Goal: Transaction & Acquisition: Purchase product/service

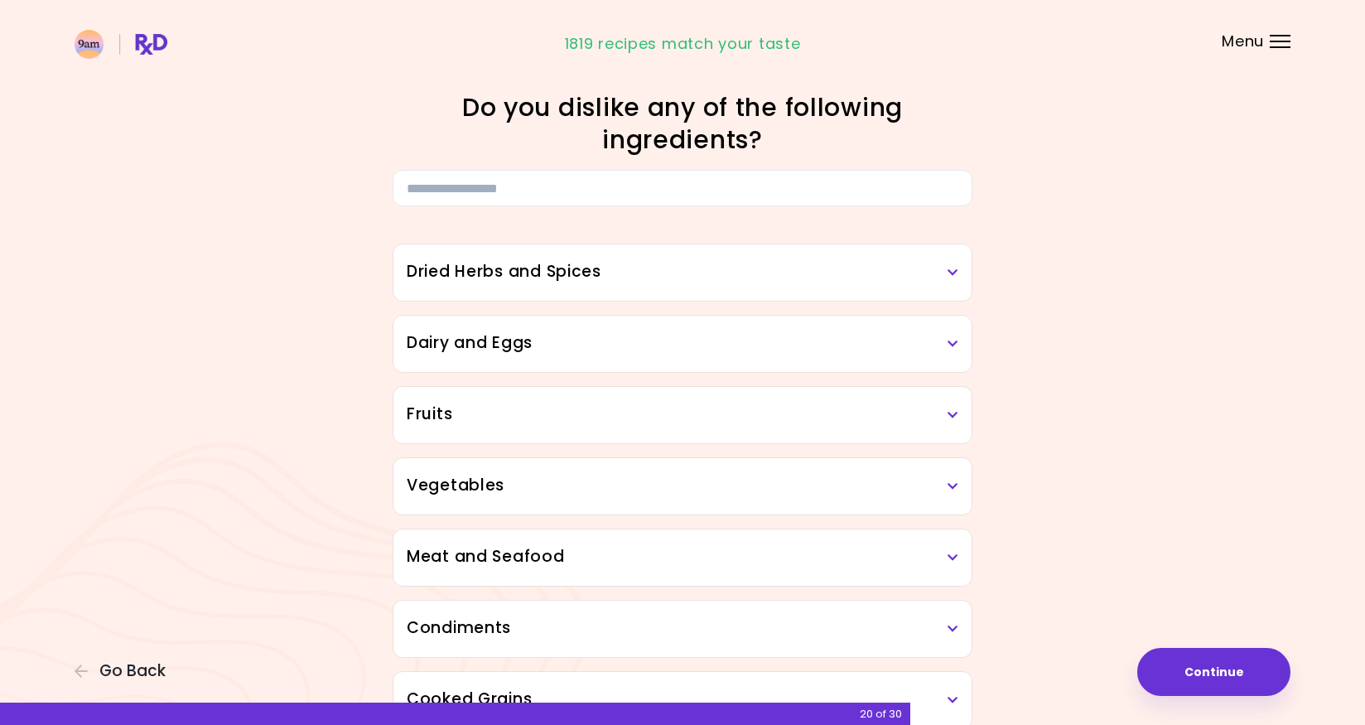
click at [603, 276] on h3 "Dried Herbs and Spices" at bounding box center [683, 272] width 552 height 24
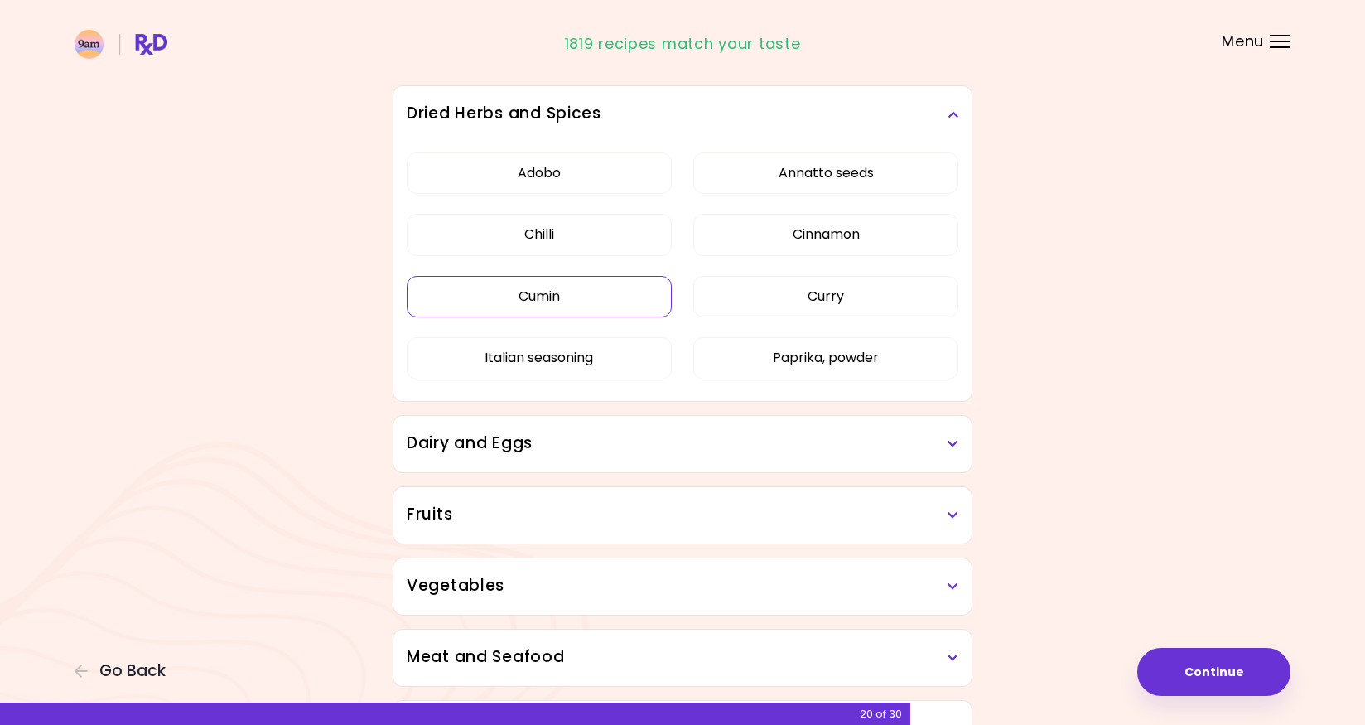
scroll to position [226, 0]
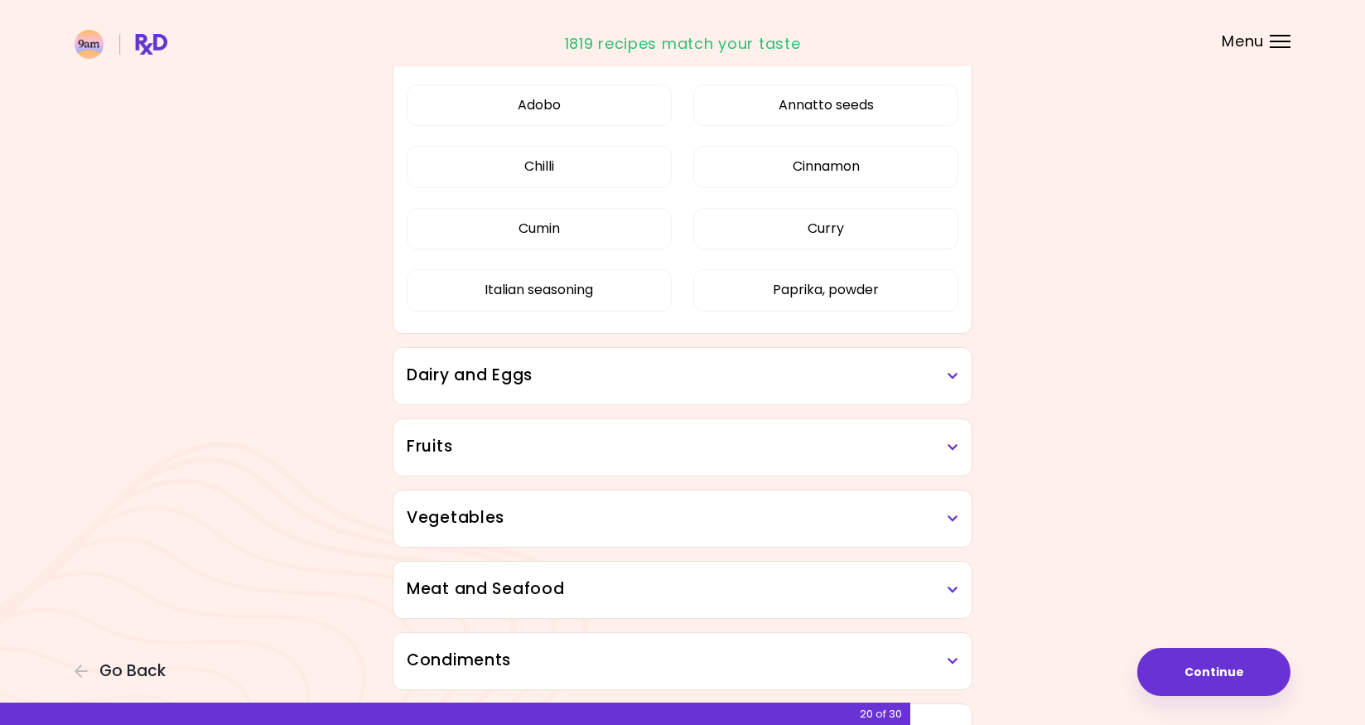
click at [621, 370] on h3 "Dairy and Eggs" at bounding box center [683, 376] width 552 height 24
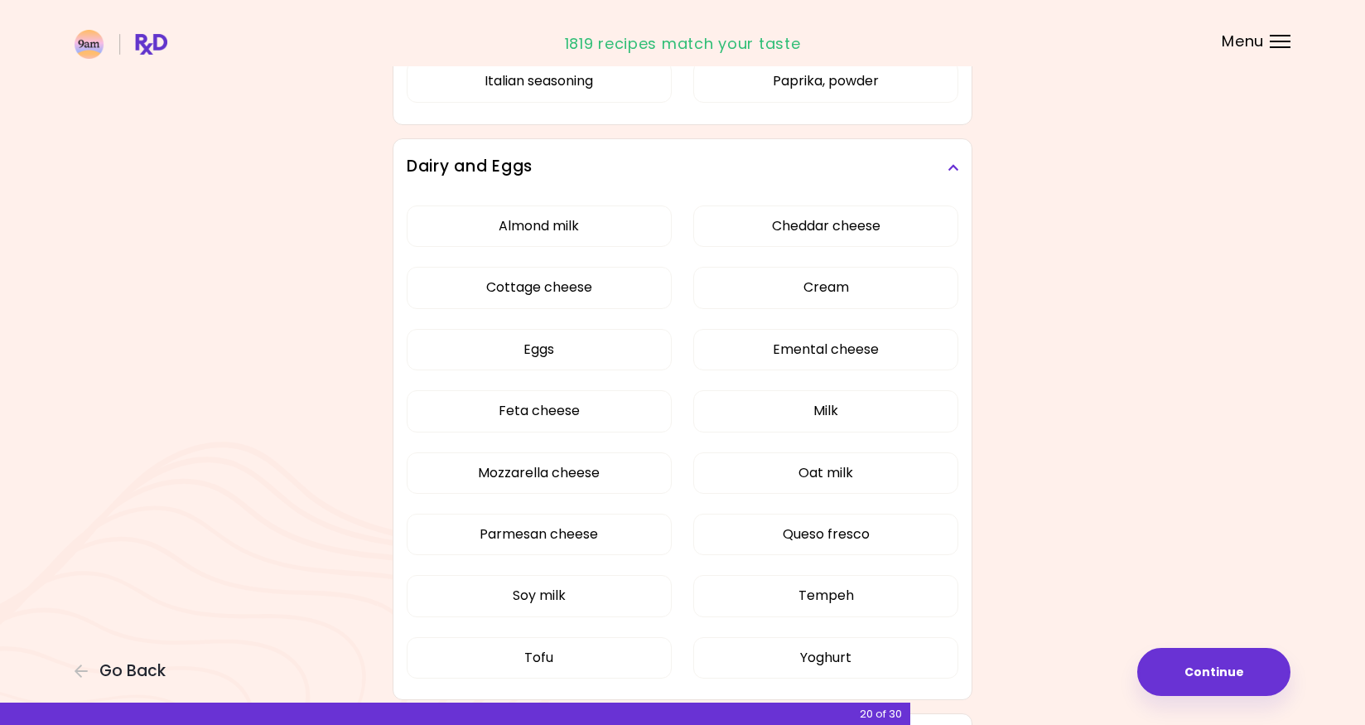
scroll to position [517, 0]
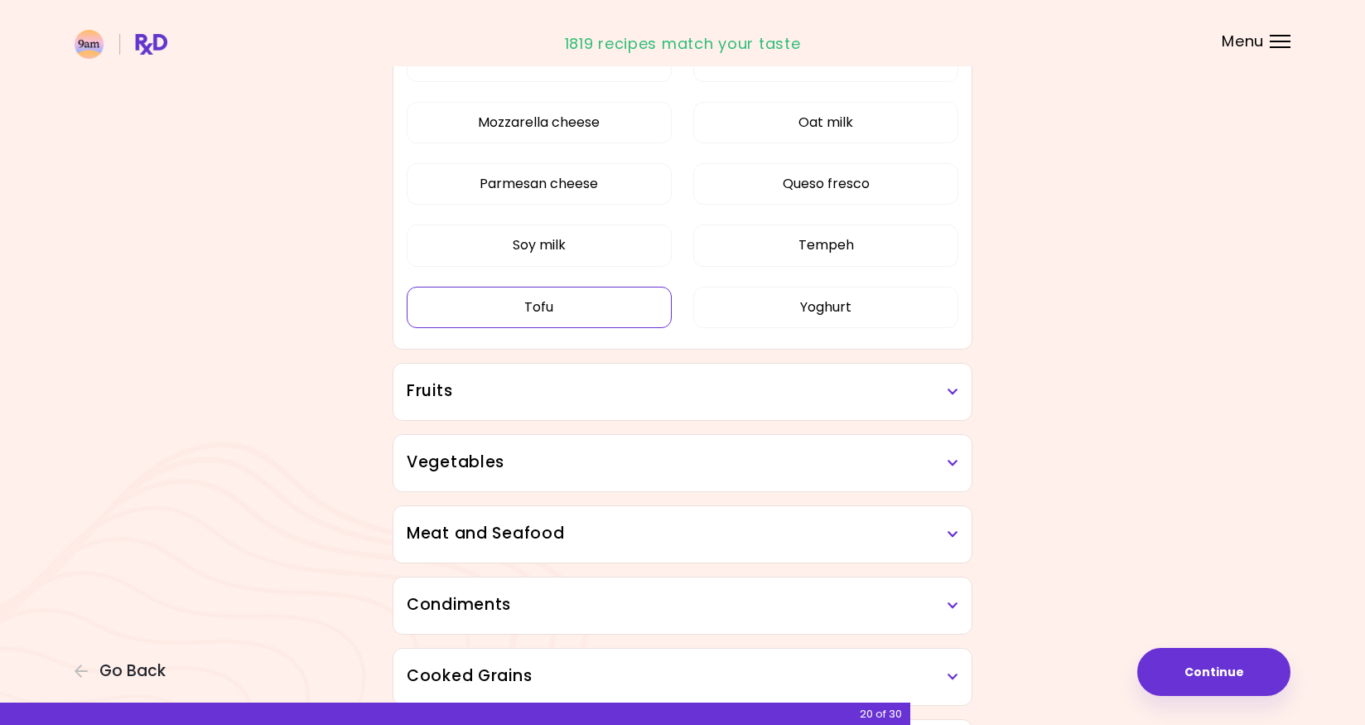
click at [581, 570] on div "Dried Herbs and Spices Adobo Annatto seeds Chilli Cinnamon Cumin [PERSON_NAME] …" at bounding box center [682, 513] width 597 height 1668
click at [573, 297] on button "Tofu" at bounding box center [539, 307] width 265 height 41
click at [633, 385] on h3 "Fruits" at bounding box center [683, 392] width 552 height 24
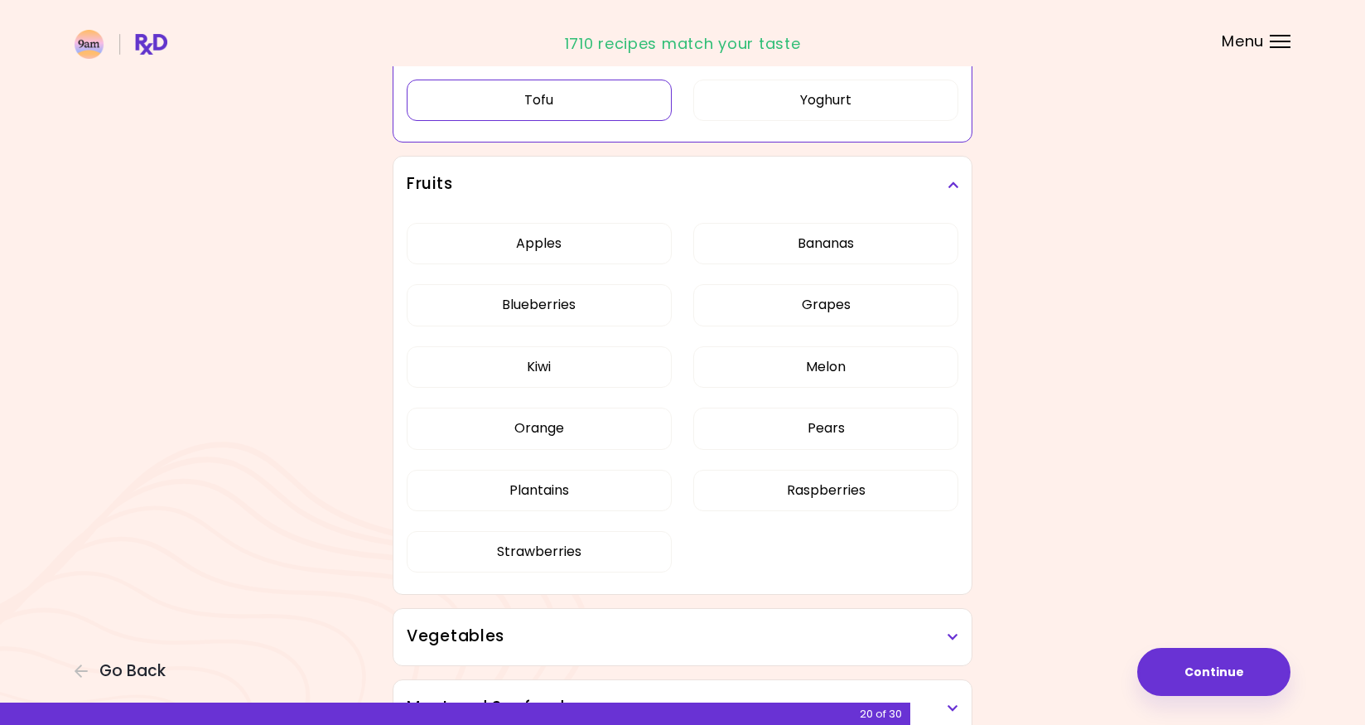
scroll to position [756, 0]
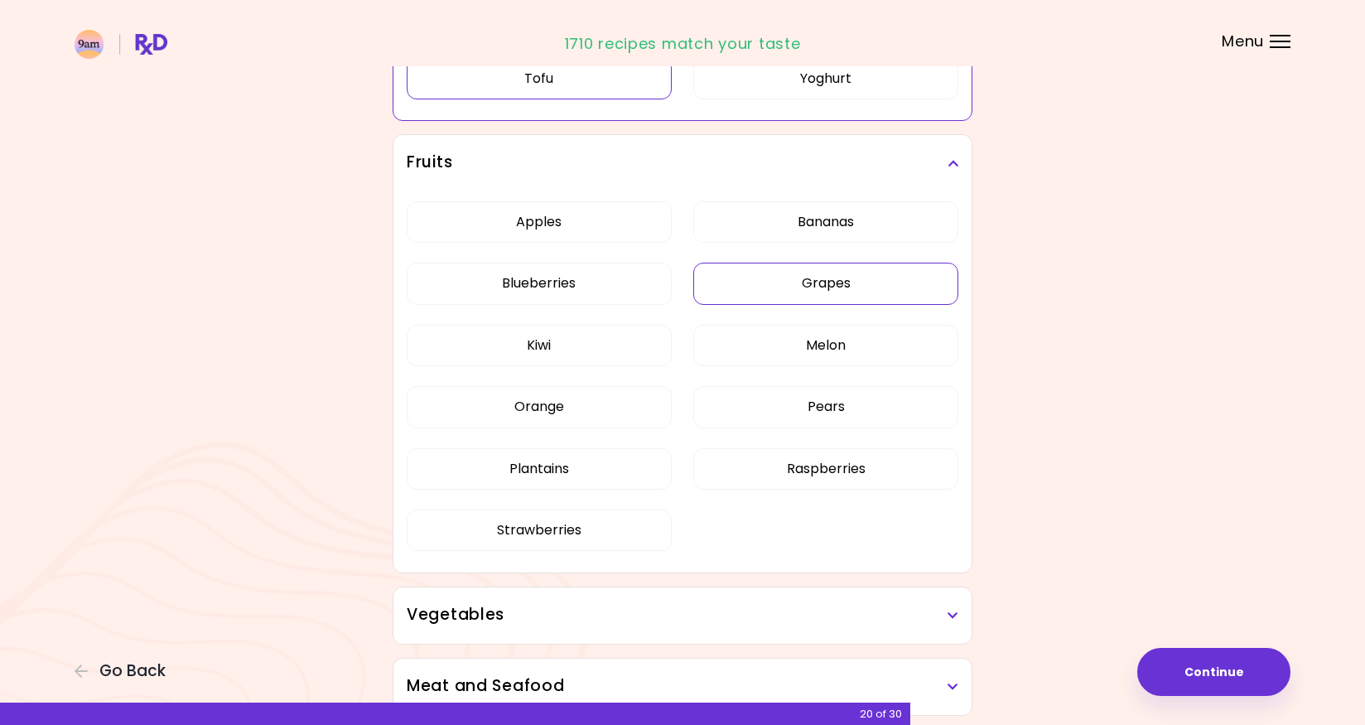
click at [832, 220] on div "Apples Bananas Blueberries Grapes Kiwi Melon Orange Pears Plantains Raspberries…" at bounding box center [683, 382] width 552 height 383
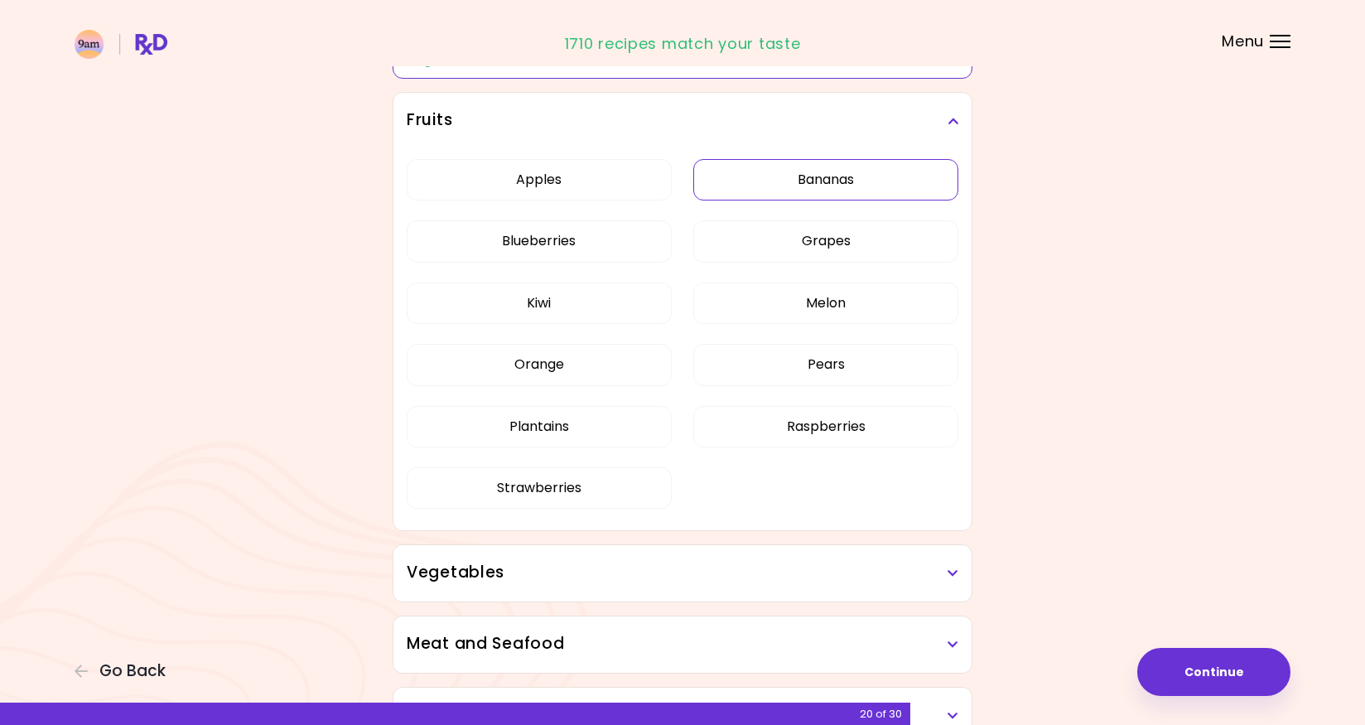
click at [827, 196] on button "Bananas" at bounding box center [825, 179] width 265 height 41
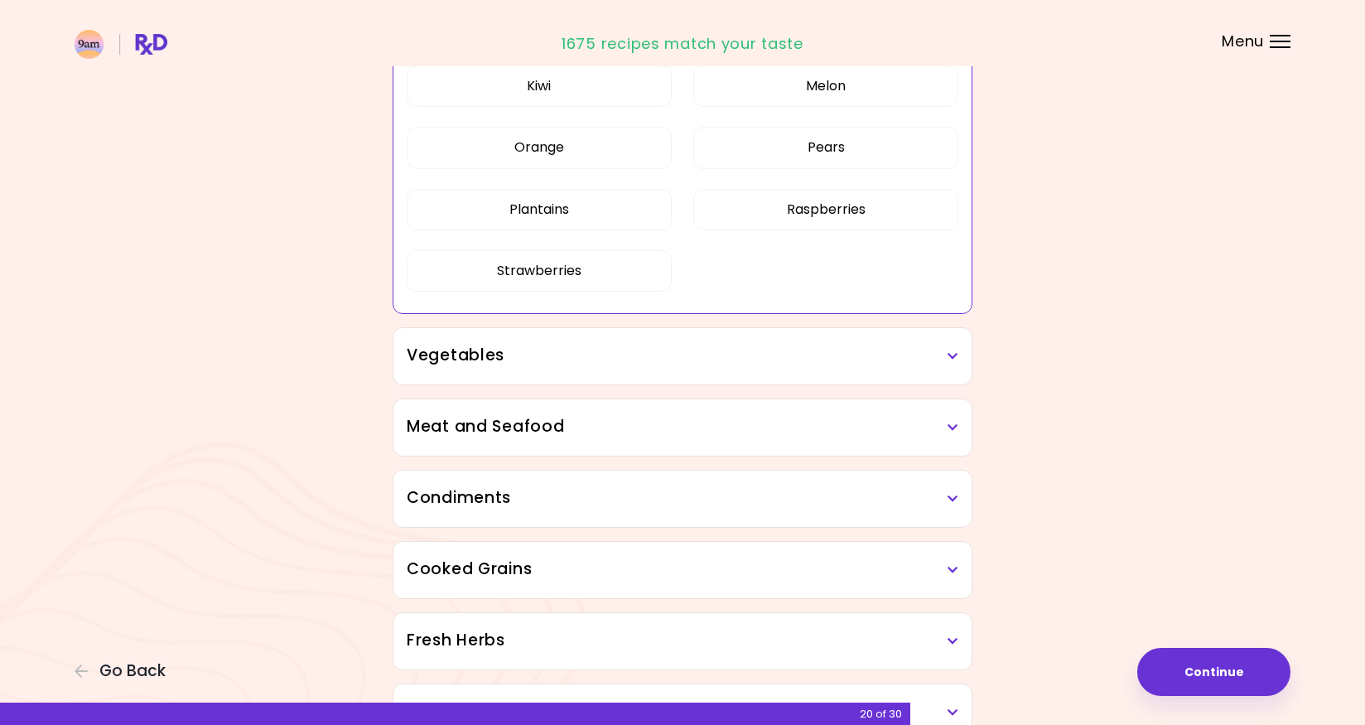
scroll to position [519, 0]
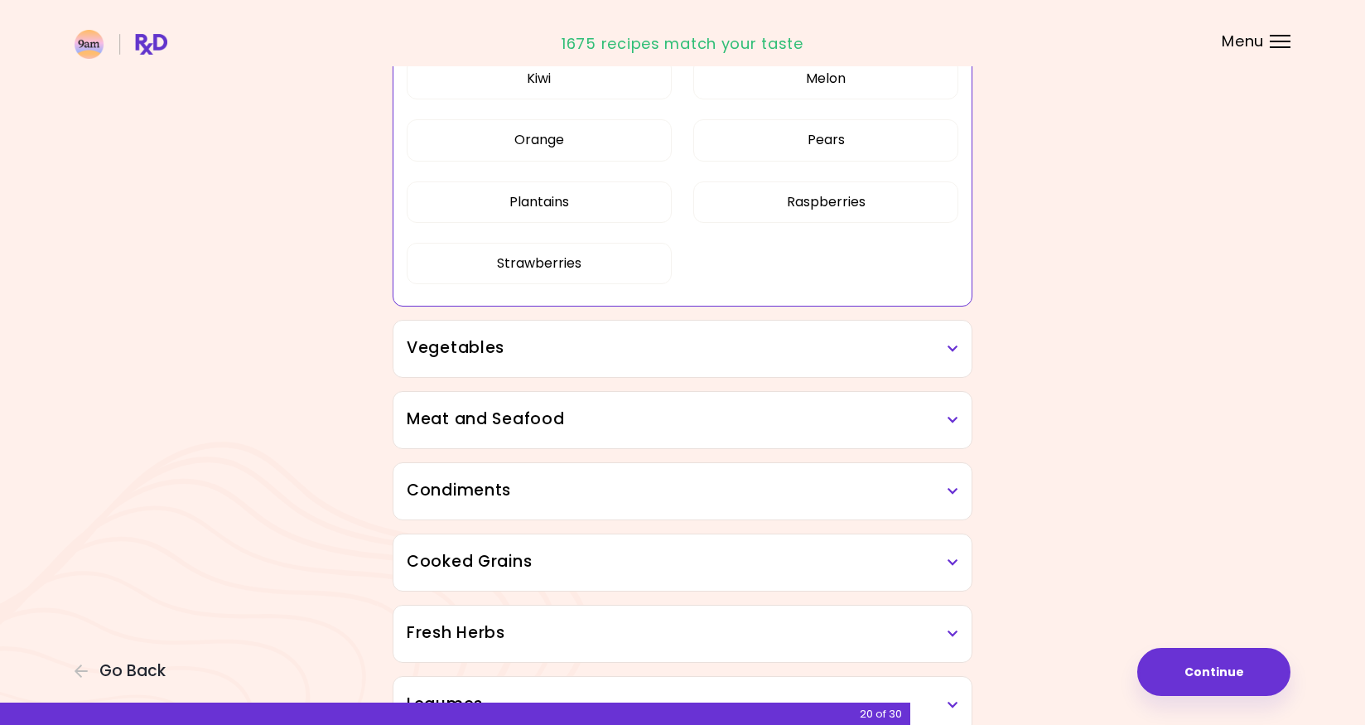
click at [732, 344] on h3 "Vegetables" at bounding box center [683, 348] width 552 height 24
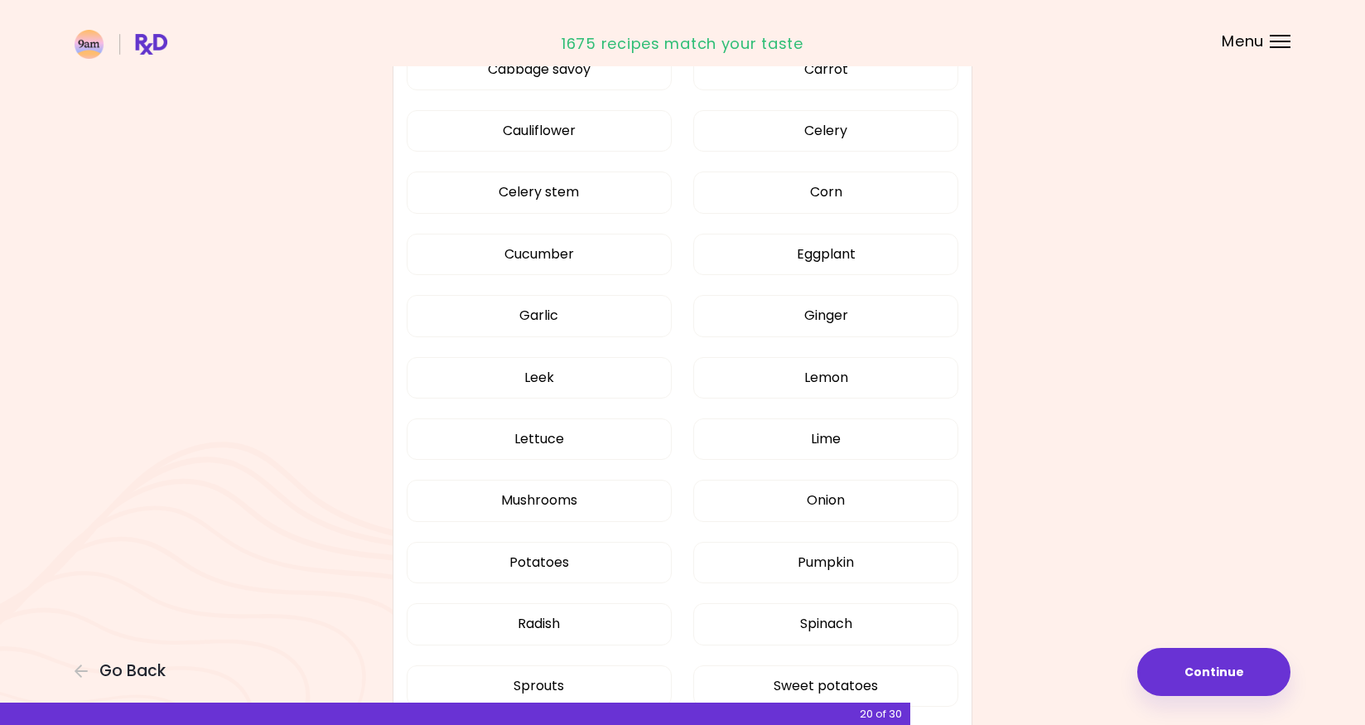
click at [781, 279] on div "Artichoke Arugula Avocado Beetroot Bell pepper Bok choy Broccoli Brussels sprou…" at bounding box center [683, 292] width 552 height 1000
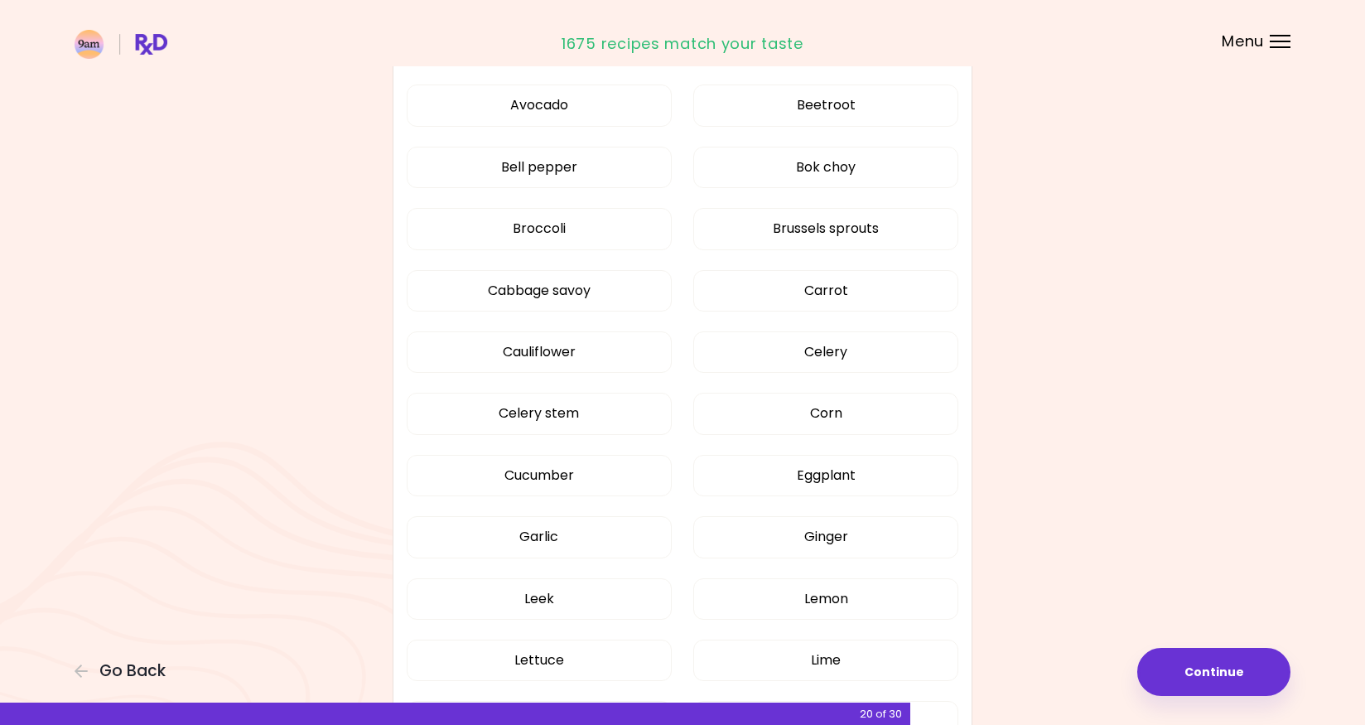
scroll to position [469, 0]
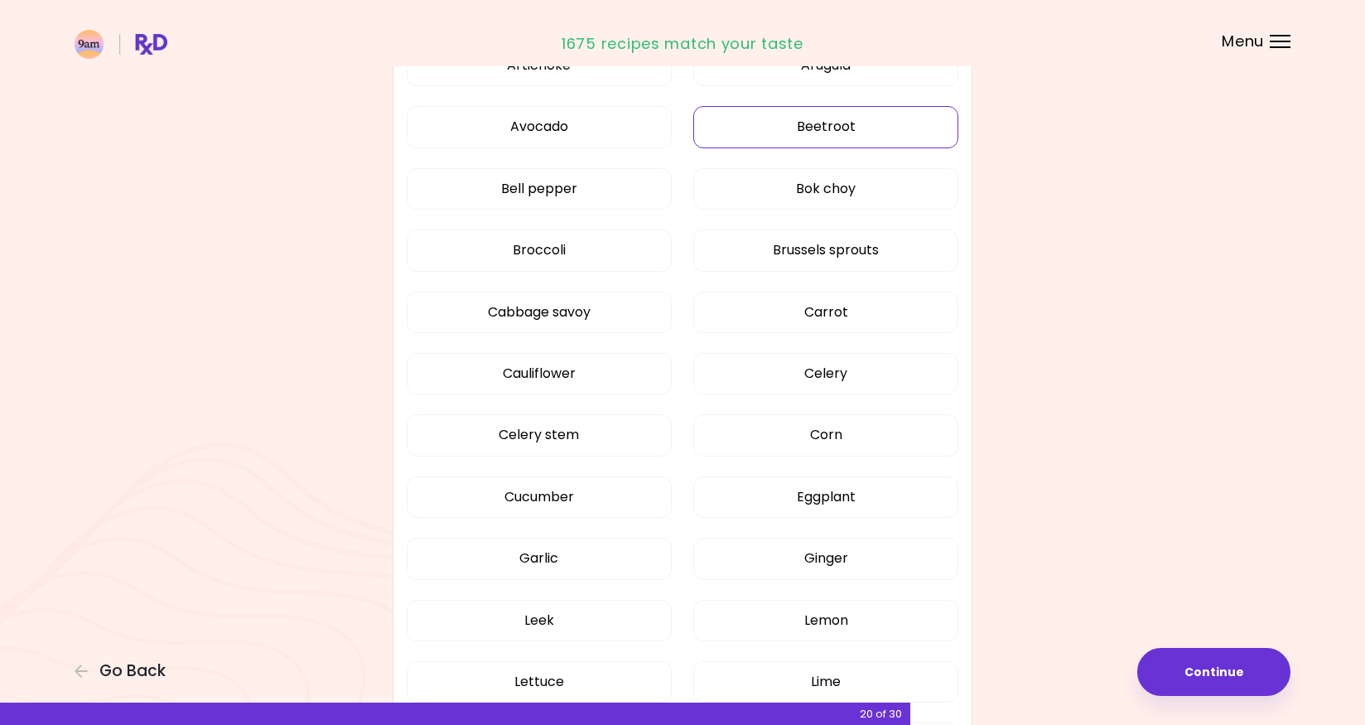
click at [762, 142] on button "Beetroot" at bounding box center [825, 126] width 265 height 41
click at [581, 249] on button "Broccoli" at bounding box center [539, 247] width 265 height 41
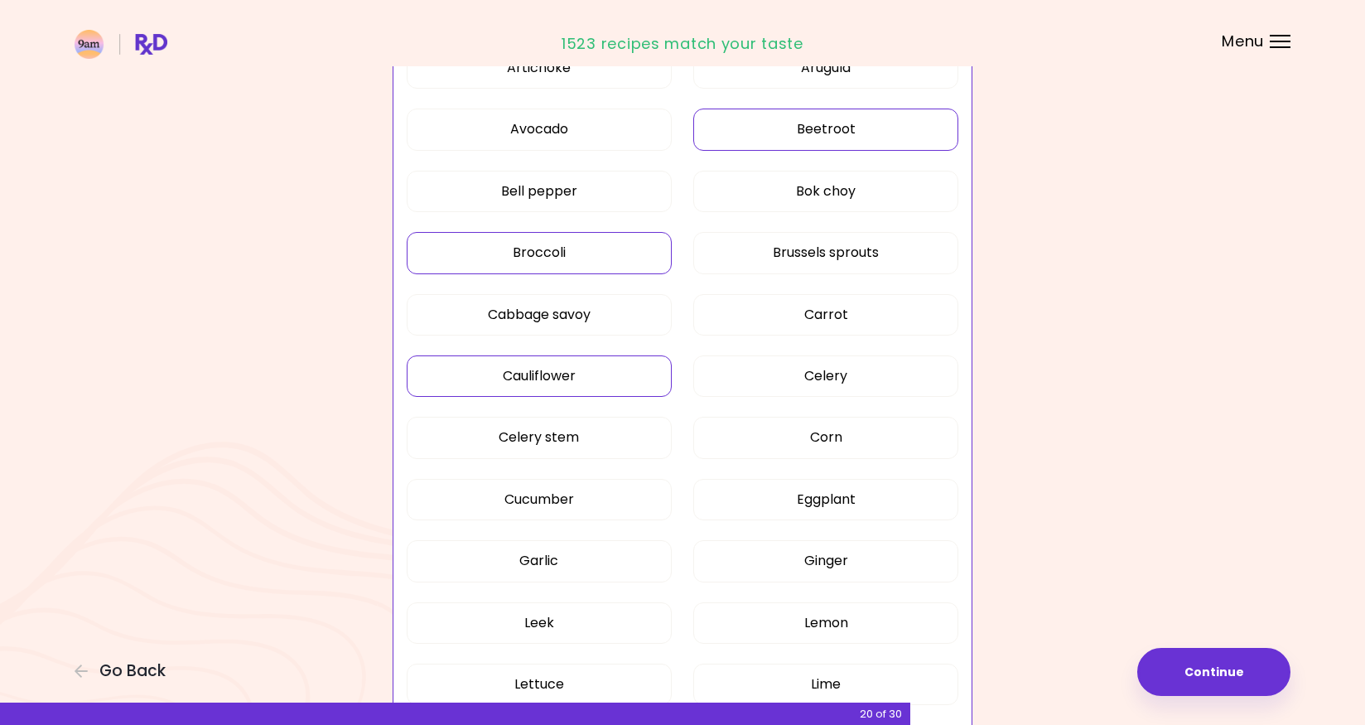
click at [626, 374] on button "Cauliflower" at bounding box center [539, 375] width 265 height 41
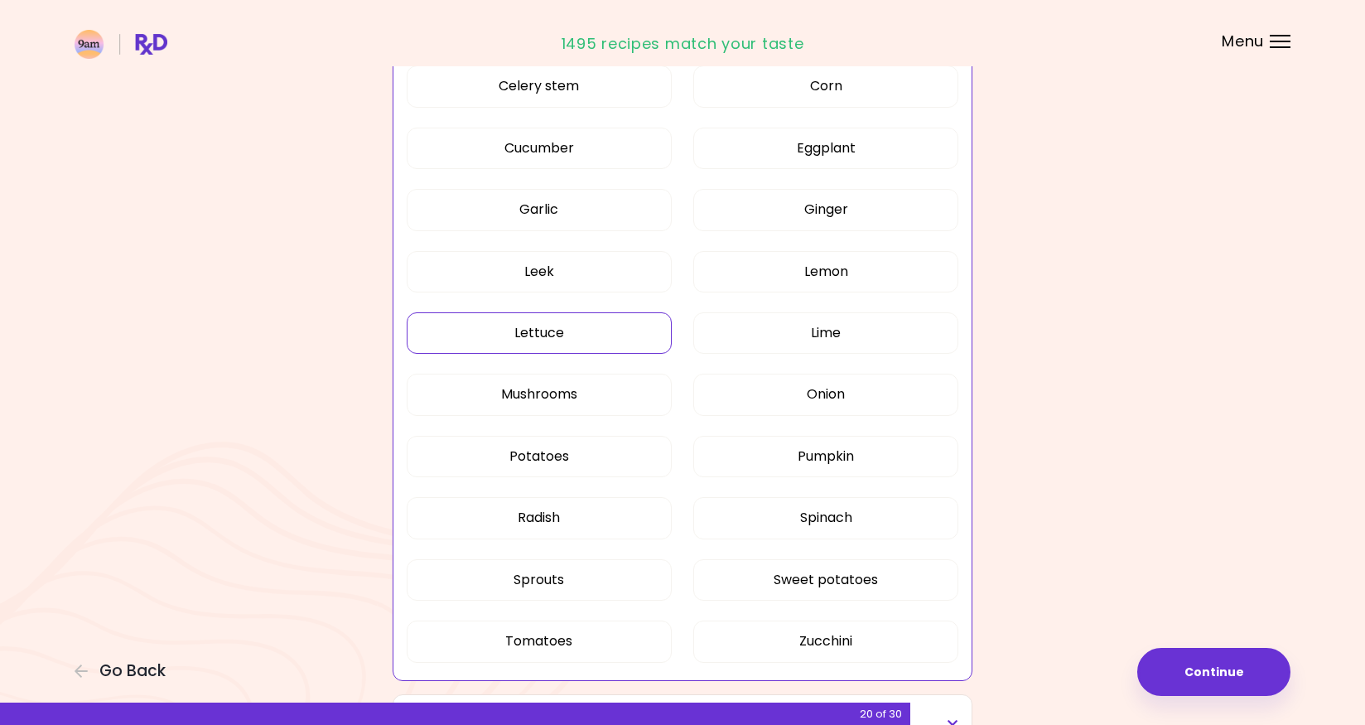
scroll to position [835, 0]
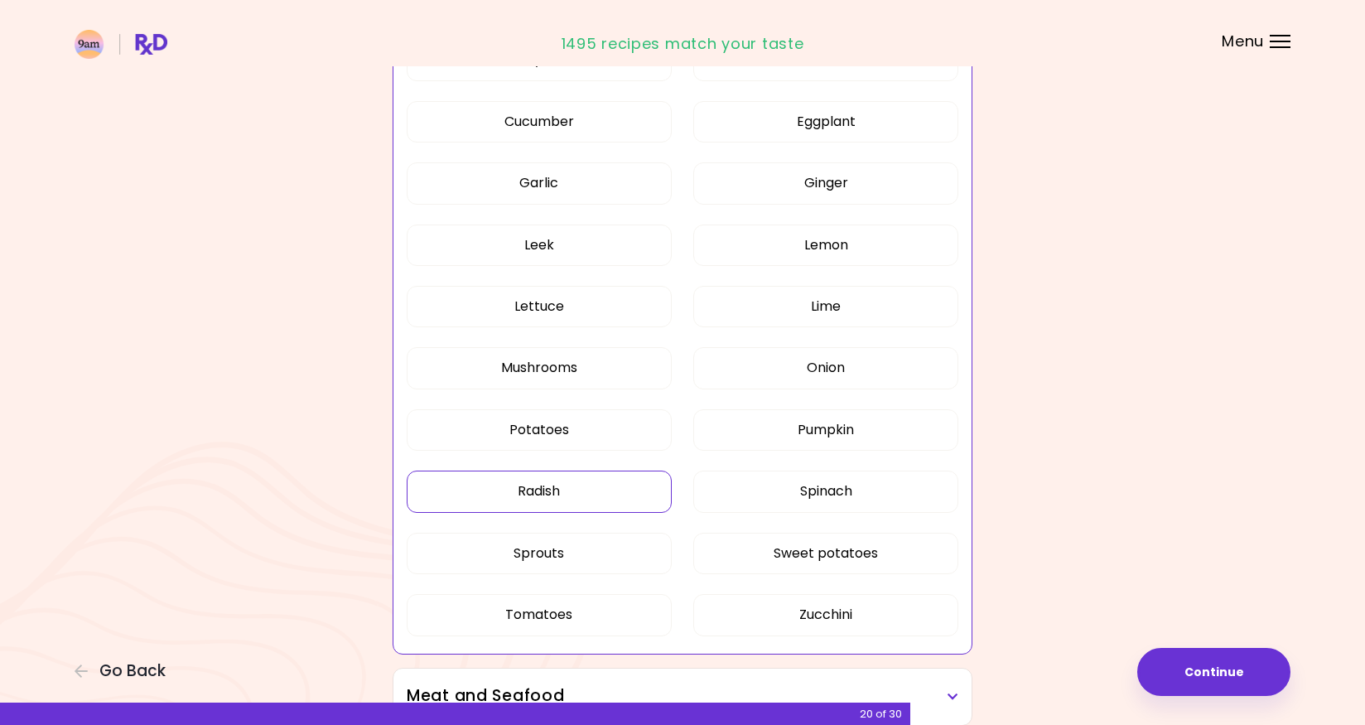
click at [585, 496] on button "Radish" at bounding box center [539, 491] width 265 height 41
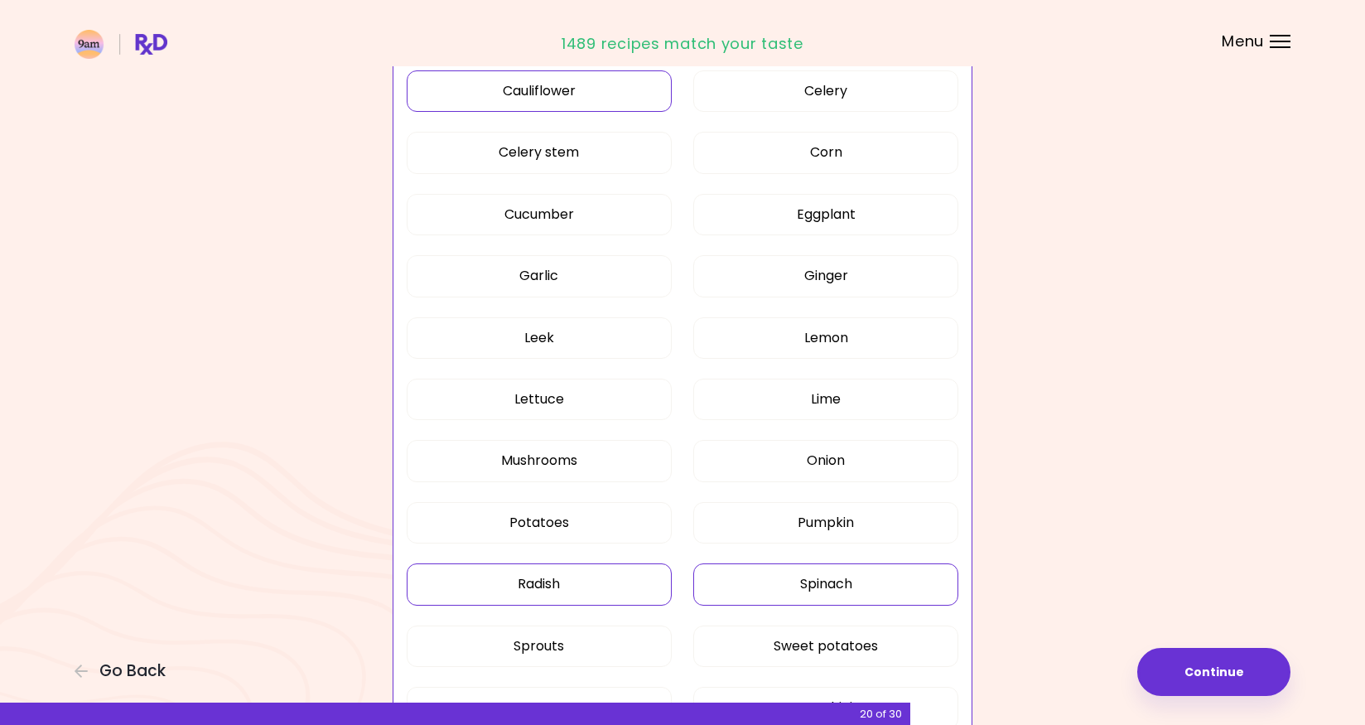
scroll to position [761, 0]
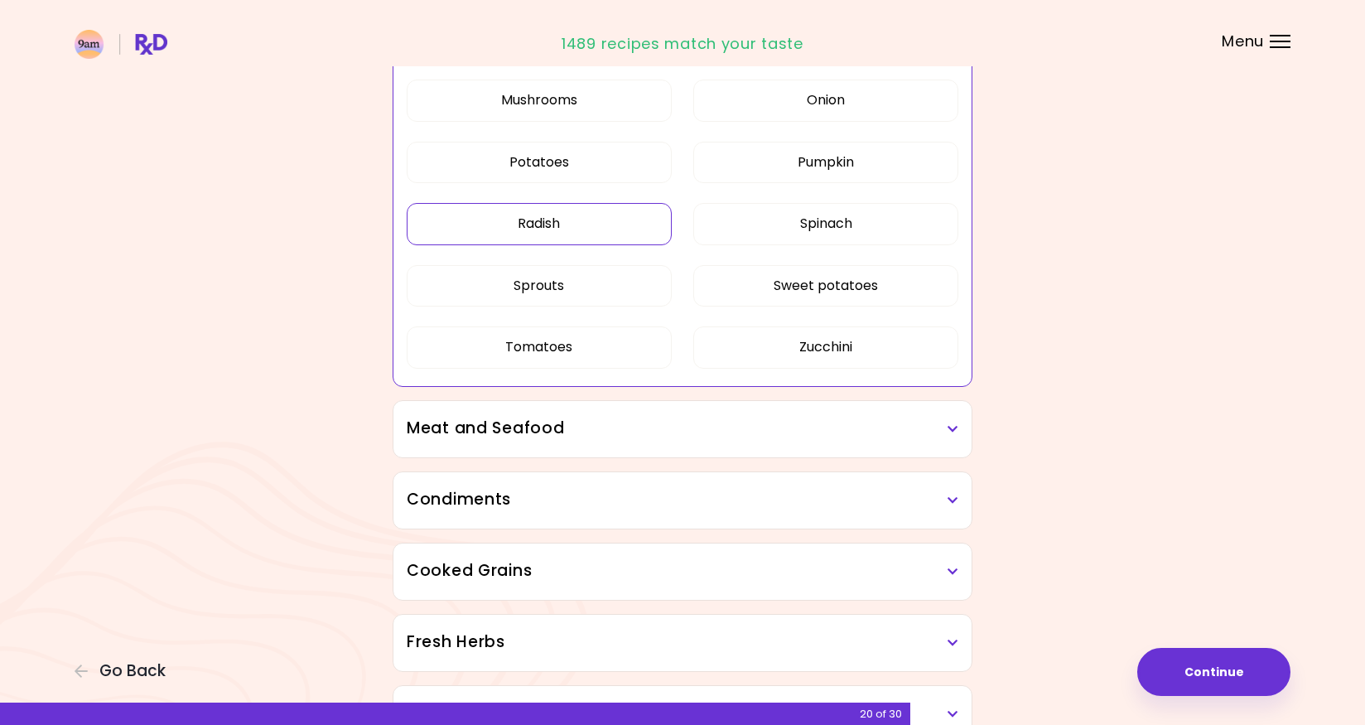
click at [661, 435] on h3 "Meat and Seafood" at bounding box center [683, 429] width 552 height 24
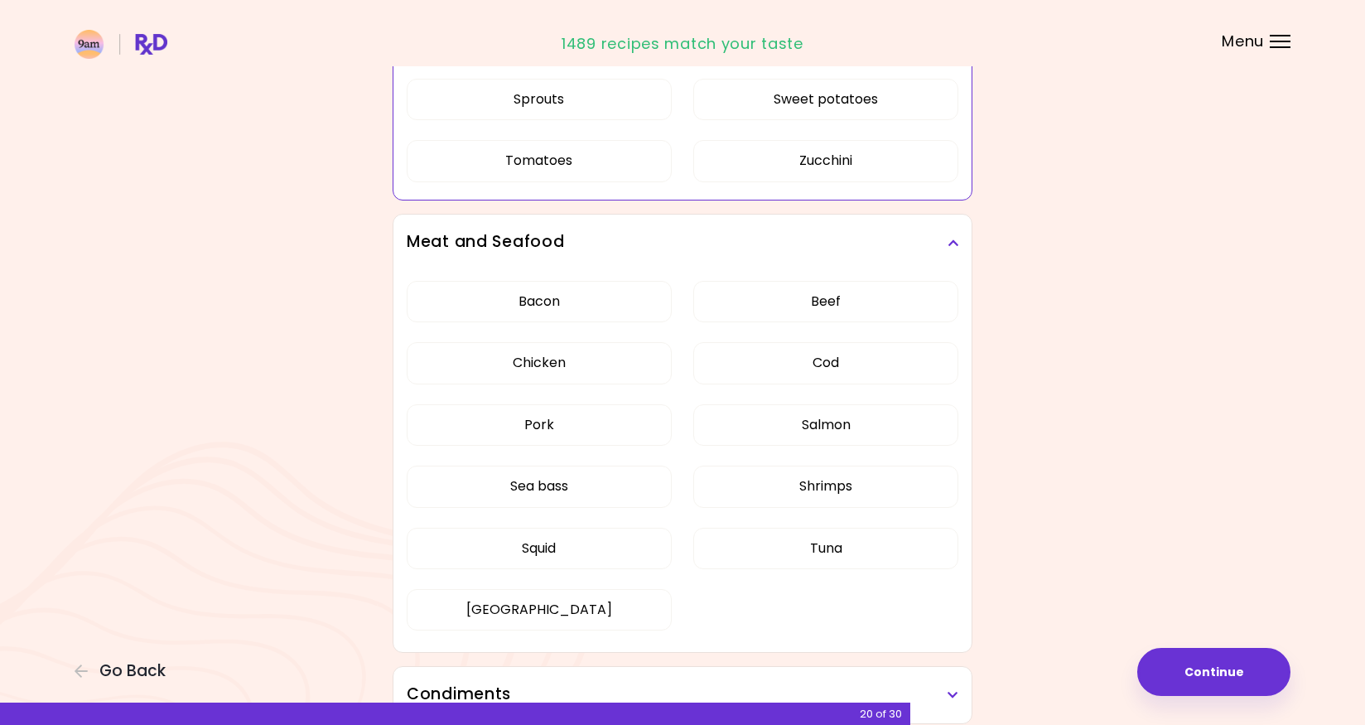
scroll to position [1462, 0]
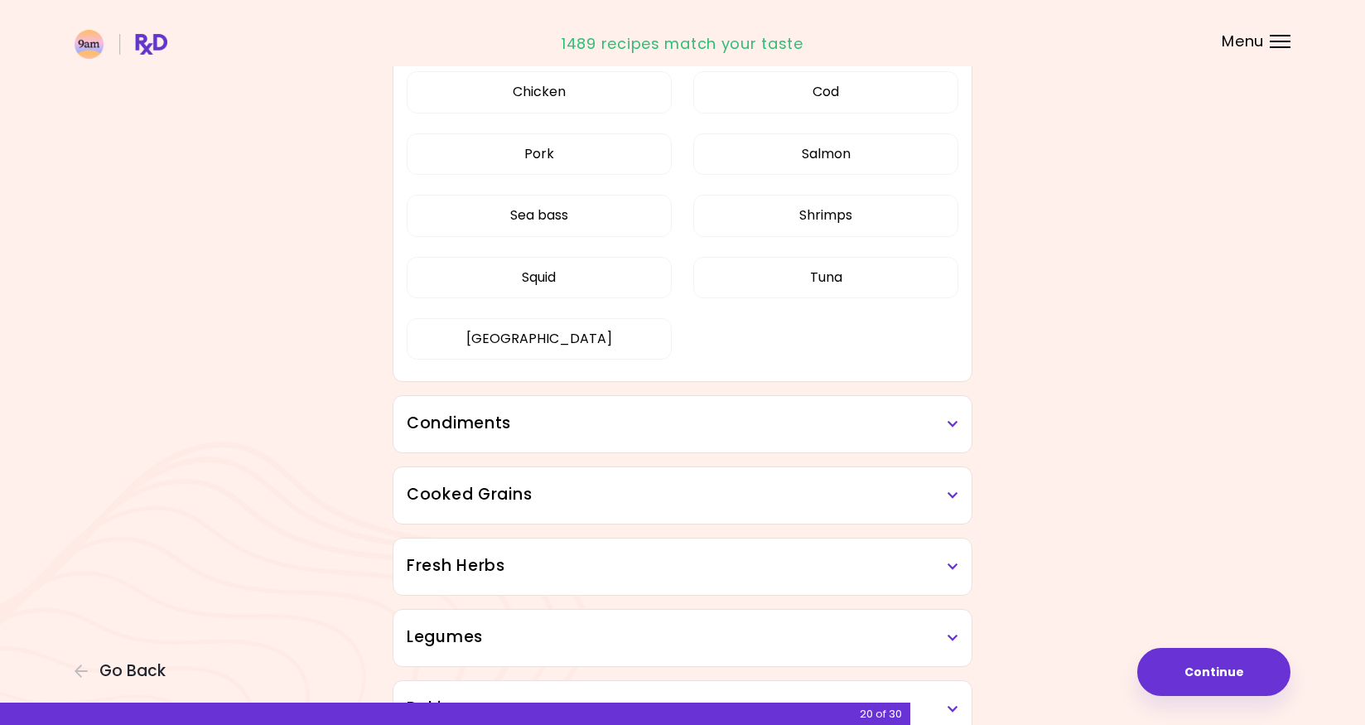
scroll to position [581, 0]
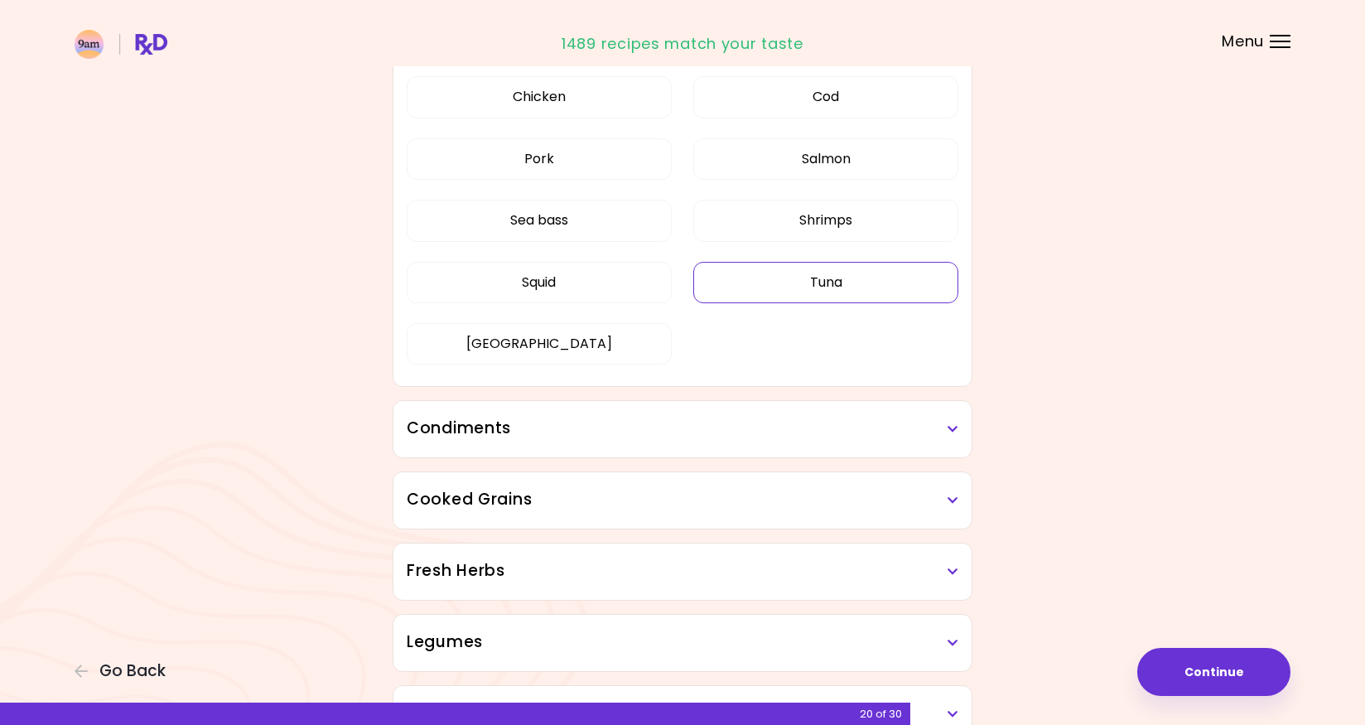
click at [749, 274] on button "Tuna" at bounding box center [825, 282] width 265 height 41
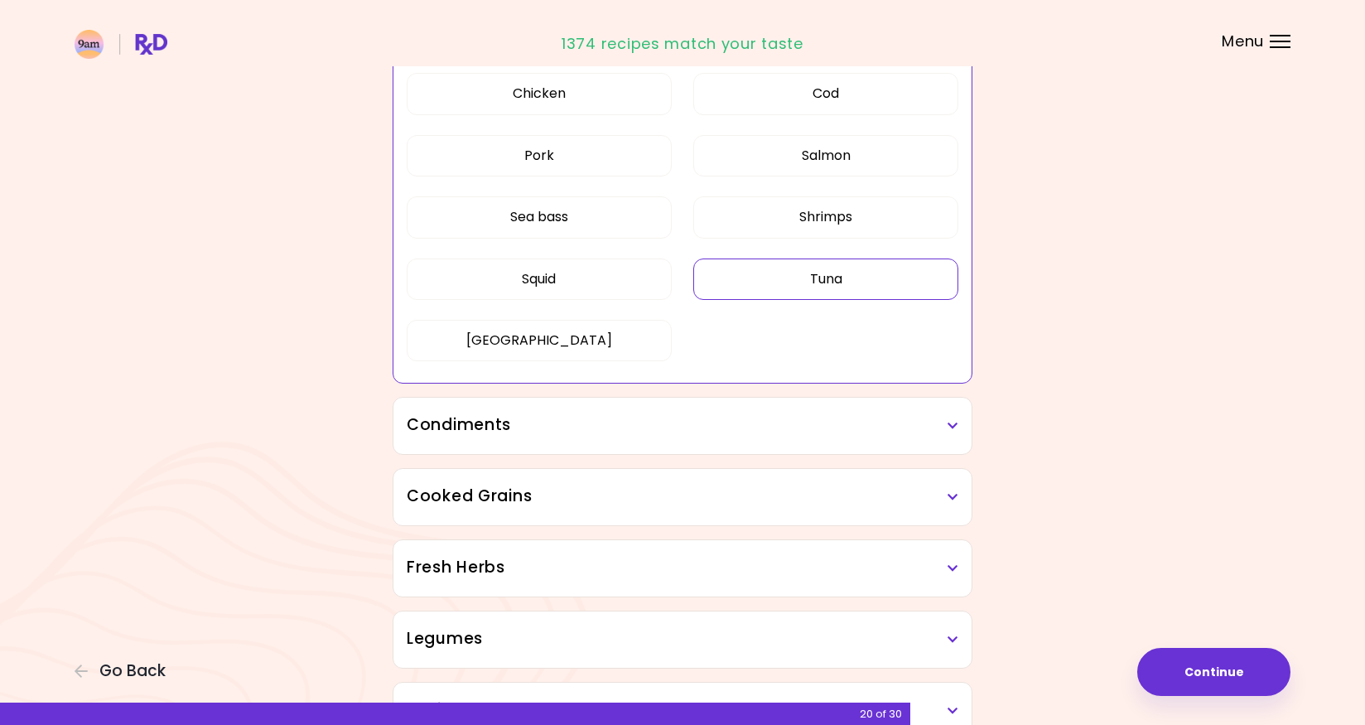
scroll to position [582, 0]
click at [669, 428] on h3 "Condiments" at bounding box center [683, 428] width 552 height 24
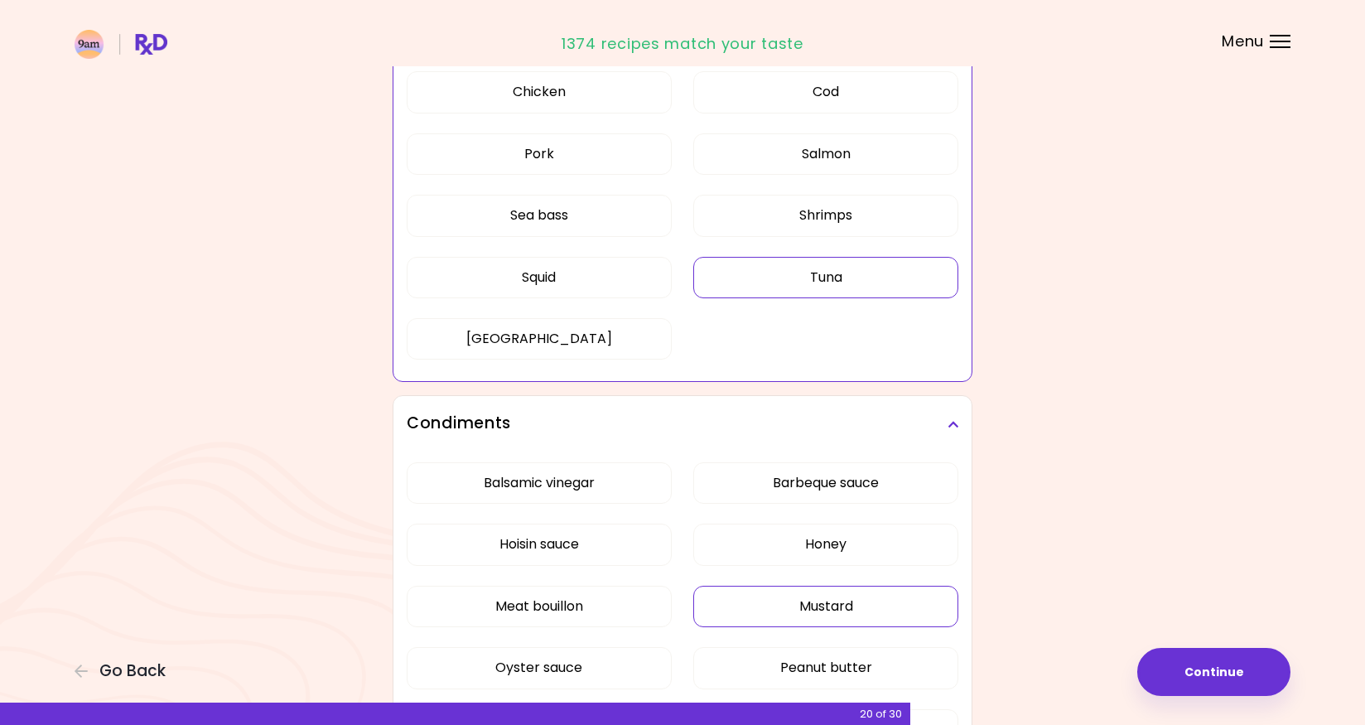
scroll to position [590, 0]
click at [751, 597] on div "Balsamic vinegar Barbeque sauce Hoisin sauce Honey Meat bouillon Mustard Oyster…" at bounding box center [683, 674] width 552 height 445
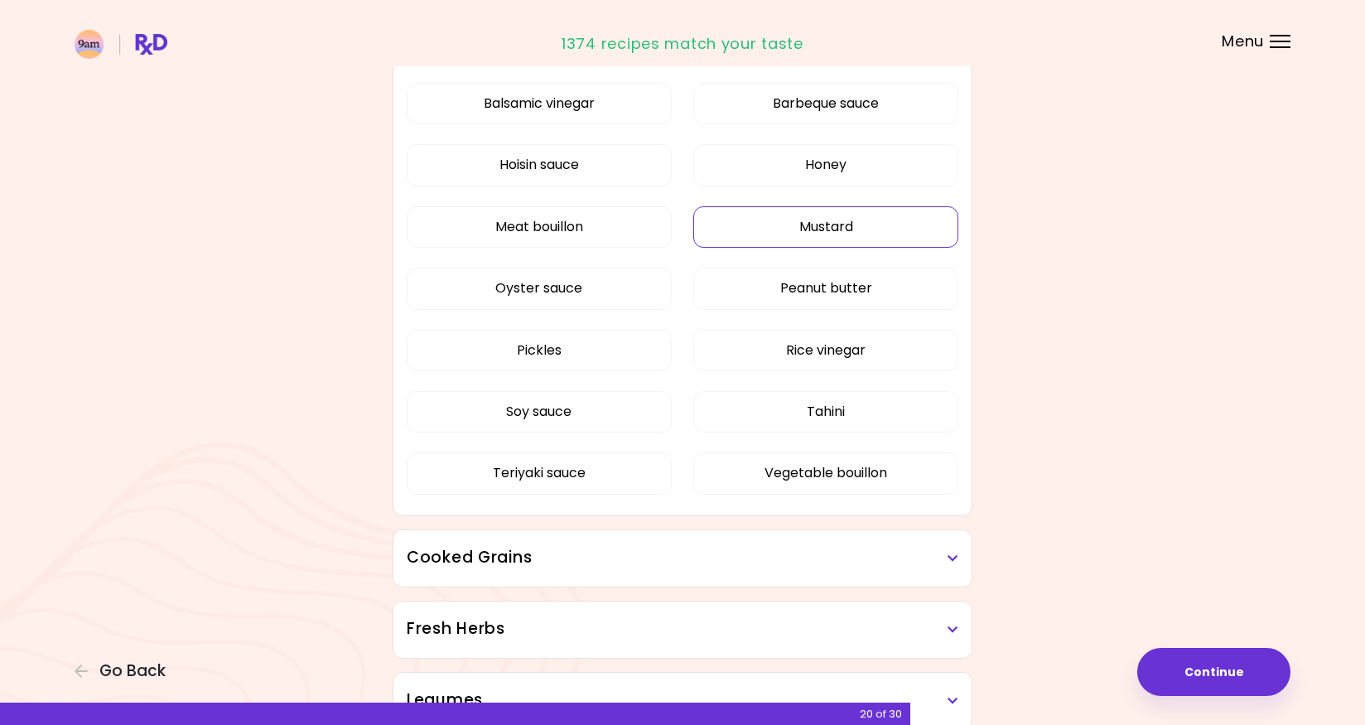
scroll to position [582, 0]
click at [725, 225] on button "Mustard" at bounding box center [825, 228] width 265 height 41
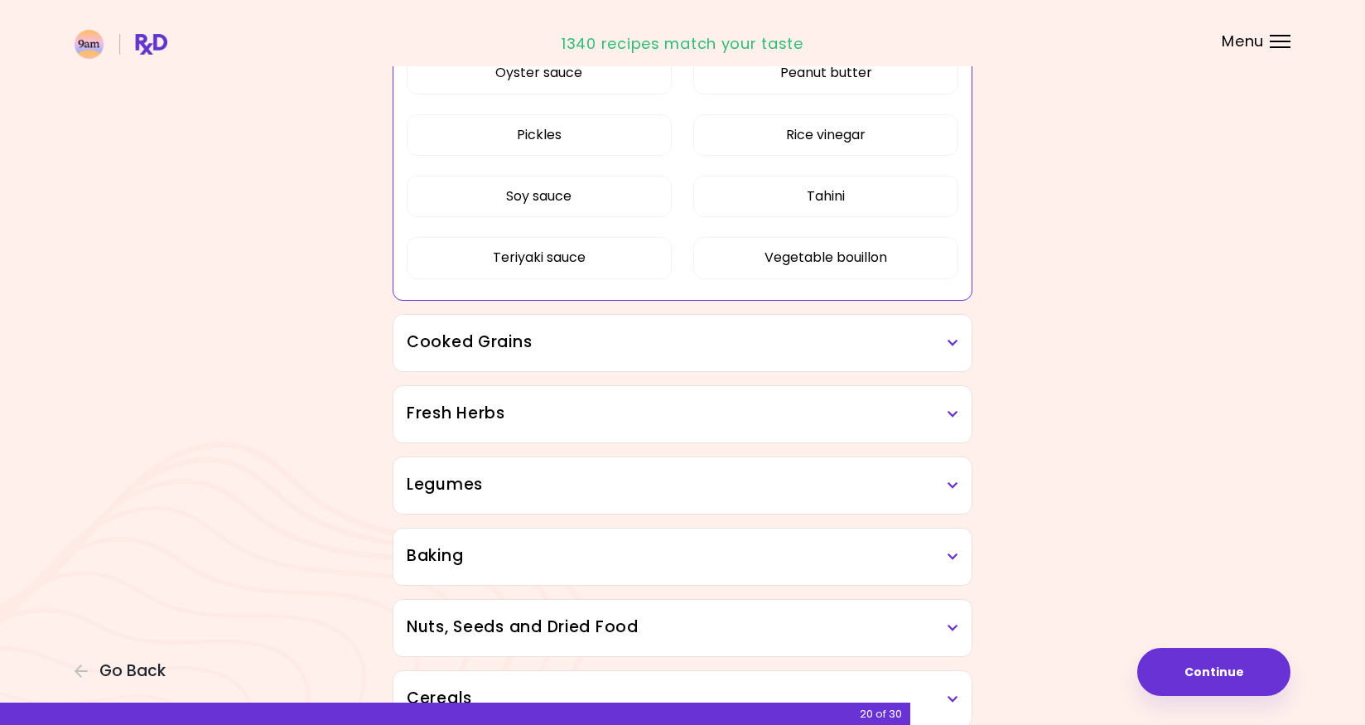
scroll to position [812, 0]
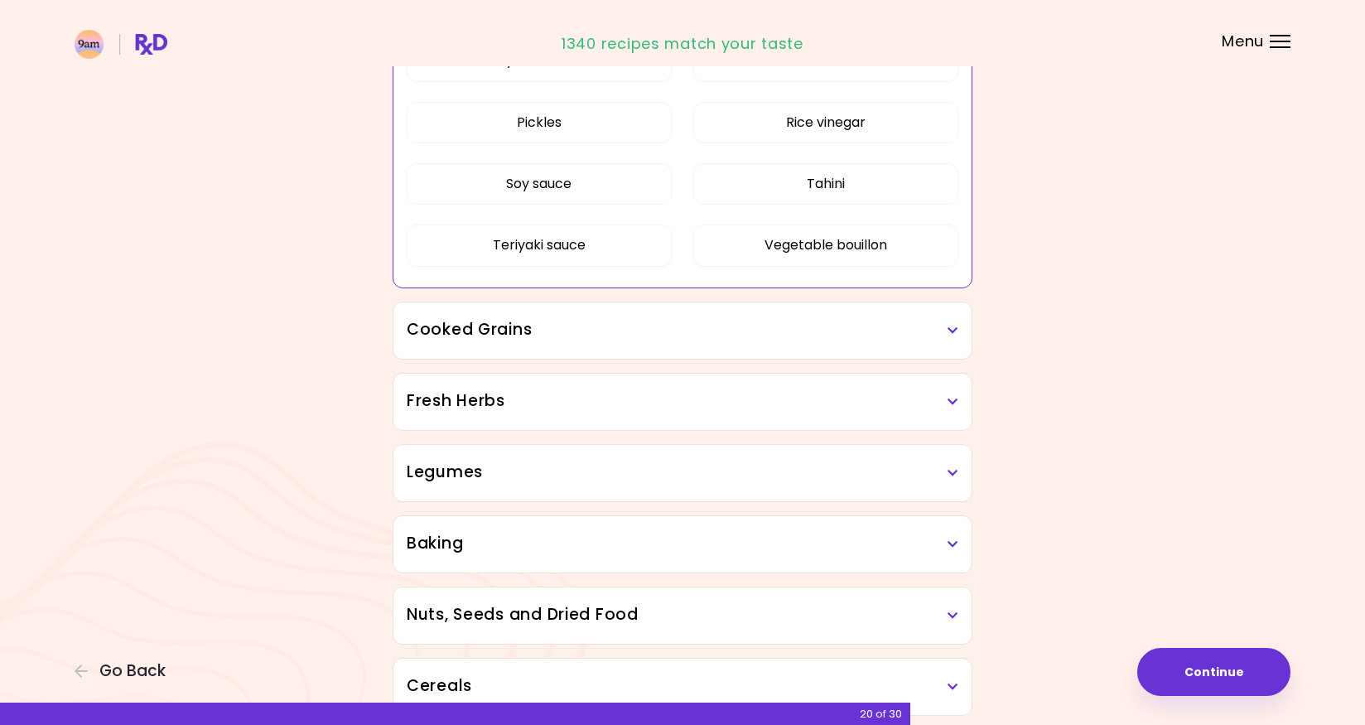
click at [676, 475] on h3 "Legumes" at bounding box center [683, 473] width 552 height 24
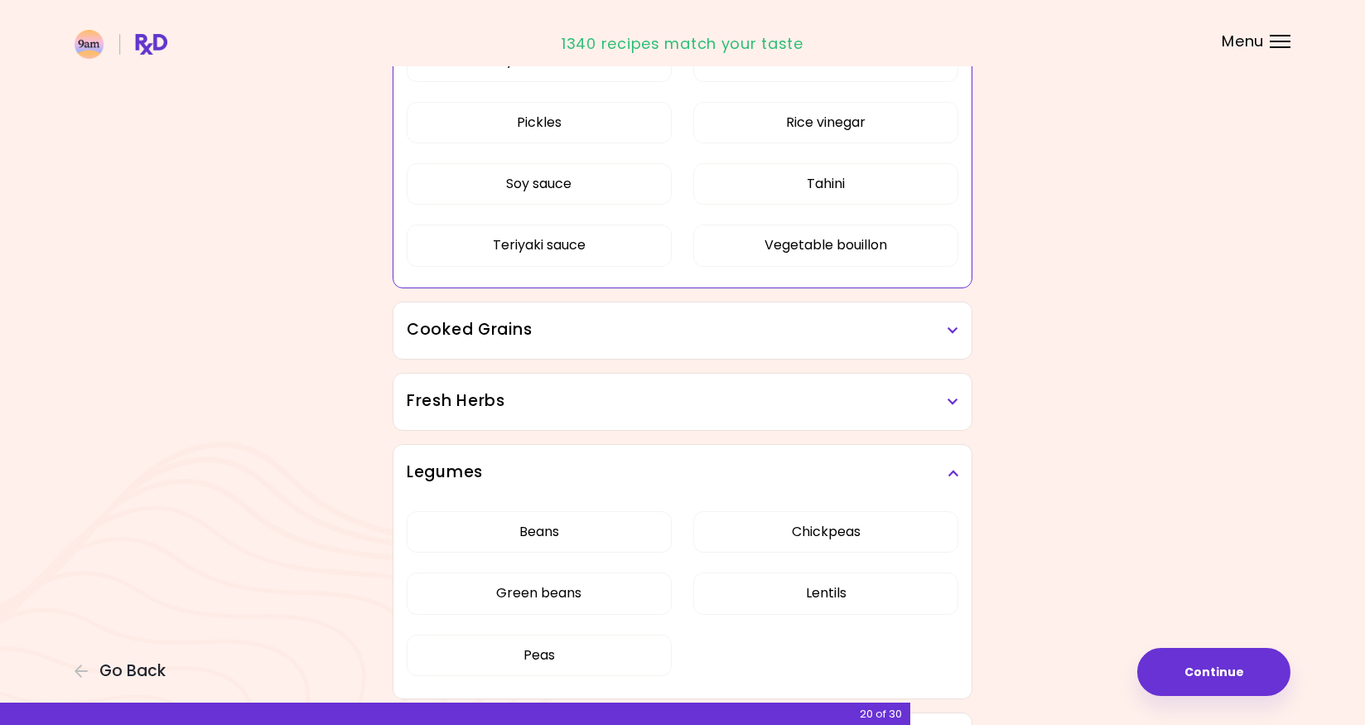
scroll to position [829, 0]
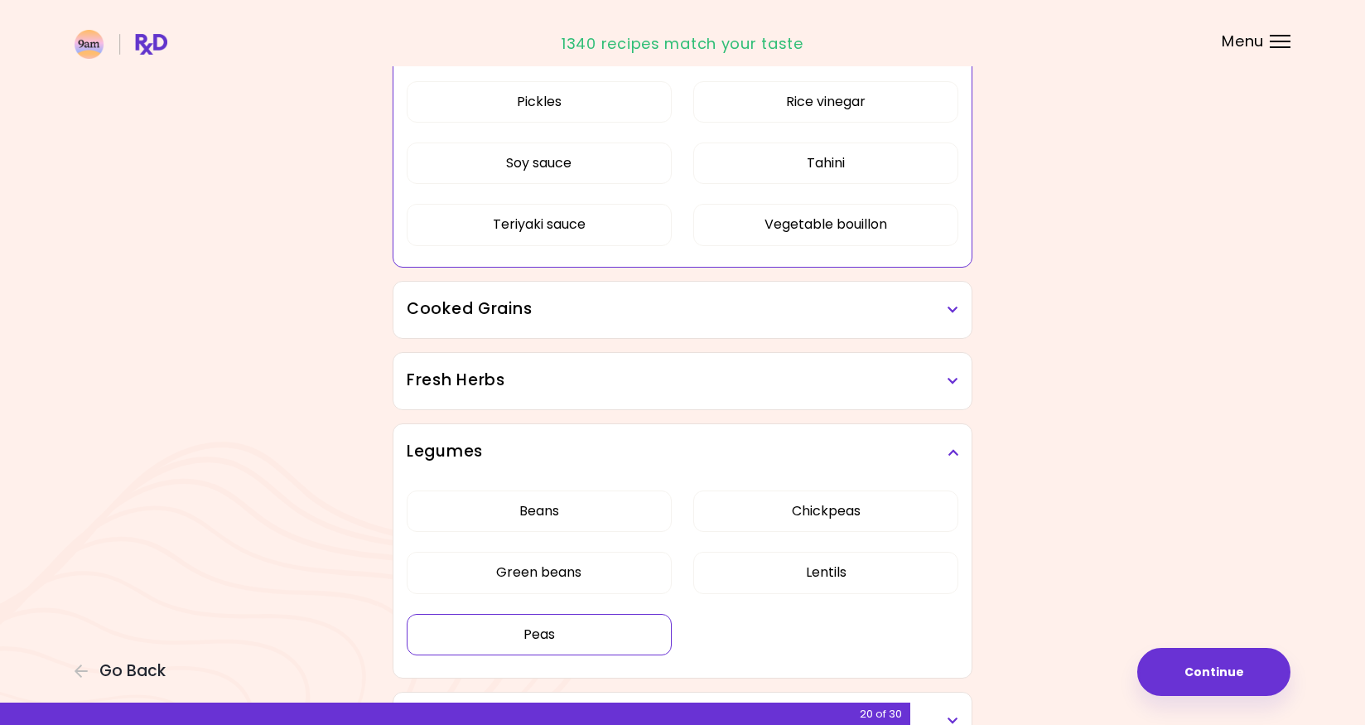
click at [562, 626] on div "Dried Herbs and Spices Adobo Annatto seeds Chilli Cinnamon Cumin [PERSON_NAME] …" at bounding box center [682, 276] width 597 height 1804
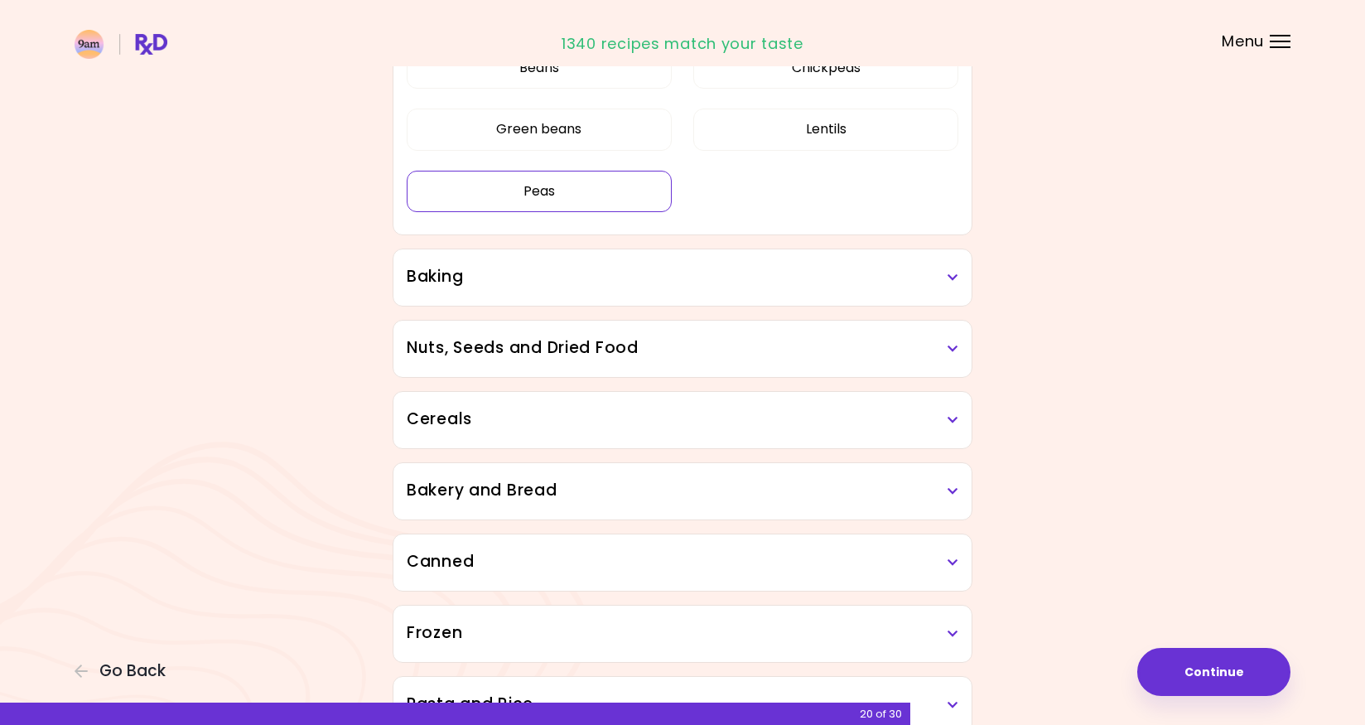
click at [577, 193] on button "Peas" at bounding box center [539, 191] width 265 height 41
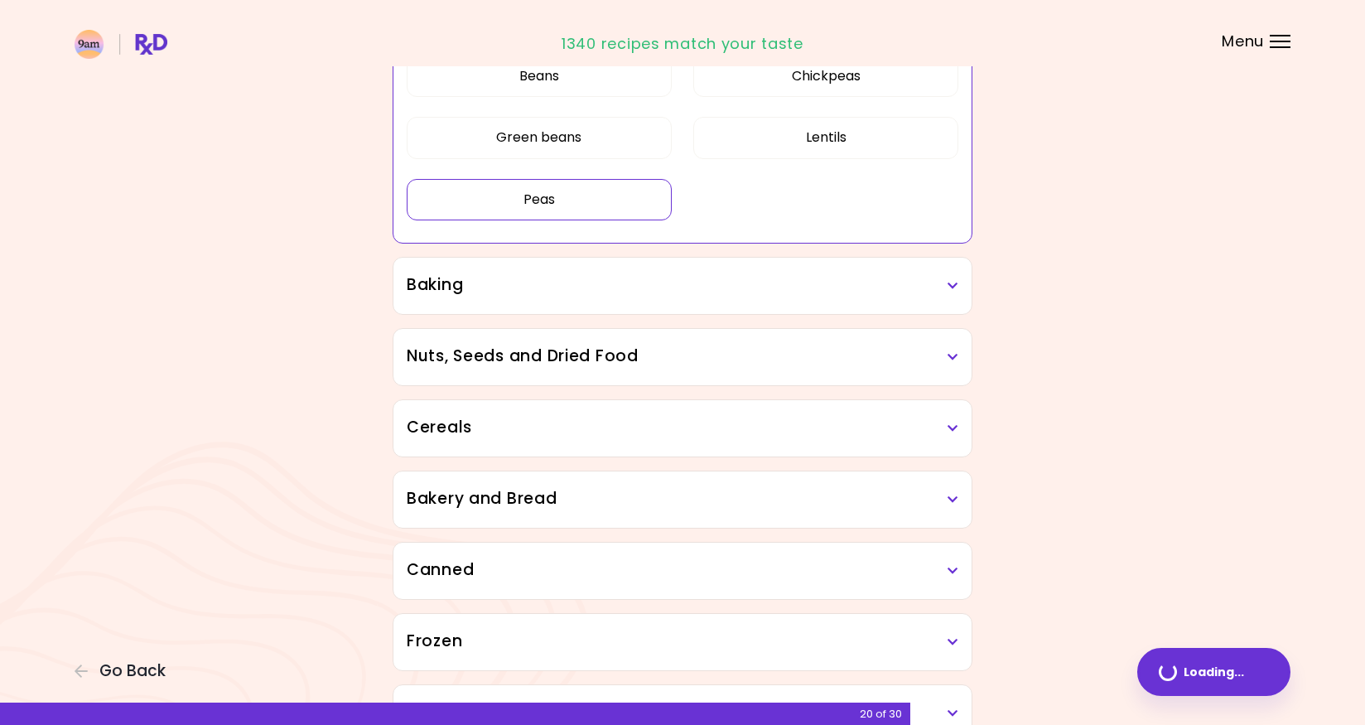
scroll to position [824, 0]
click at [629, 293] on h3 "Baking" at bounding box center [683, 287] width 552 height 24
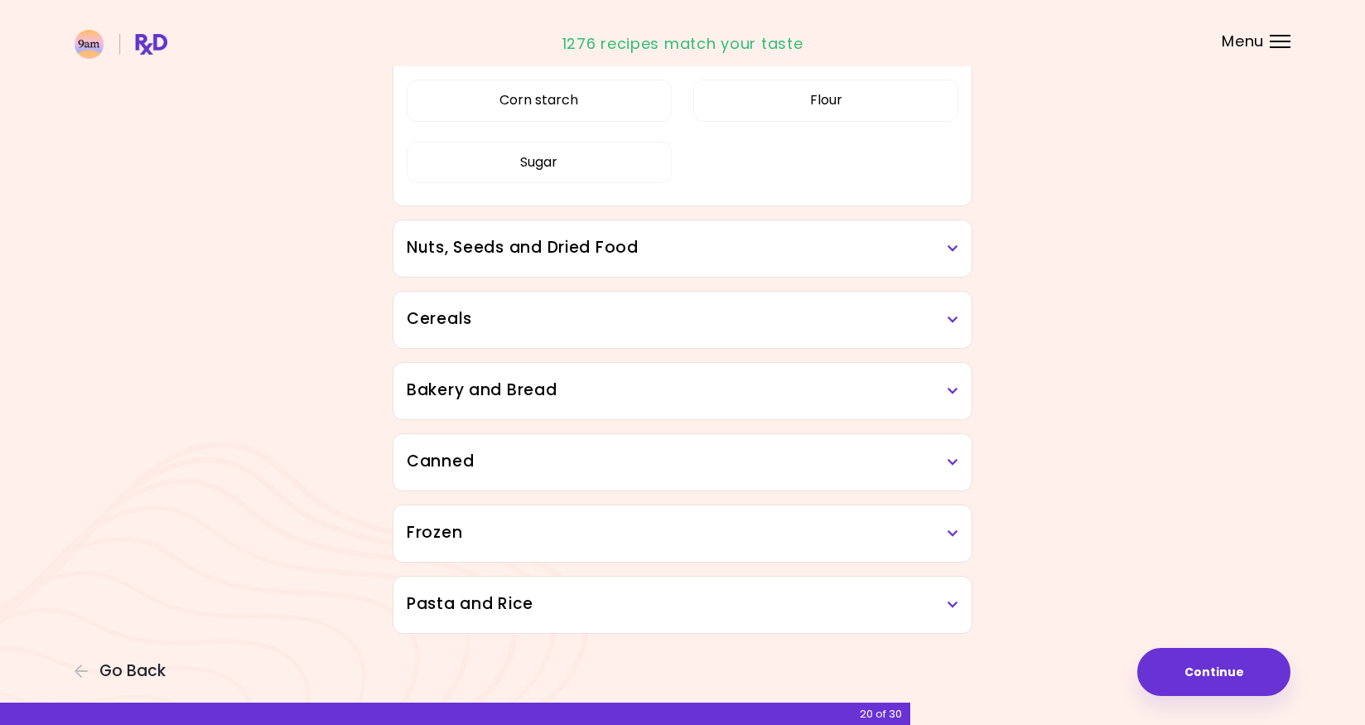
scroll to position [1131, 0]
click at [673, 450] on div "Canned" at bounding box center [683, 465] width 578 height 56
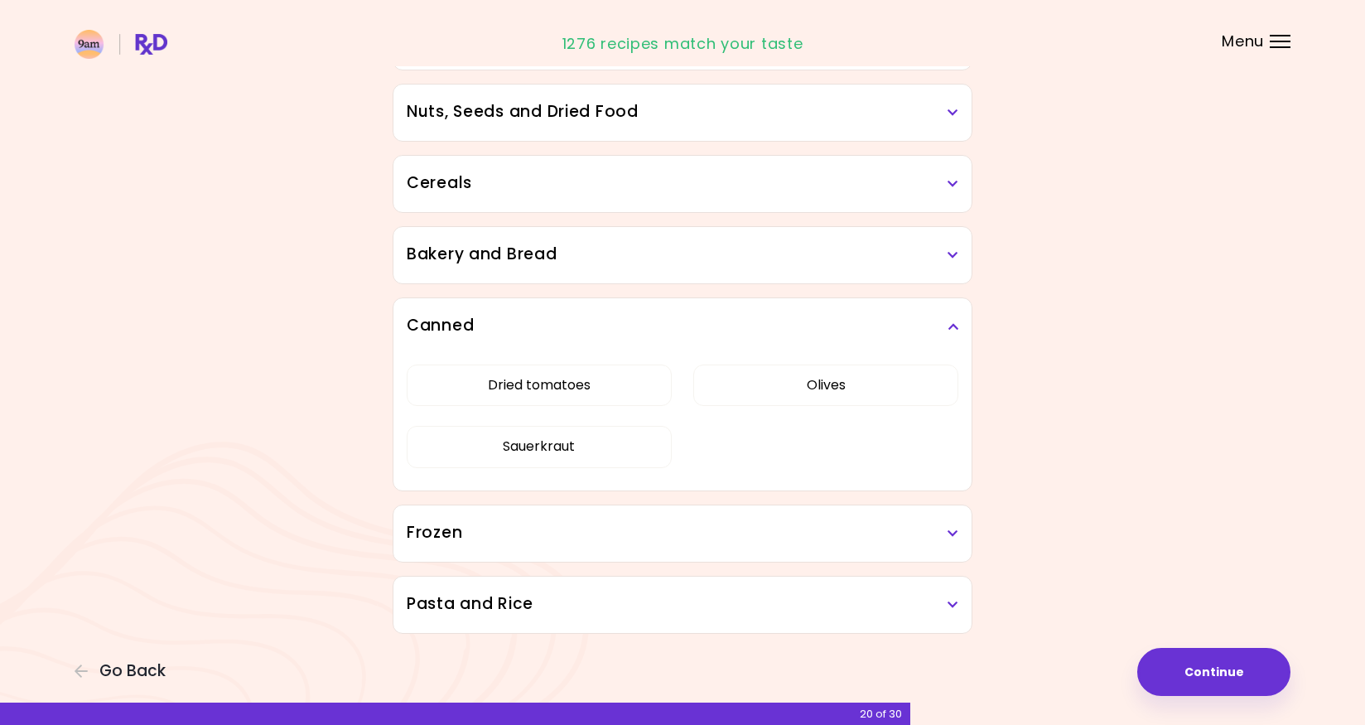
scroll to position [1267, 0]
click at [674, 598] on h3 "Pasta and Rice" at bounding box center [683, 604] width 552 height 24
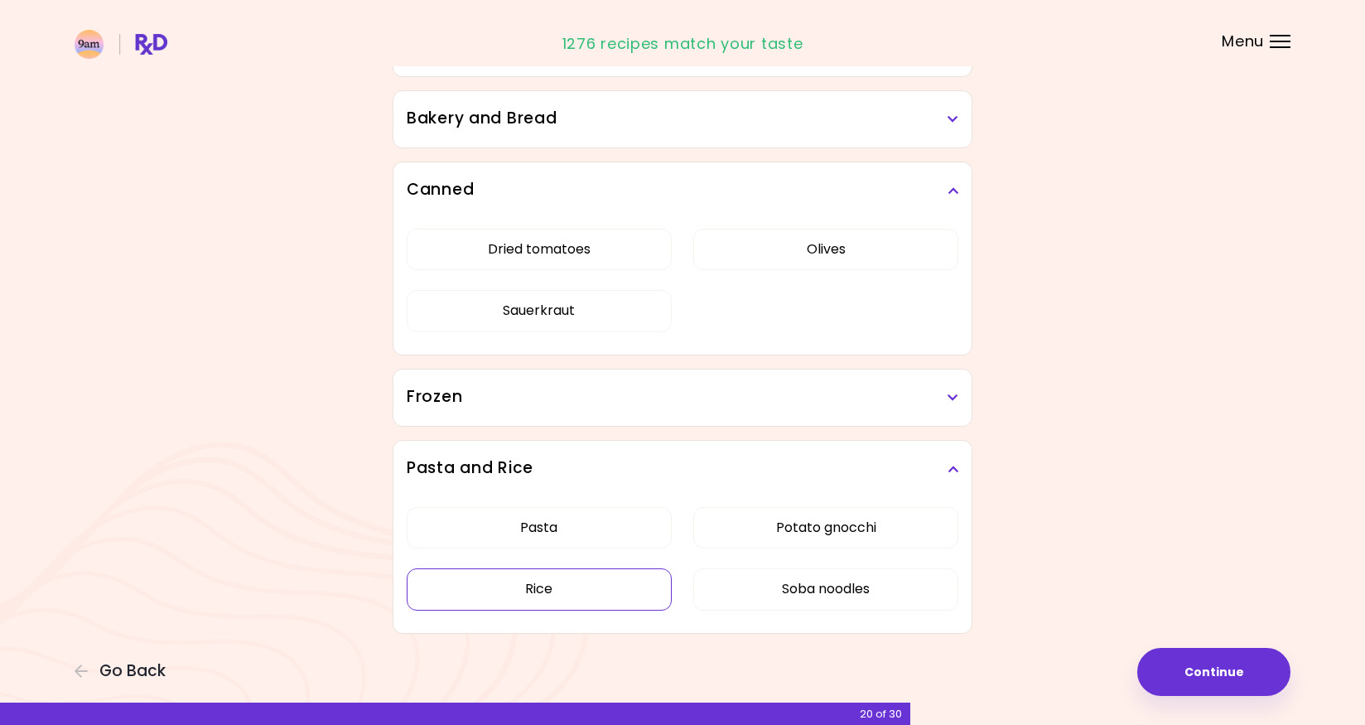
scroll to position [1403, 0]
click at [583, 583] on button "Rice" at bounding box center [539, 588] width 265 height 41
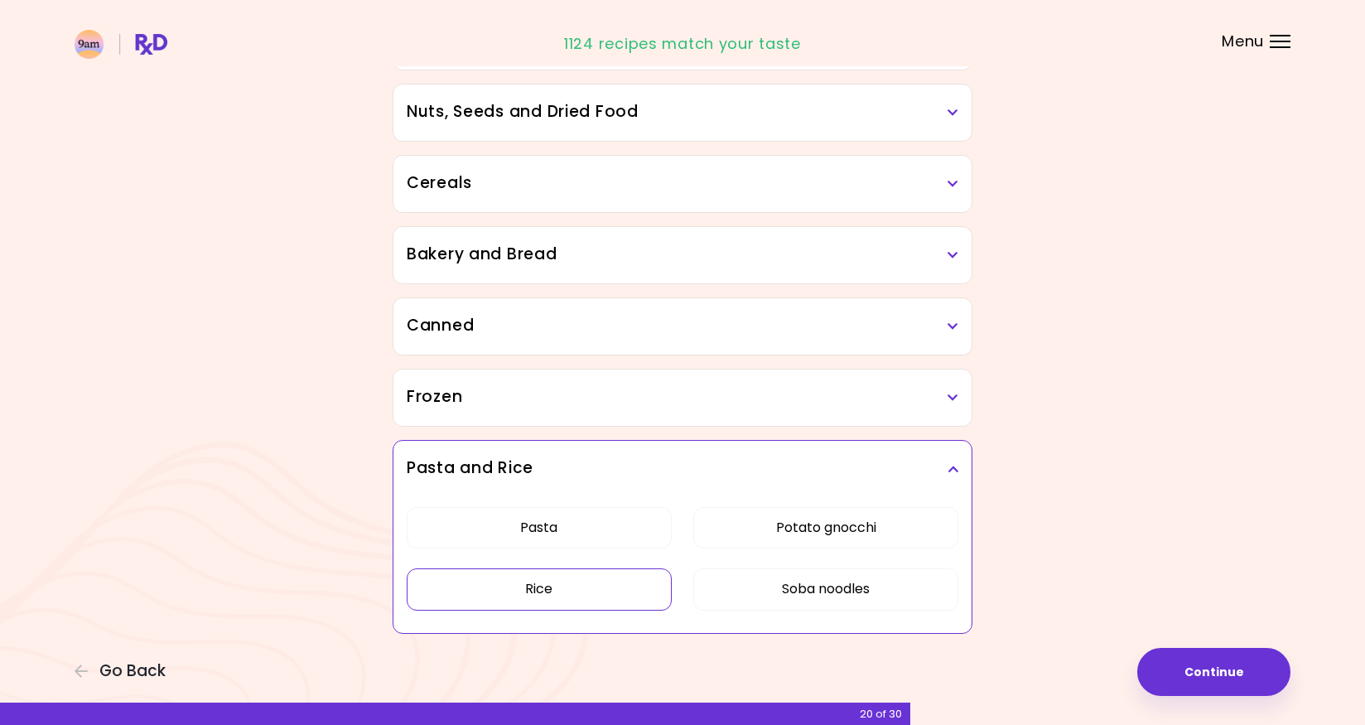
scroll to position [872, 0]
click at [1171, 675] on button "Continue" at bounding box center [1214, 672] width 153 height 48
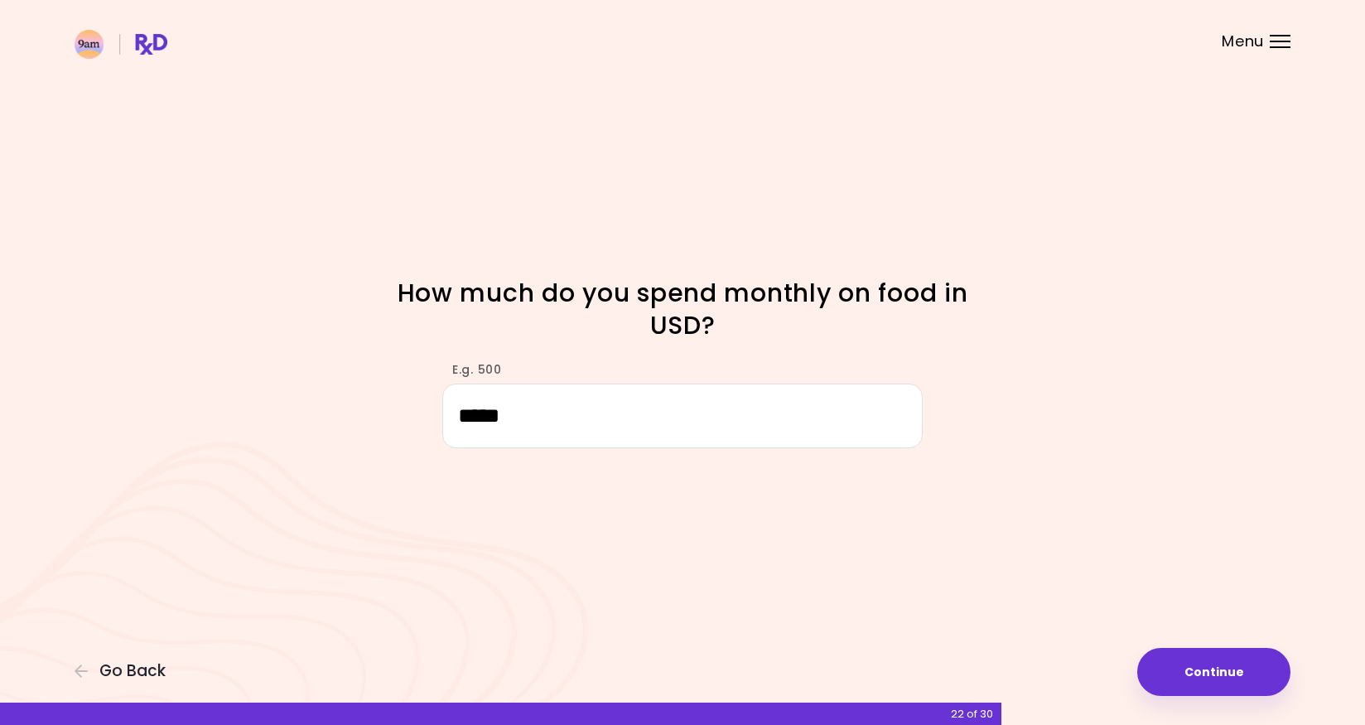
drag, startPoint x: 523, startPoint y: 406, endPoint x: 423, endPoint y: 397, distance: 100.7
click at [423, 397] on div "E.g. 500 *****" at bounding box center [682, 396] width 795 height 102
type input "*"
type input "***"
click at [1202, 671] on button "Continue" at bounding box center [1214, 672] width 153 height 48
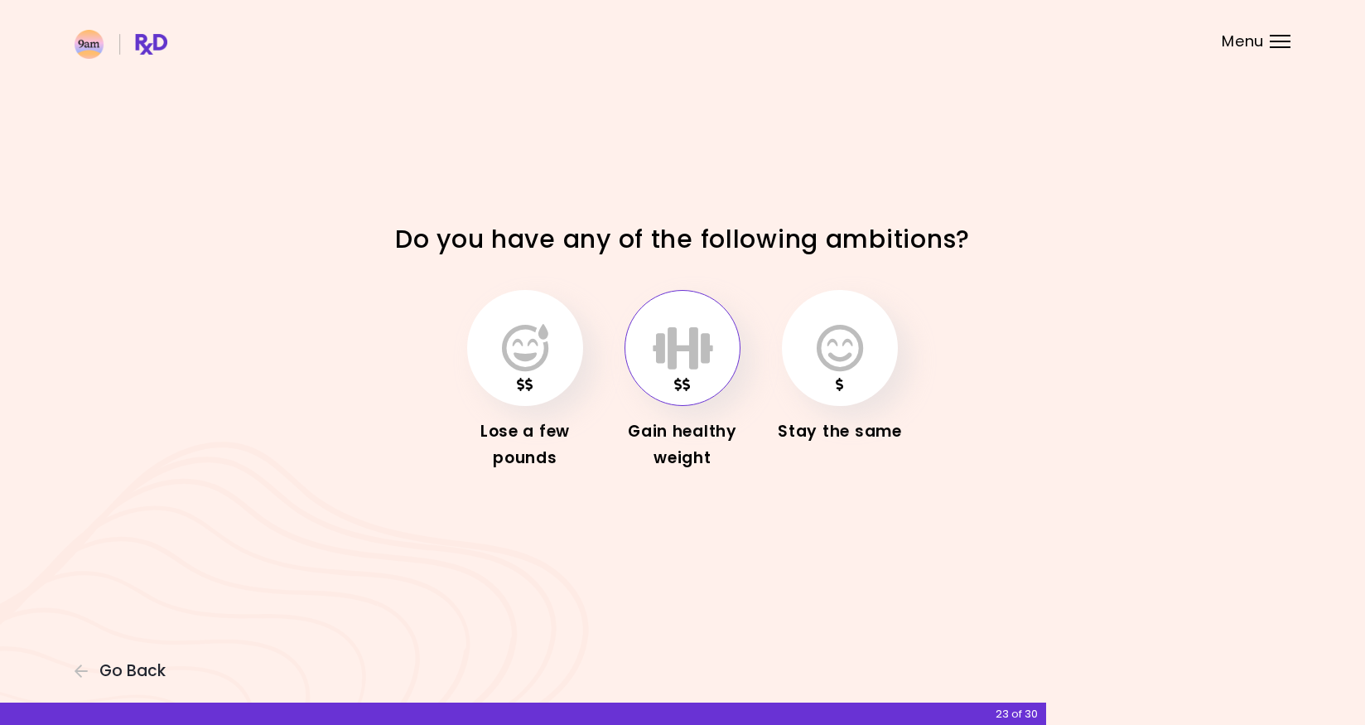
click at [650, 388] on button "button" at bounding box center [683, 348] width 116 height 116
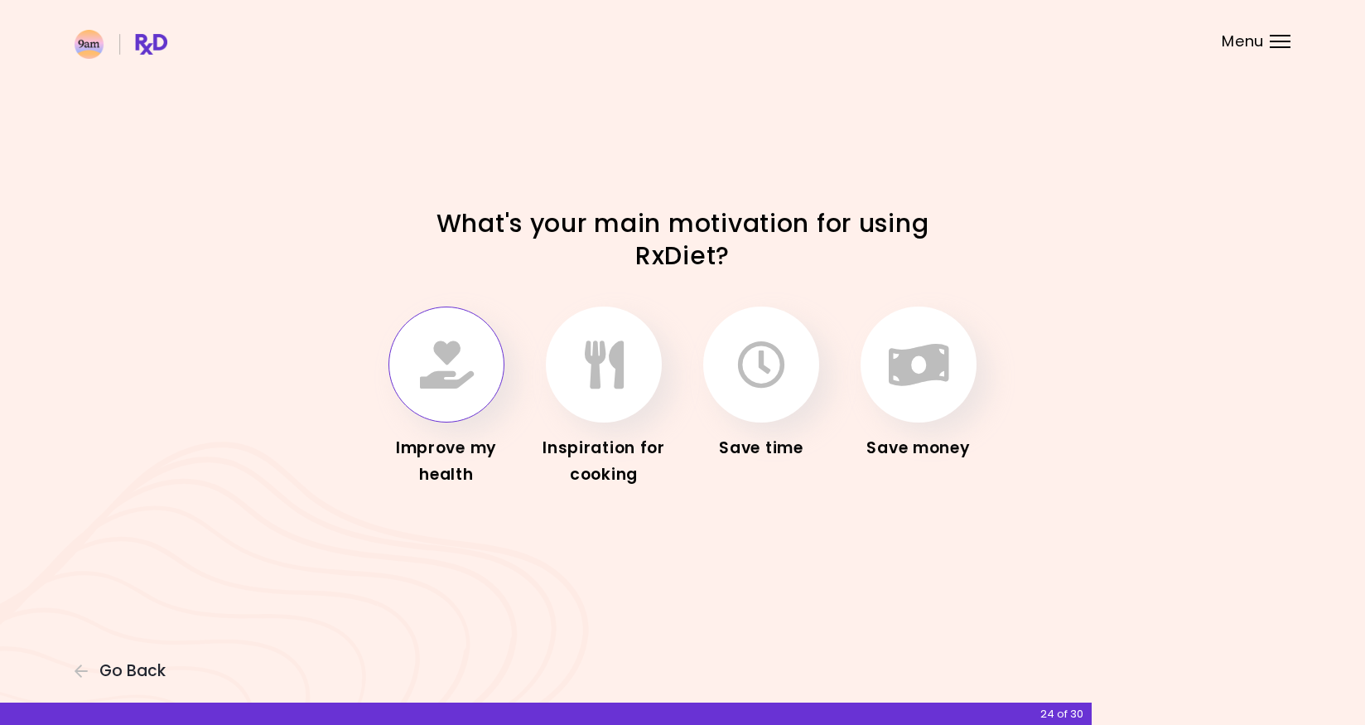
click at [458, 384] on icon "button" at bounding box center [447, 365] width 54 height 48
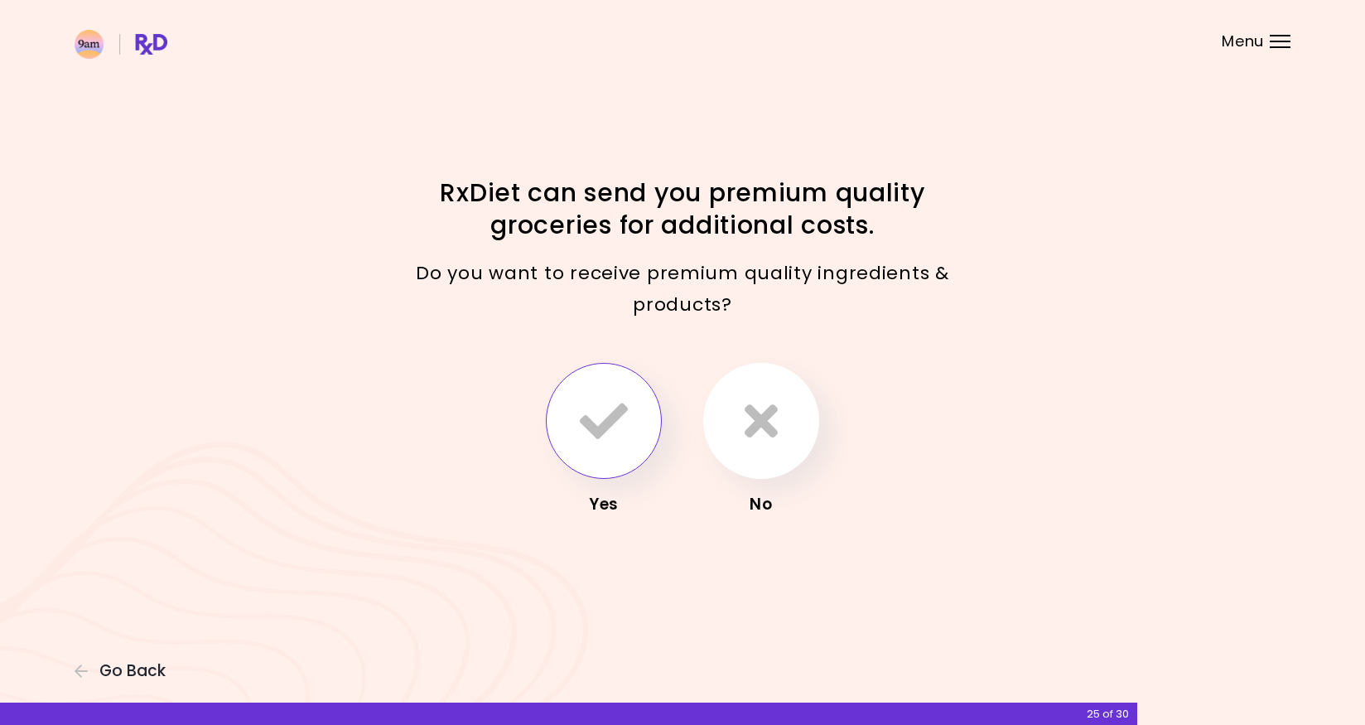
click at [612, 428] on icon "button" at bounding box center [604, 421] width 48 height 48
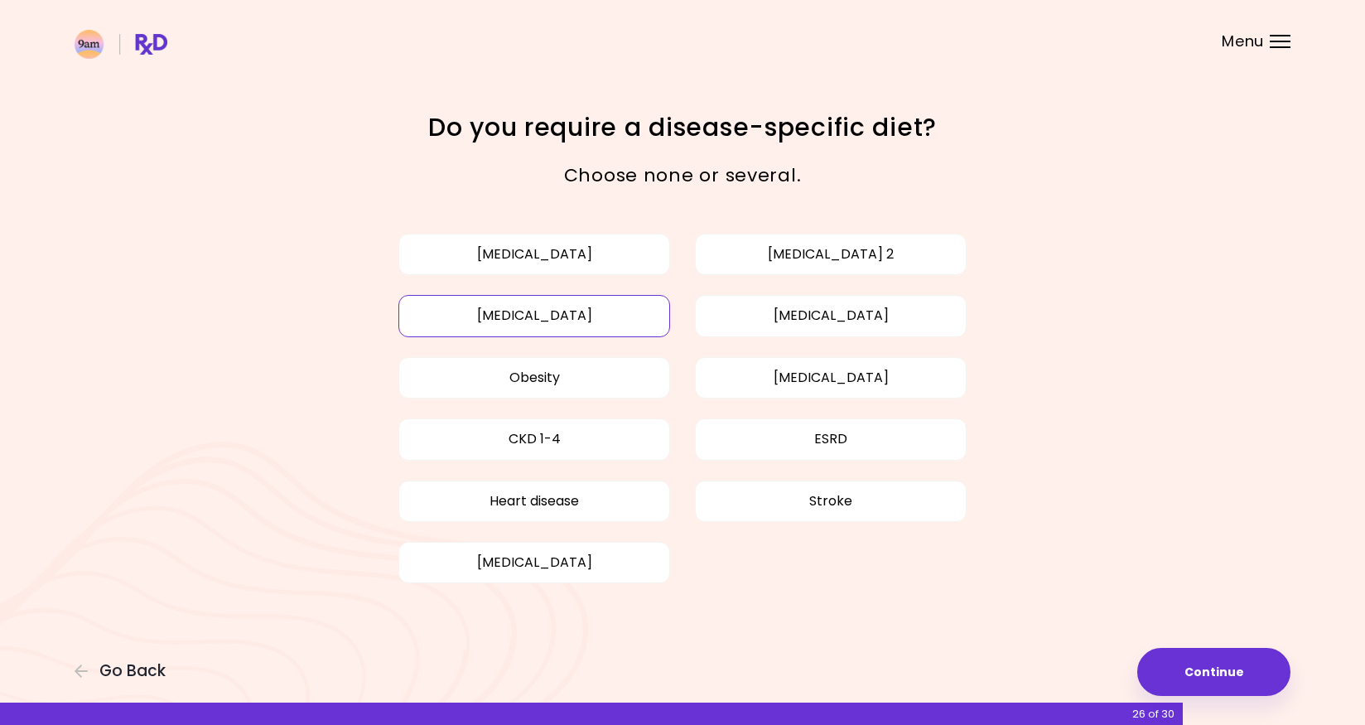
click at [563, 312] on button "[MEDICAL_DATA]" at bounding box center [535, 315] width 272 height 41
click at [783, 316] on button "[MEDICAL_DATA]" at bounding box center [831, 315] width 272 height 41
click at [1193, 666] on button "Continue" at bounding box center [1214, 672] width 153 height 48
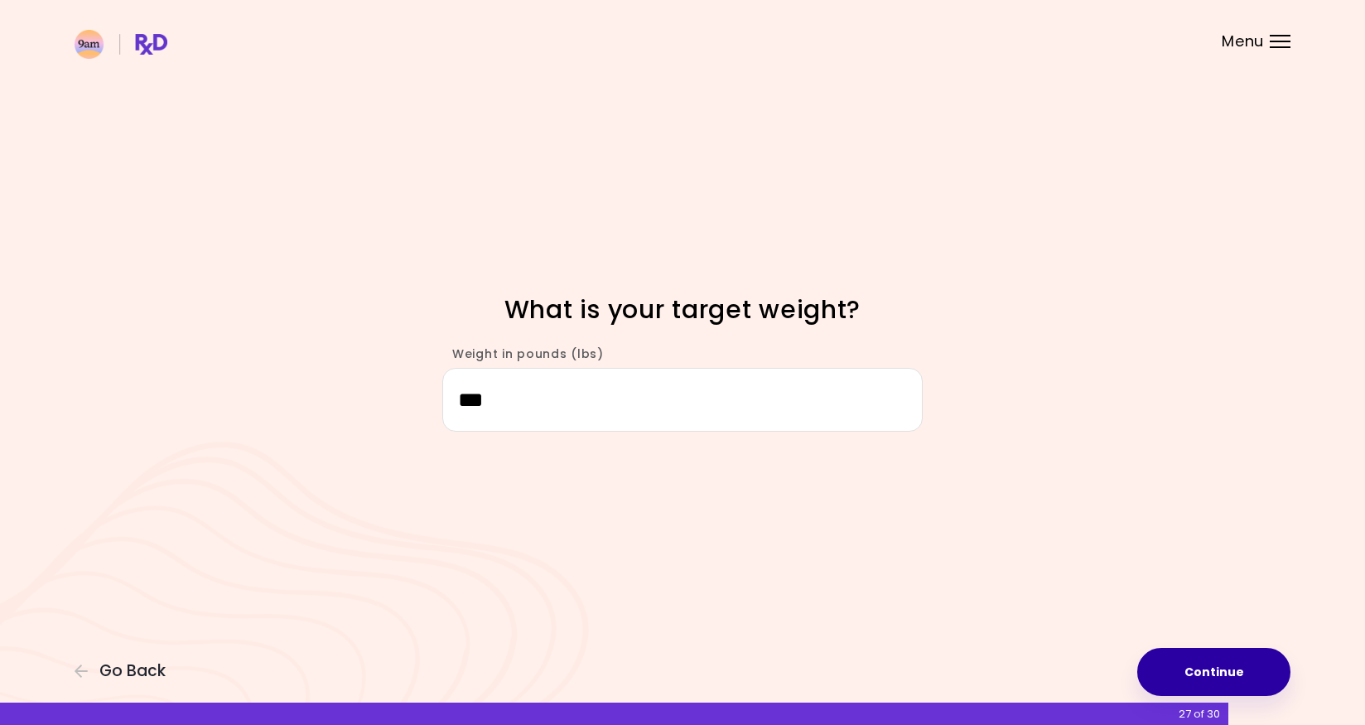
type input "***"
click at [1215, 669] on button "Continue" at bounding box center [1214, 672] width 153 height 48
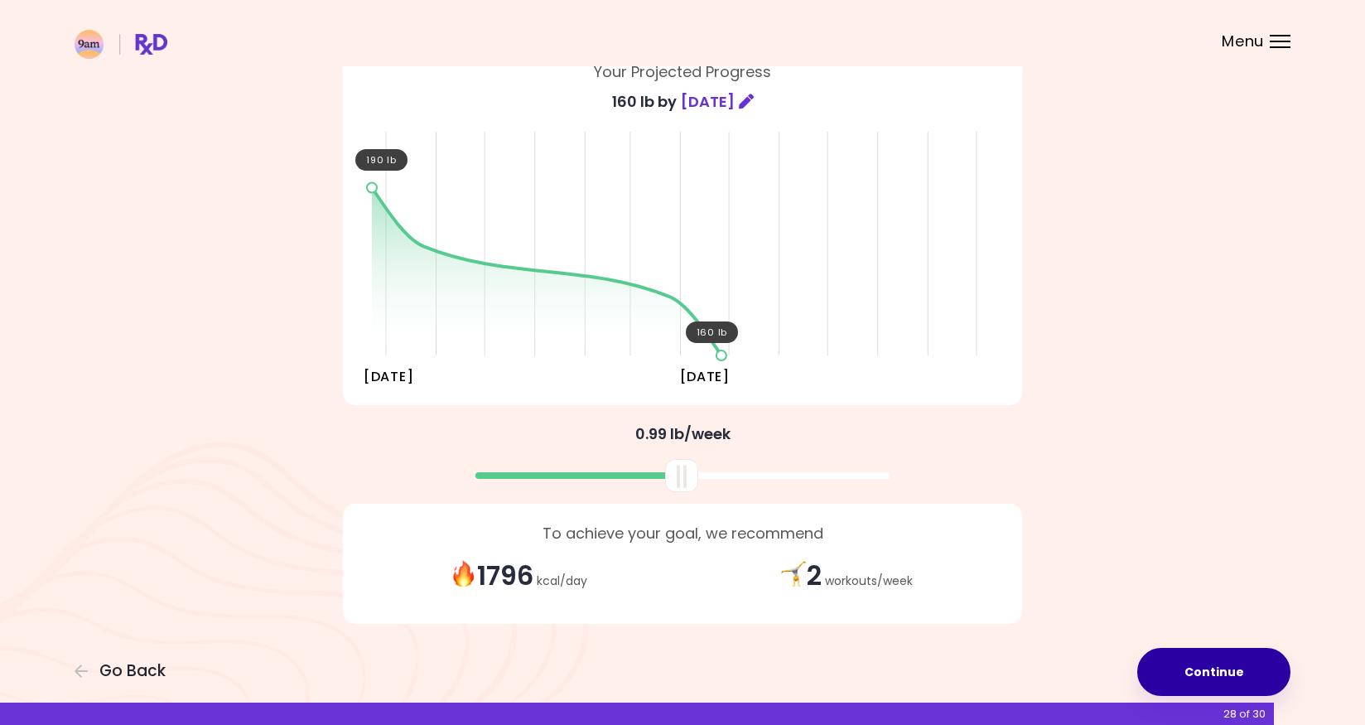
scroll to position [129, 0]
click at [1192, 674] on button "Continue" at bounding box center [1214, 672] width 153 height 48
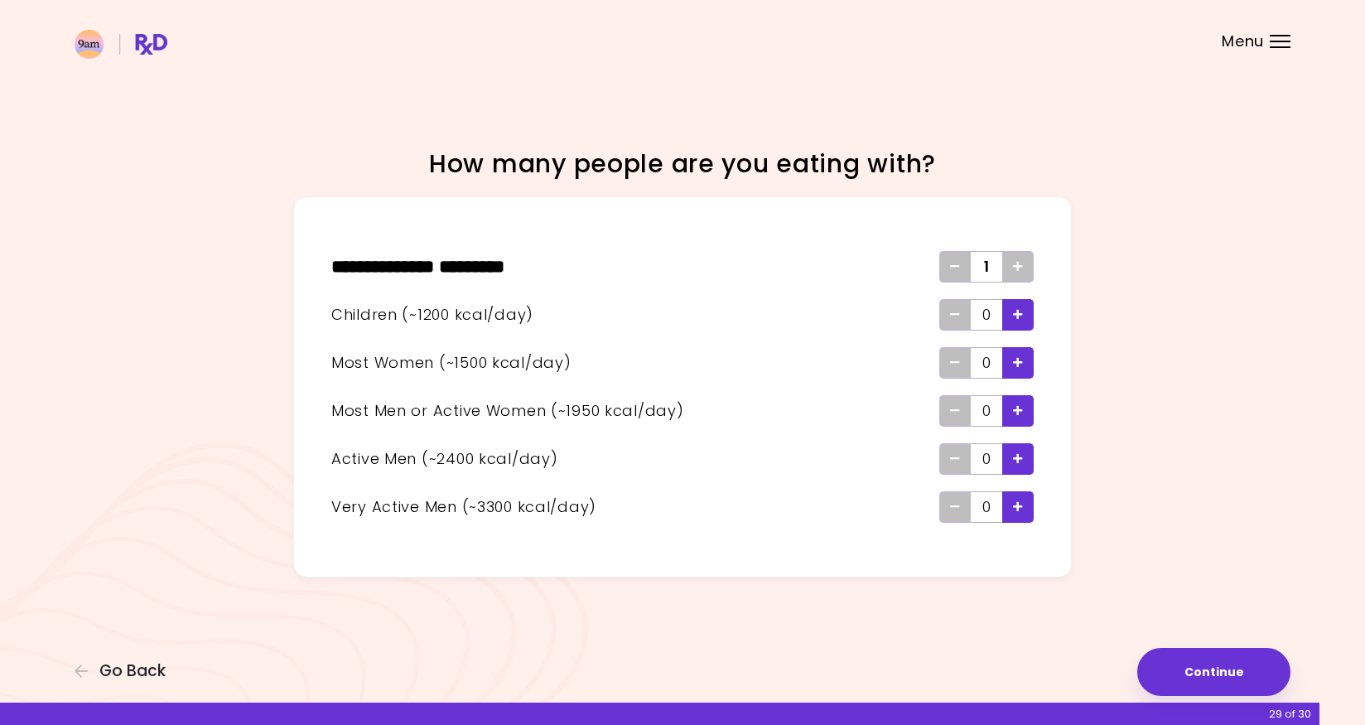
click at [1017, 268] on icon "Add" at bounding box center [1018, 266] width 10 height 11
click at [1022, 364] on icon "Add - Woman" at bounding box center [1018, 362] width 10 height 11
click at [1213, 672] on button "Continue" at bounding box center [1214, 672] width 153 height 48
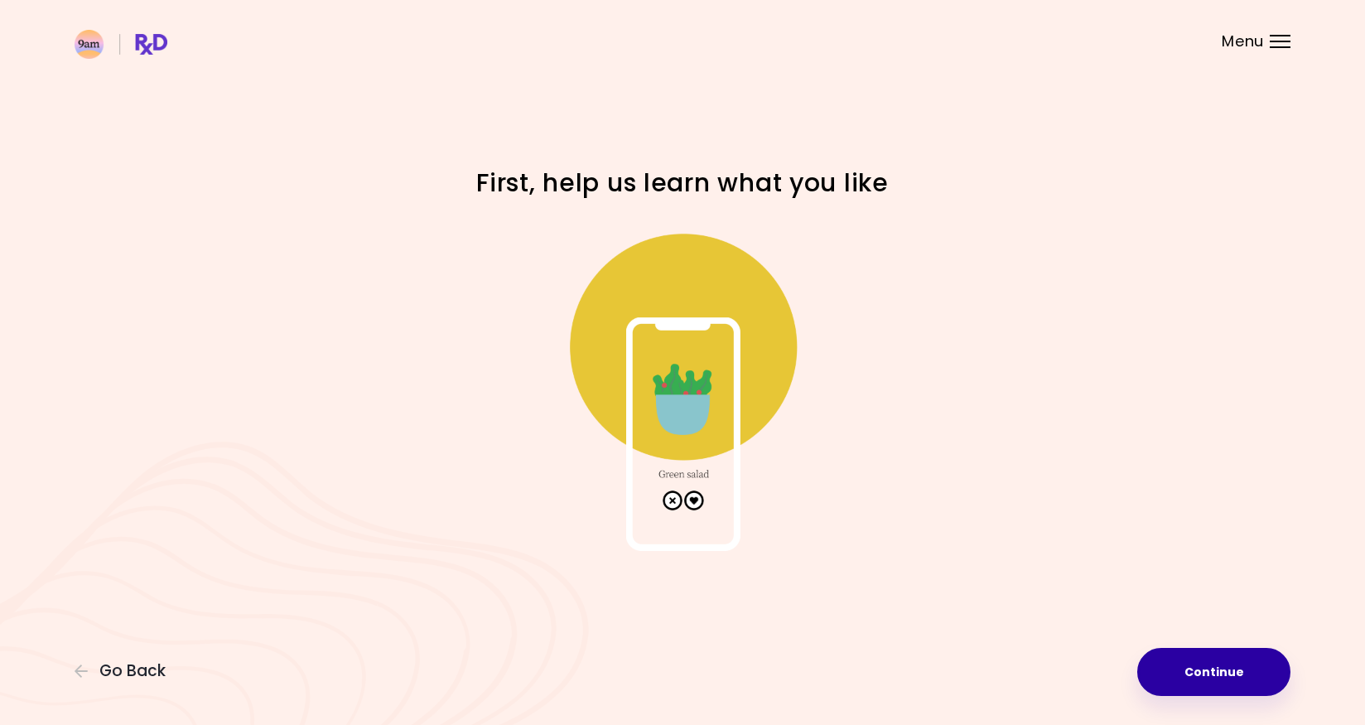
click at [1213, 672] on button "Continue" at bounding box center [1214, 672] width 153 height 48
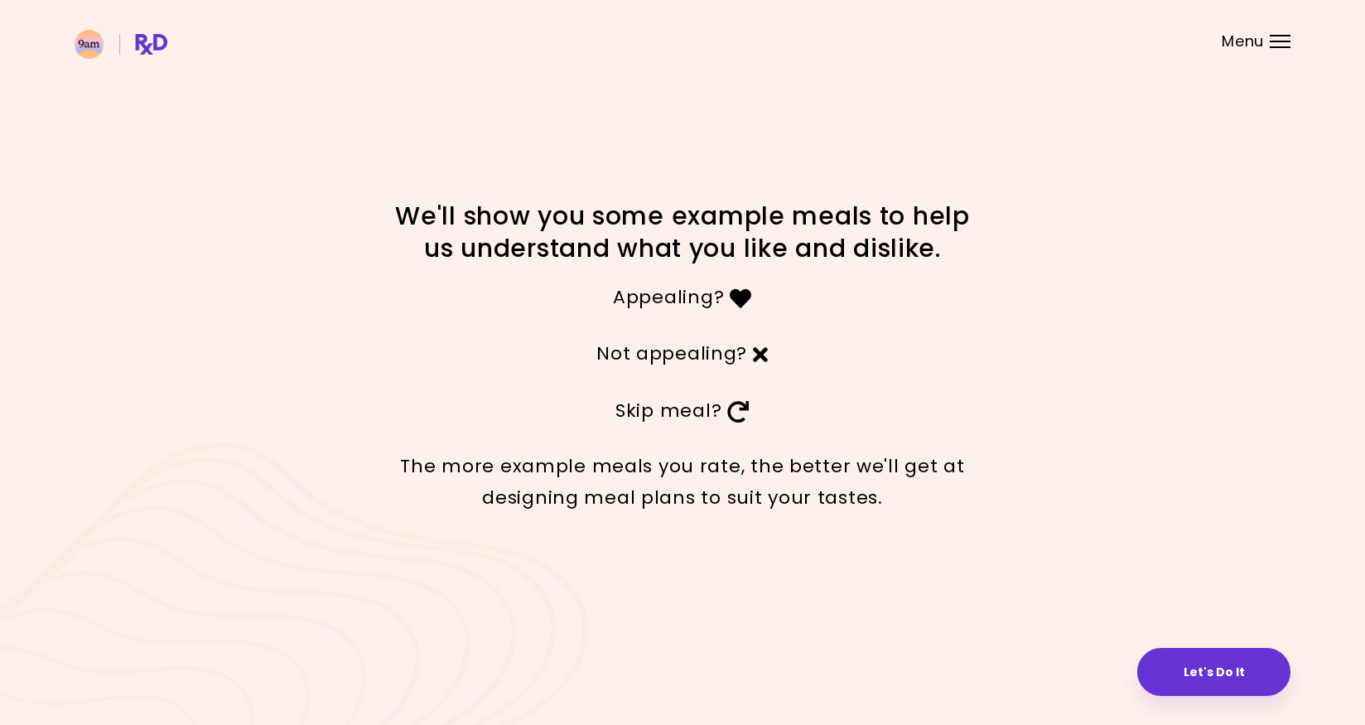
click at [1213, 672] on button "Let's Do It" at bounding box center [1214, 672] width 153 height 48
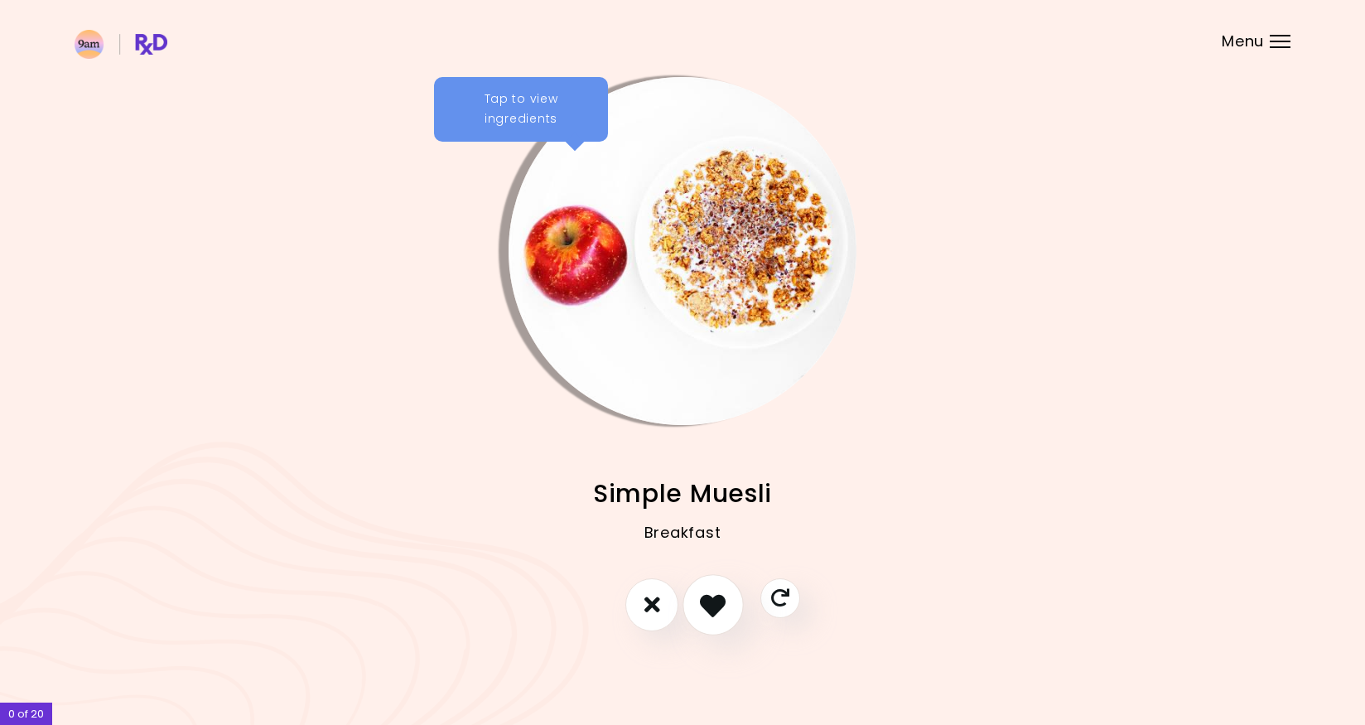
click at [713, 606] on icon "I like this recipe" at bounding box center [713, 605] width 26 height 26
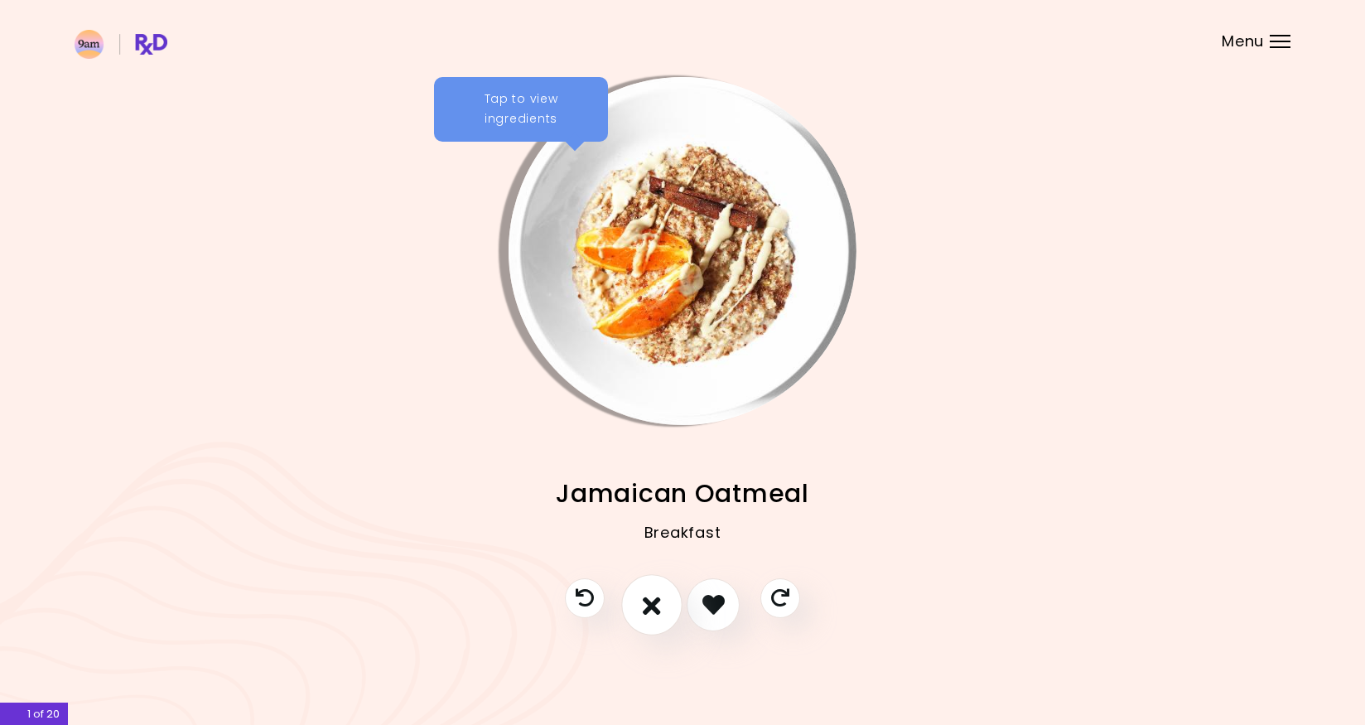
click at [655, 608] on icon "I don't like this recipe" at bounding box center [652, 605] width 18 height 26
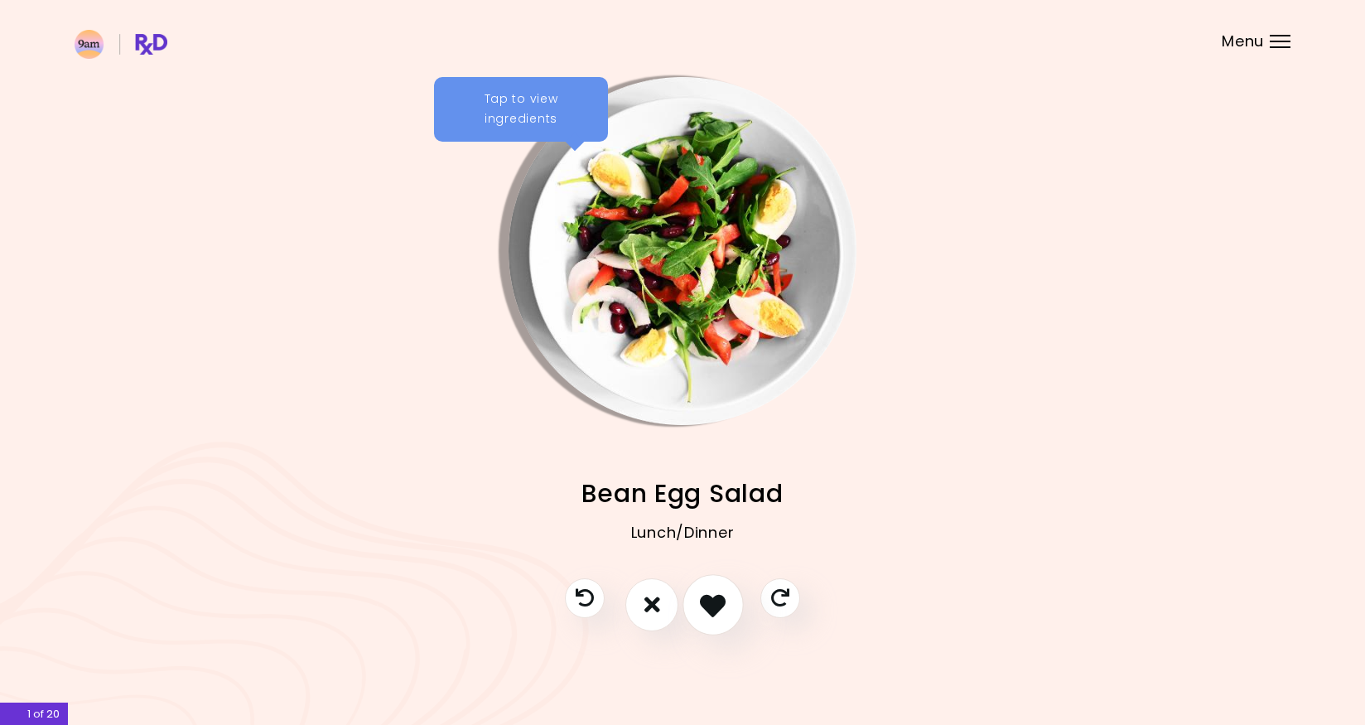
click at [711, 603] on icon "I like this recipe" at bounding box center [713, 605] width 26 height 26
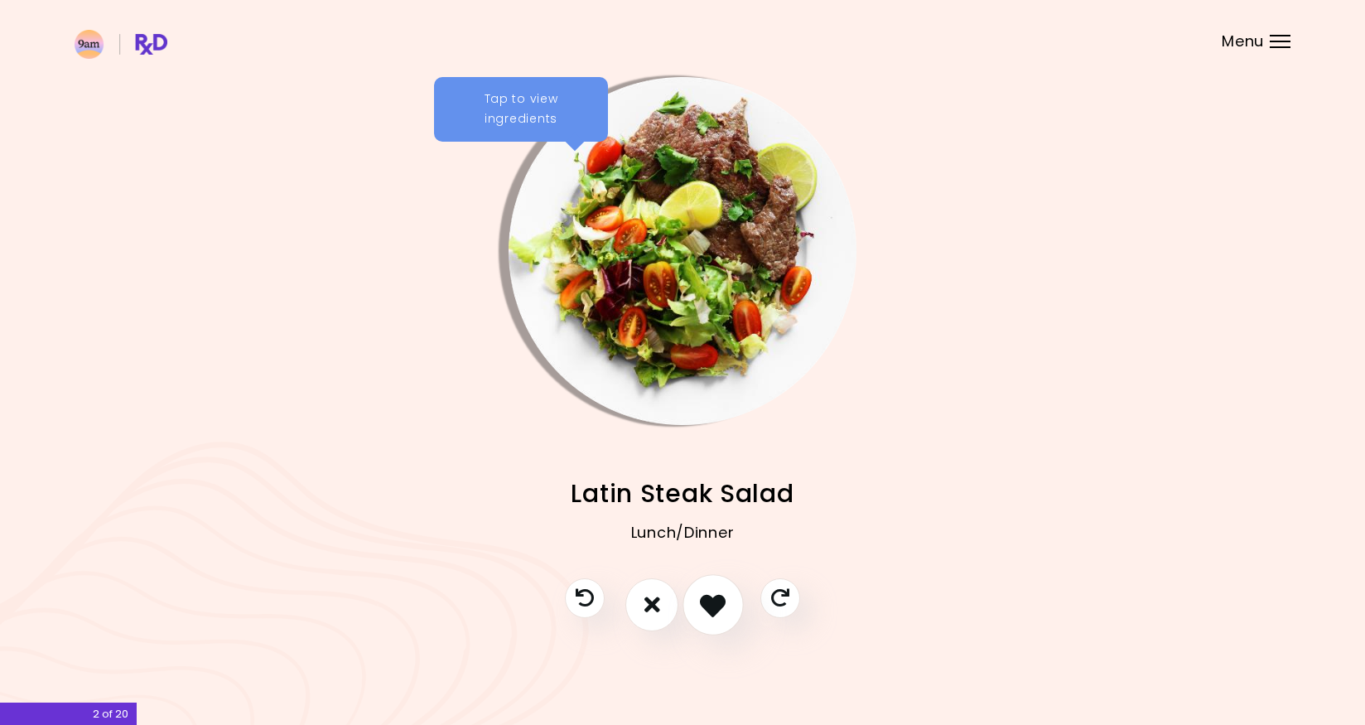
click at [711, 603] on icon "I like this recipe" at bounding box center [713, 605] width 26 height 26
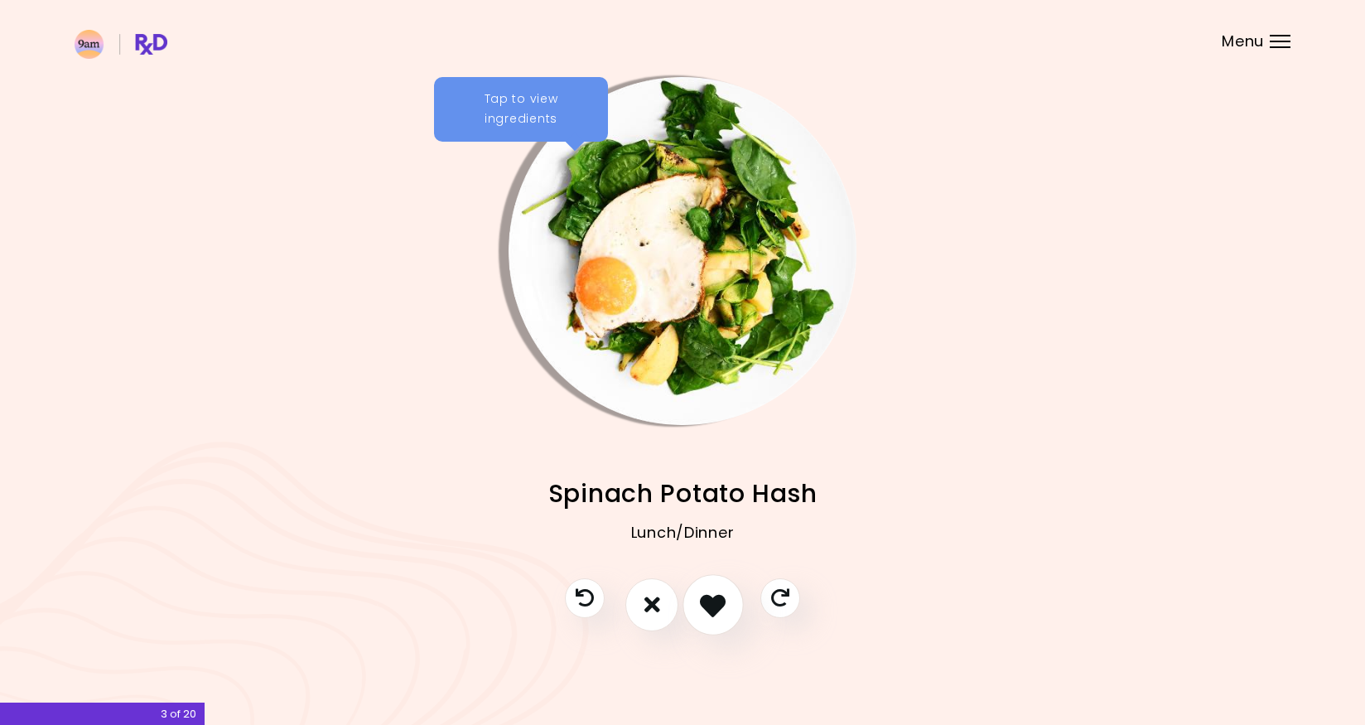
click at [711, 603] on icon "I like this recipe" at bounding box center [713, 605] width 26 height 26
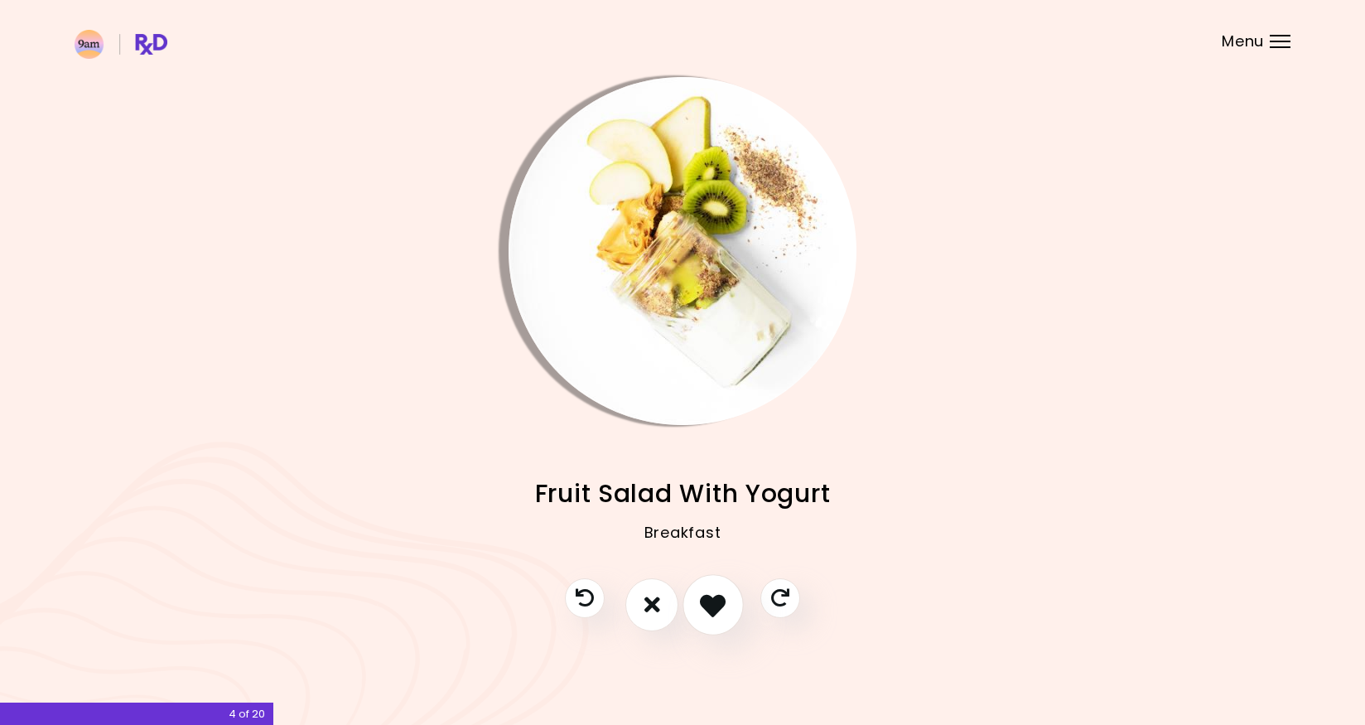
click at [711, 603] on icon "I like this recipe" at bounding box center [713, 605] width 26 height 26
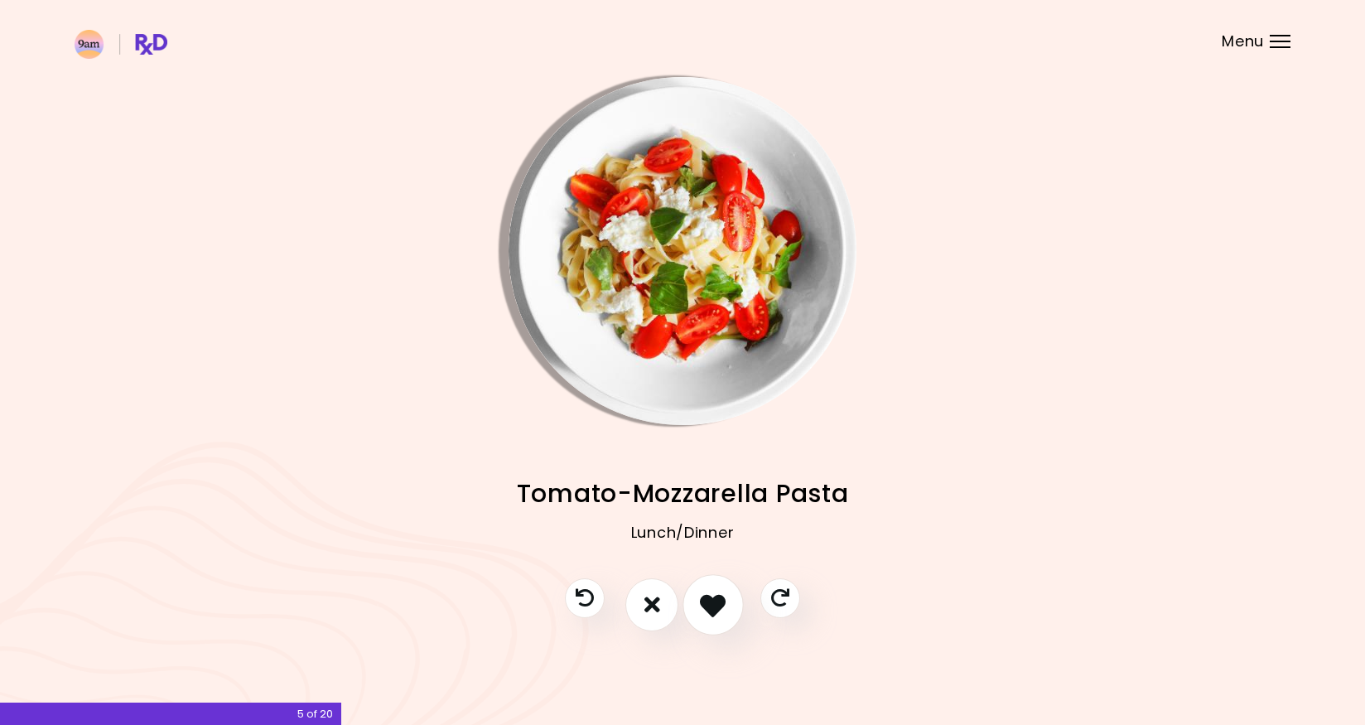
click at [711, 603] on icon "I like this recipe" at bounding box center [713, 605] width 26 height 26
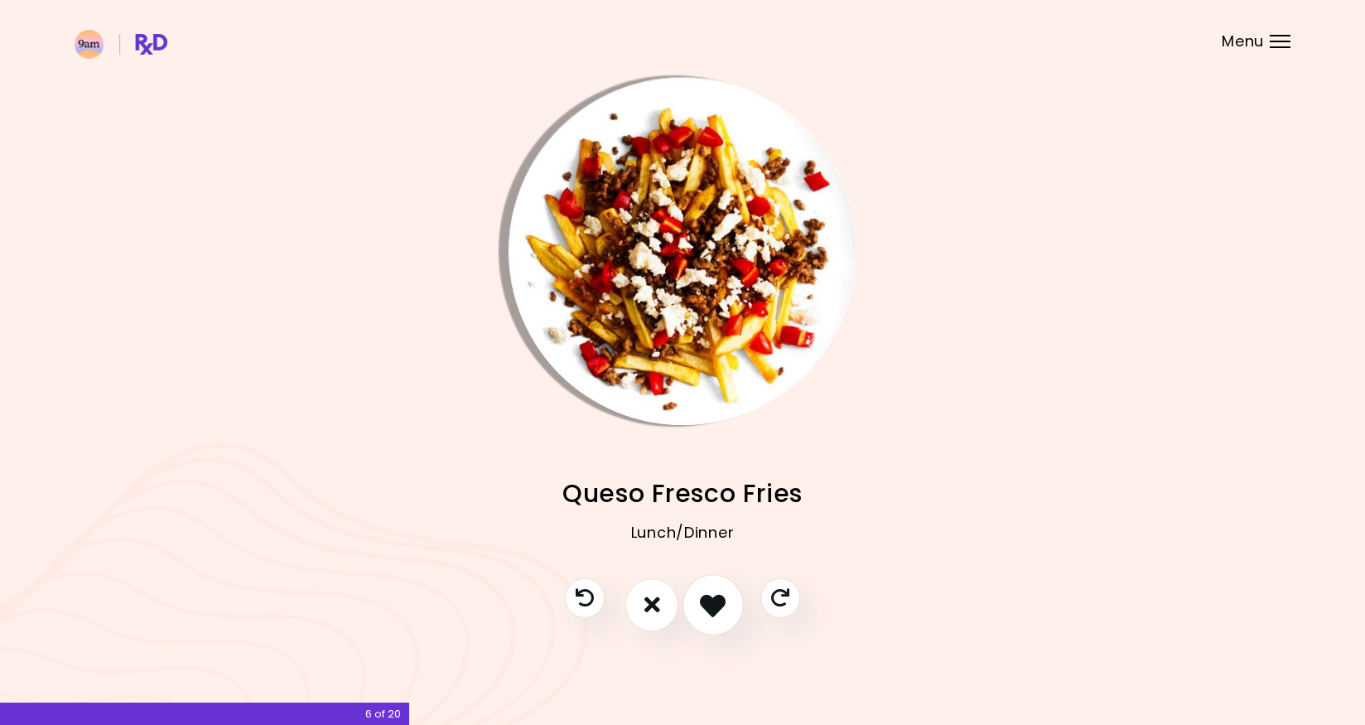
click at [711, 603] on icon "I like this recipe" at bounding box center [713, 605] width 26 height 26
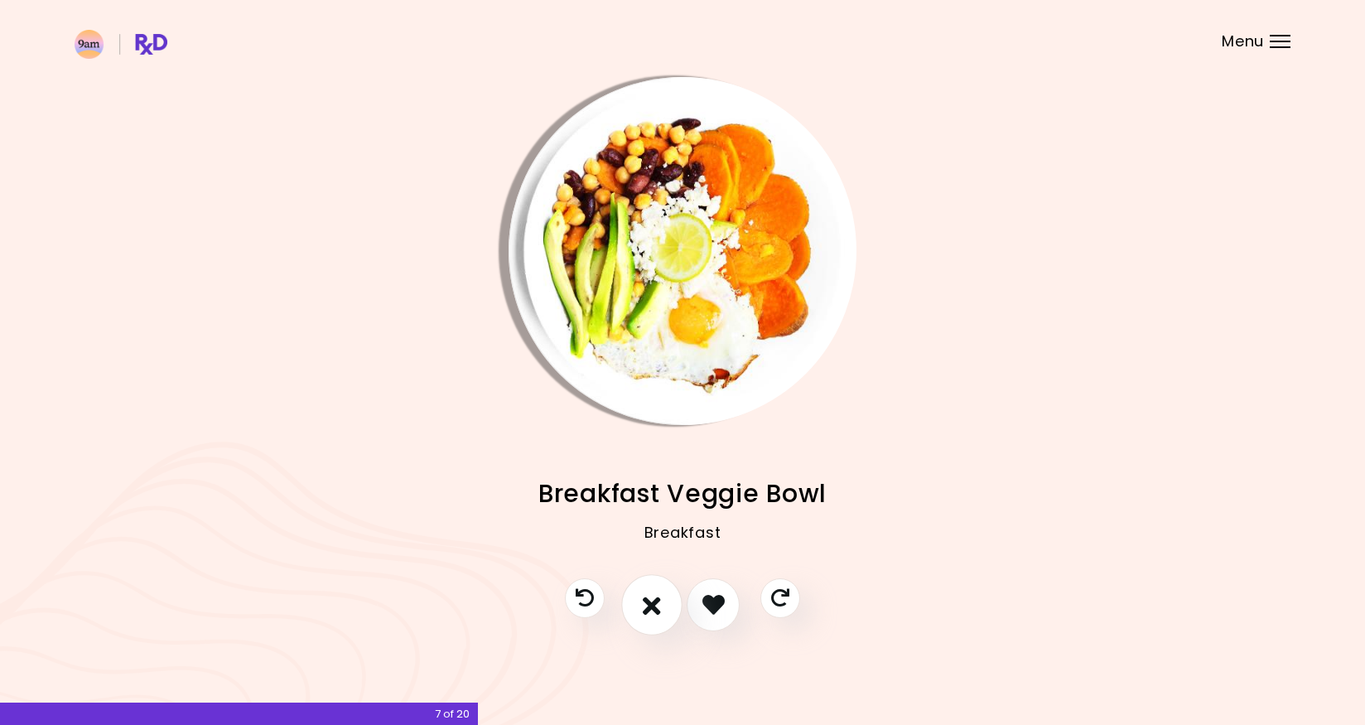
click at [647, 603] on icon "I don't like this recipe" at bounding box center [652, 605] width 18 height 26
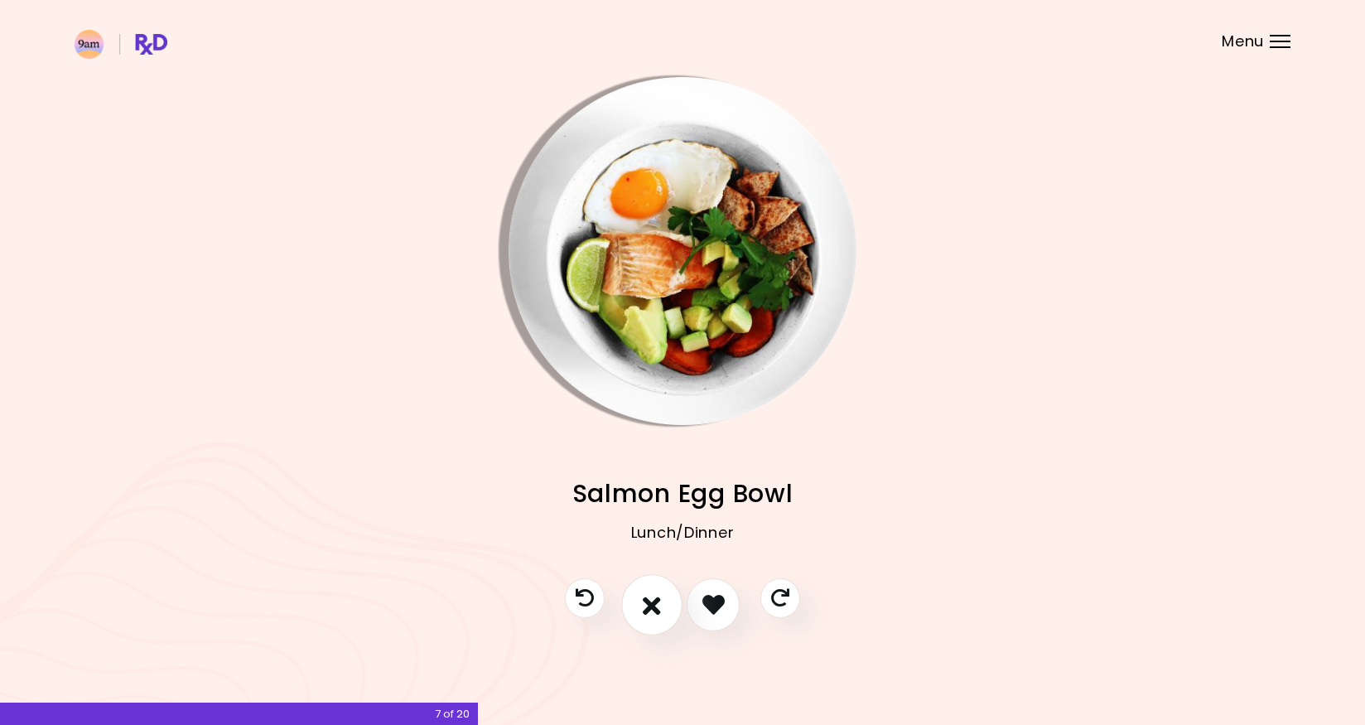
click at [647, 603] on icon "I don't like this recipe" at bounding box center [652, 605] width 18 height 26
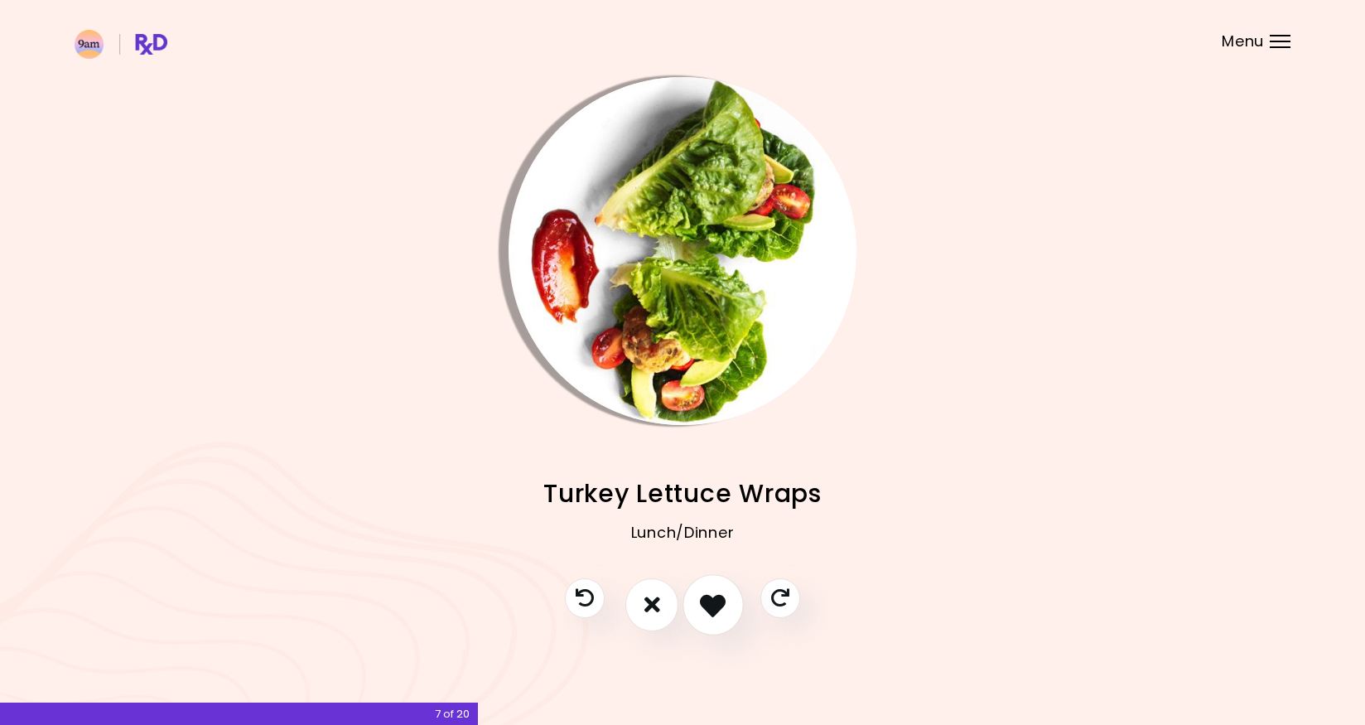
click at [703, 603] on icon "I like this recipe" at bounding box center [713, 605] width 26 height 26
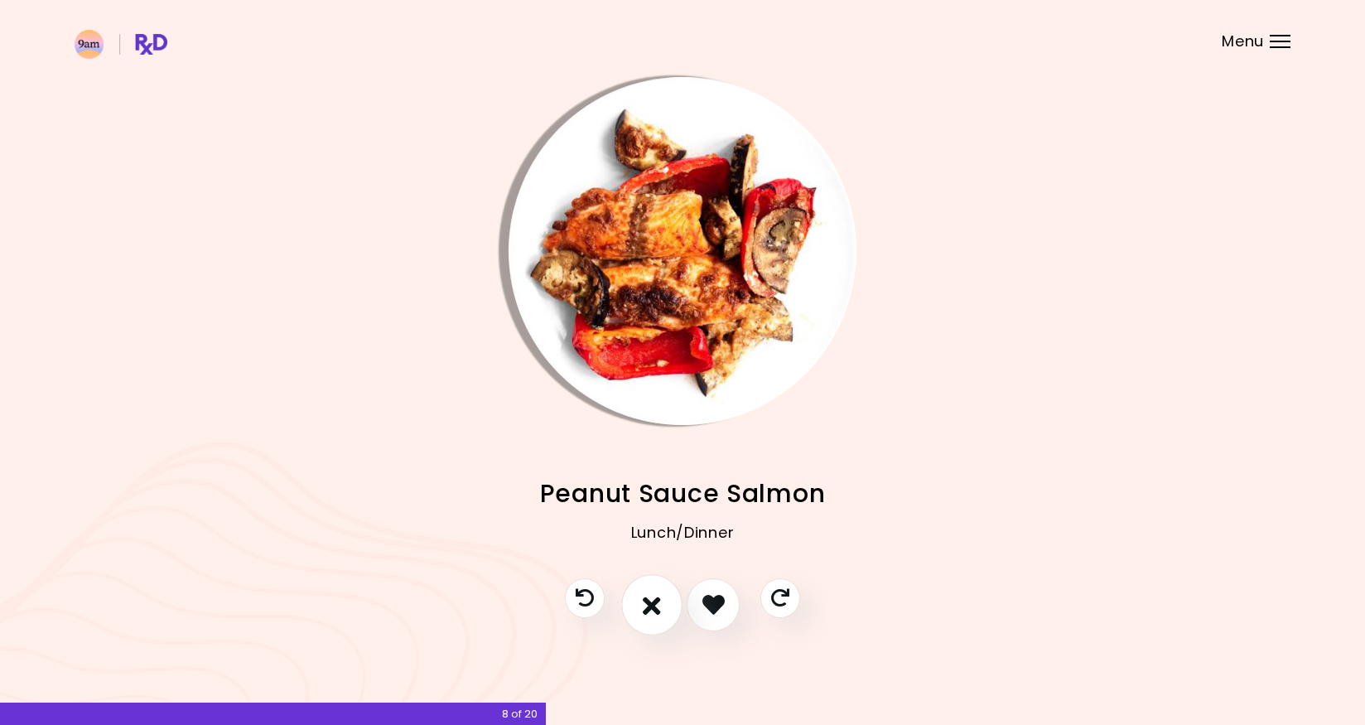
click at [645, 602] on icon "I don't like this recipe" at bounding box center [652, 605] width 18 height 26
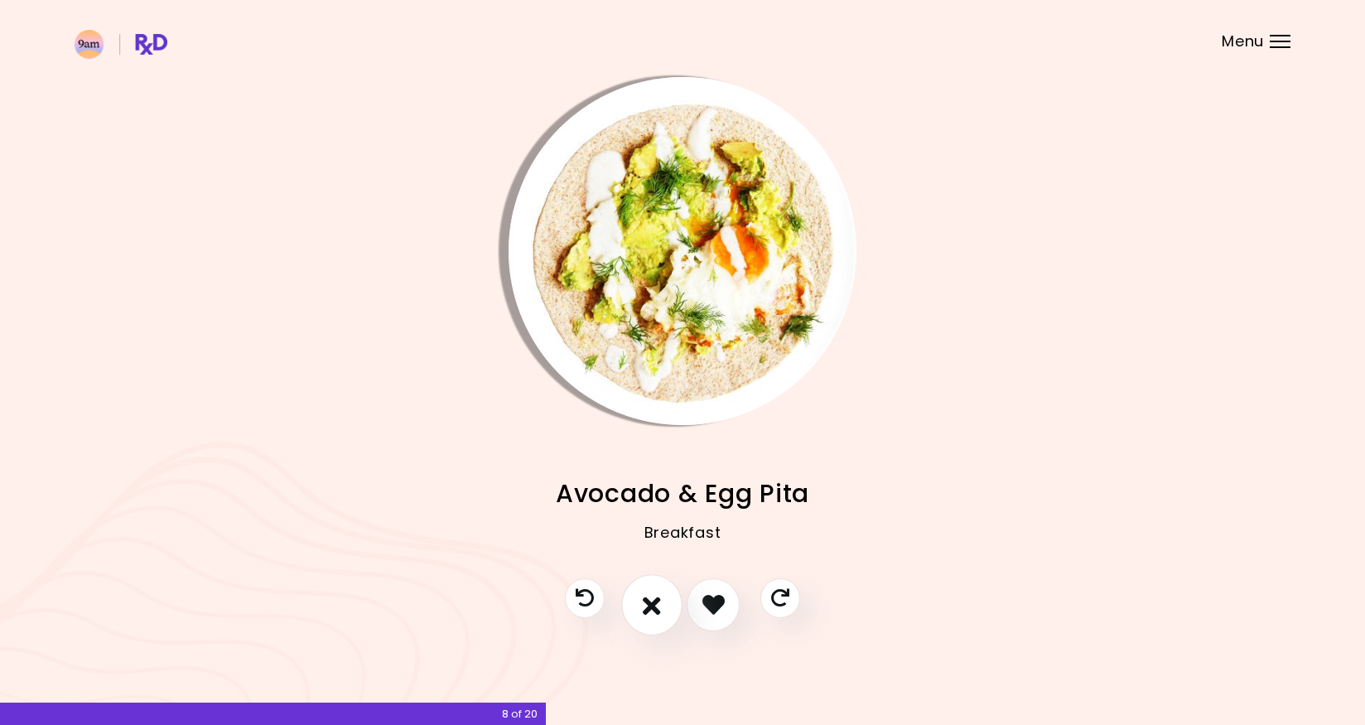
click at [645, 602] on icon "I don't like this recipe" at bounding box center [652, 605] width 18 height 26
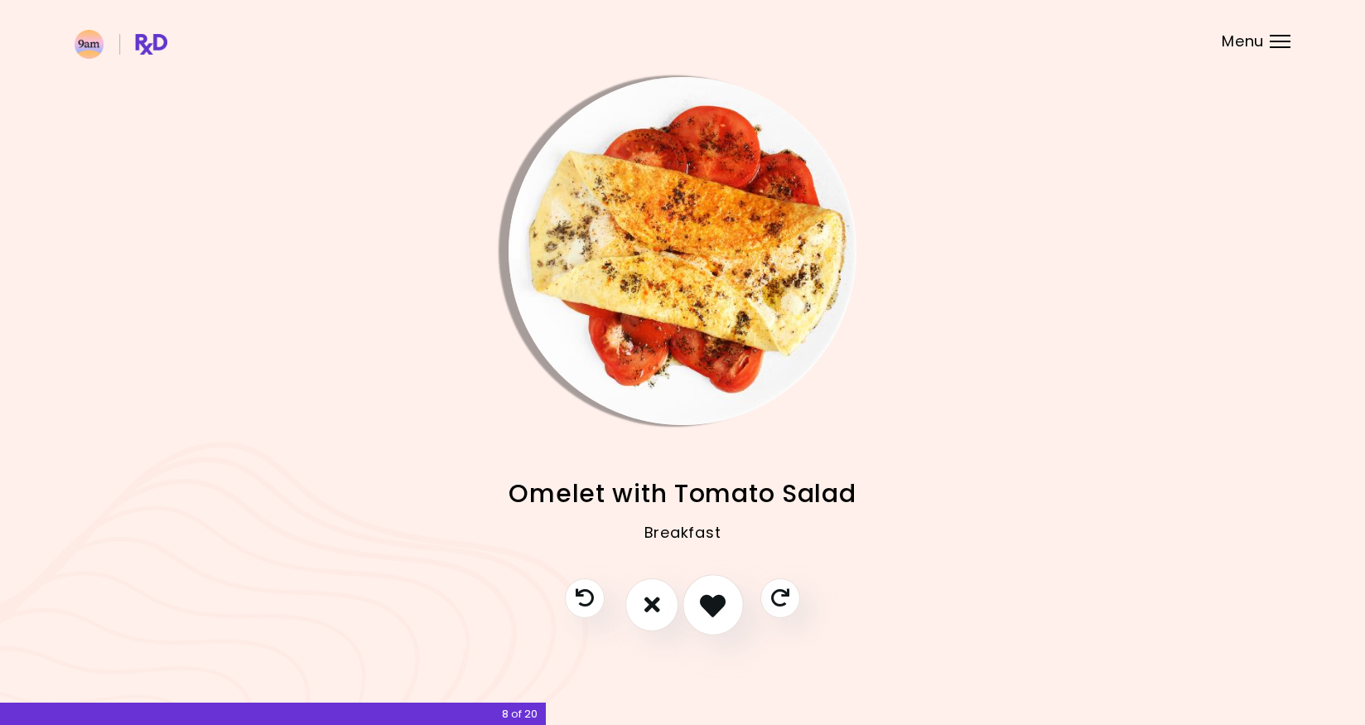
click at [703, 602] on icon "I like this recipe" at bounding box center [713, 605] width 26 height 26
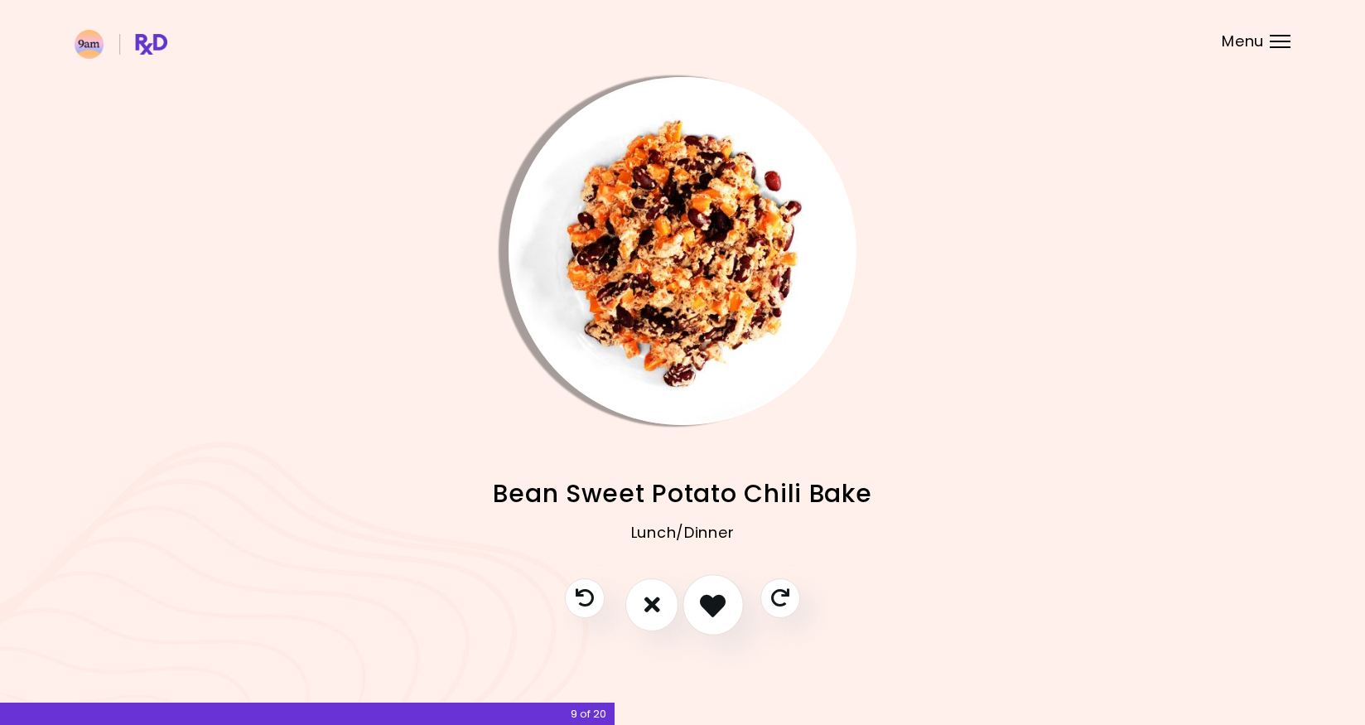
click at [703, 602] on icon "I like this recipe" at bounding box center [713, 605] width 26 height 26
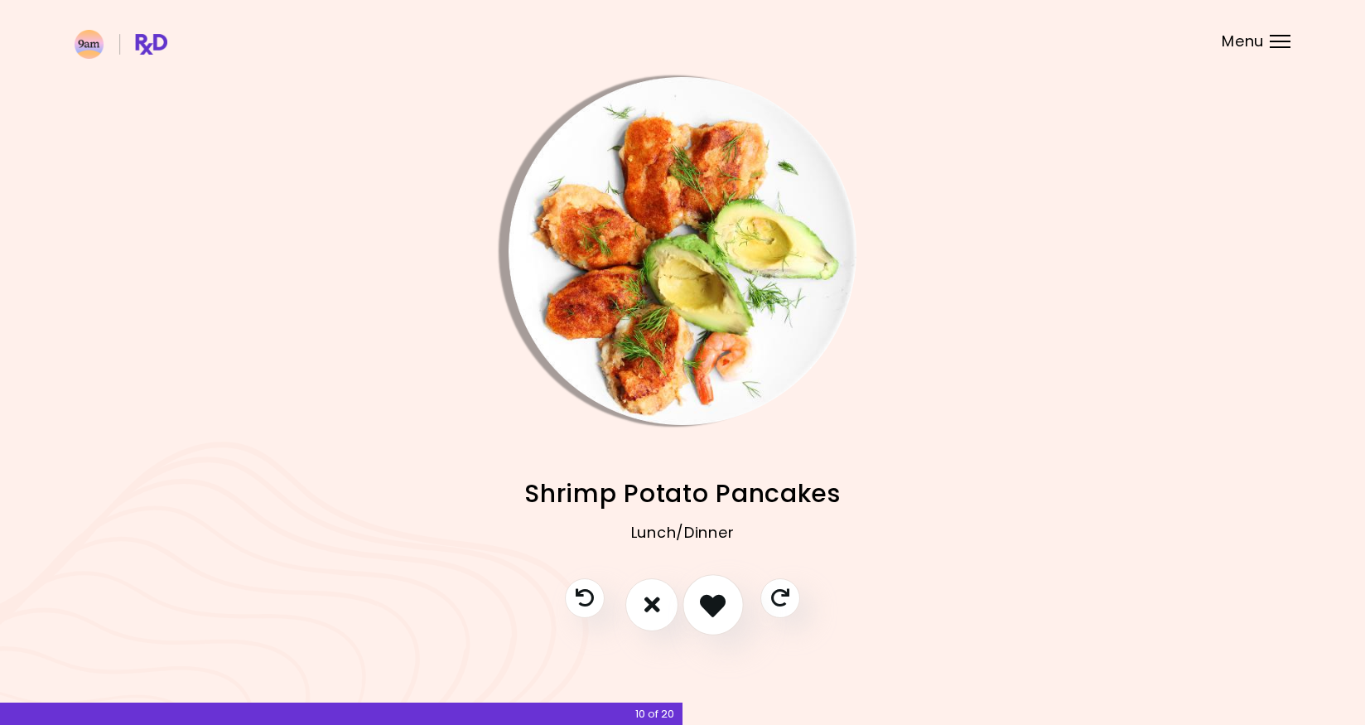
click at [721, 606] on icon "I like this recipe" at bounding box center [713, 605] width 26 height 26
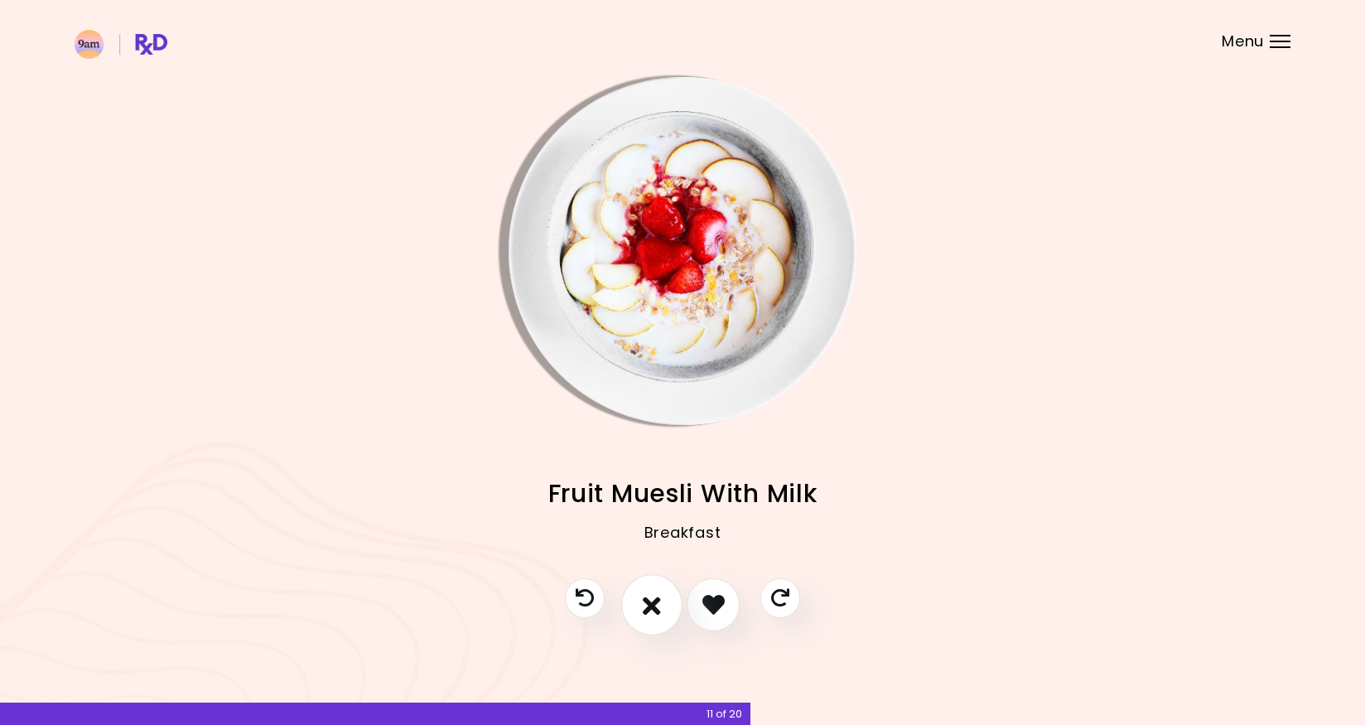
click at [650, 607] on icon "I don't like this recipe" at bounding box center [652, 605] width 18 height 26
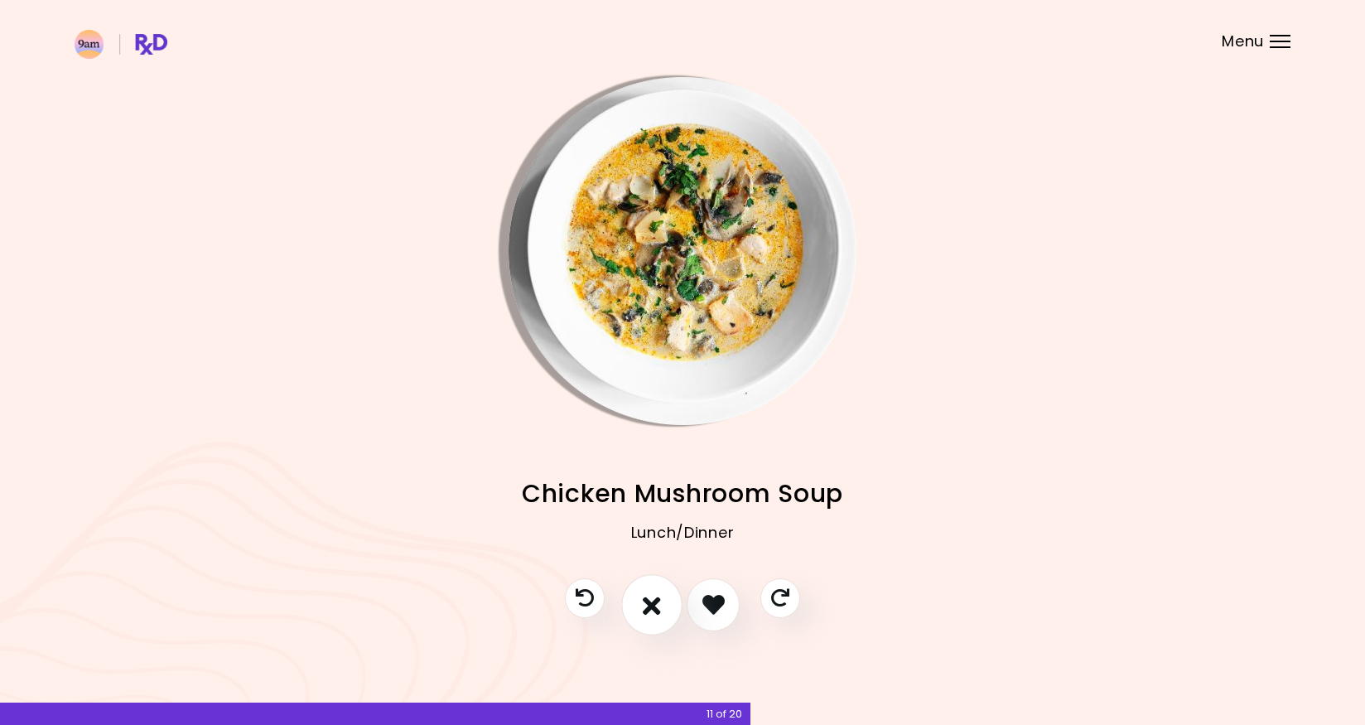
click at [650, 607] on icon "I don't like this recipe" at bounding box center [652, 605] width 18 height 26
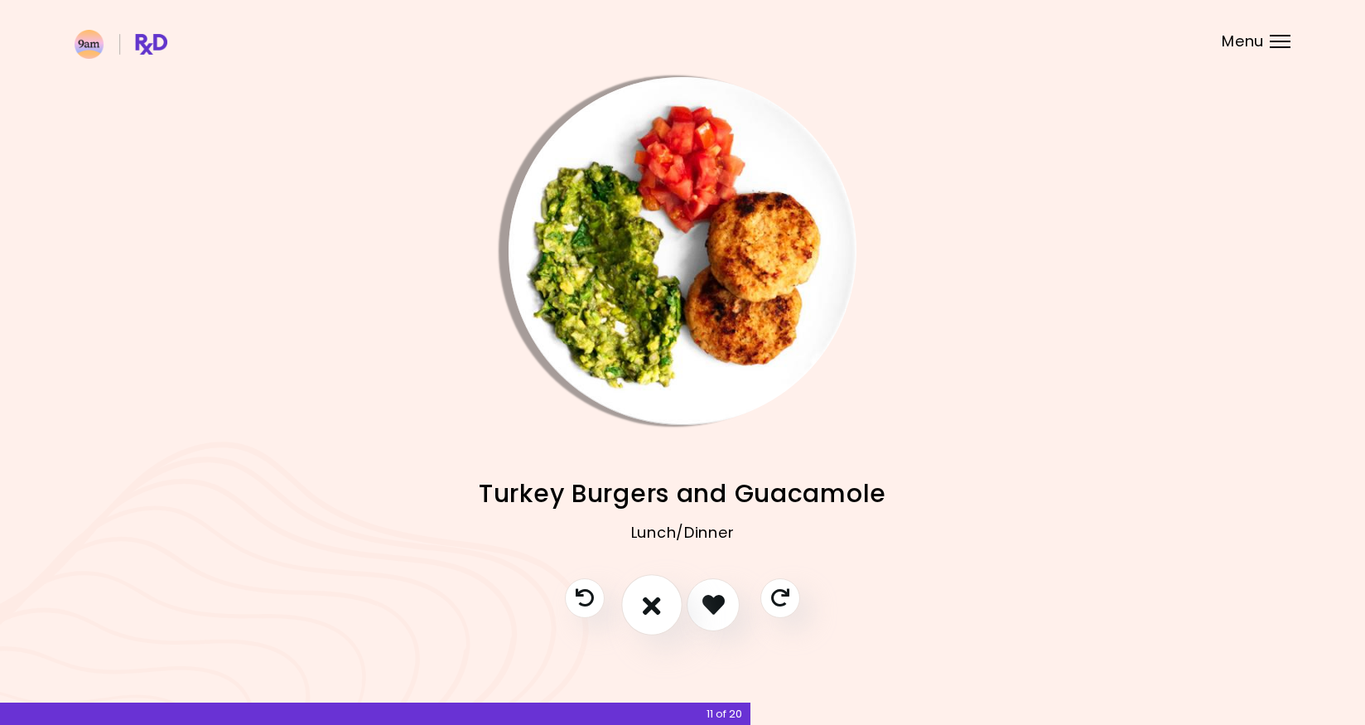
click at [650, 607] on icon "I don't like this recipe" at bounding box center [652, 605] width 18 height 26
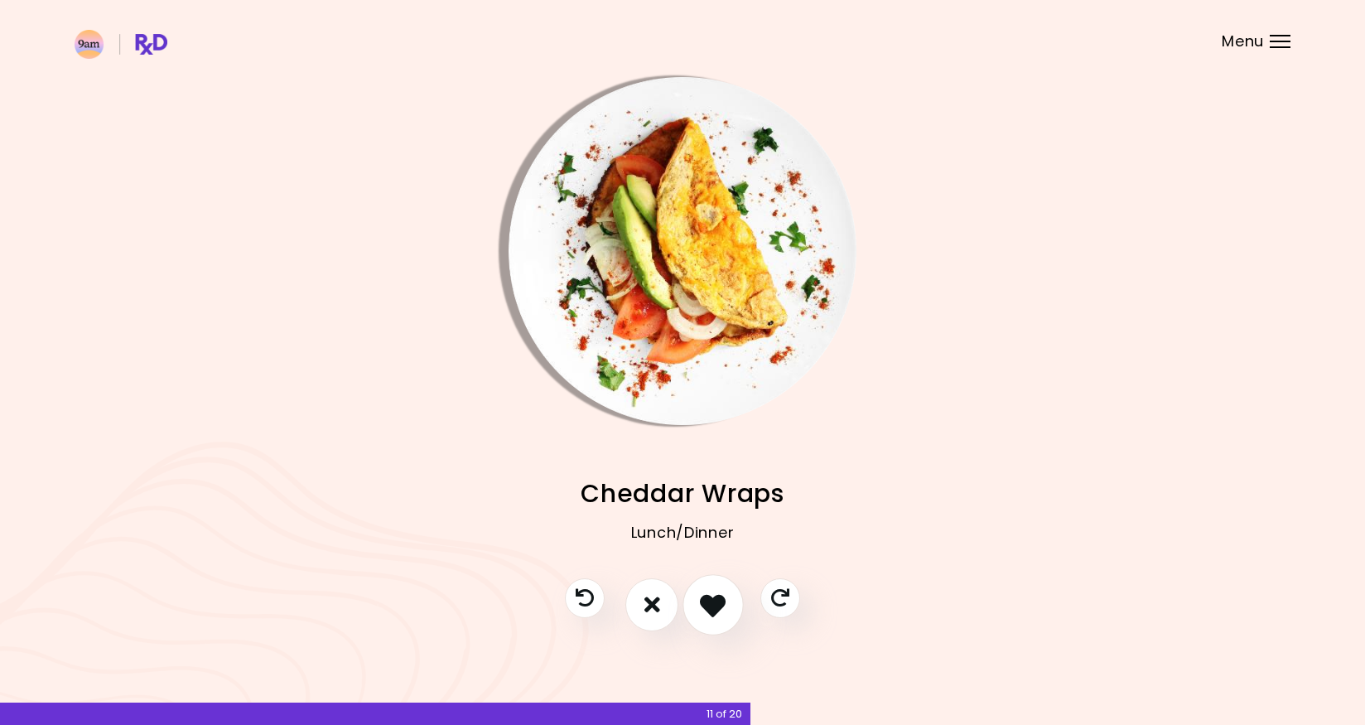
click at [701, 605] on icon "I like this recipe" at bounding box center [713, 605] width 26 height 26
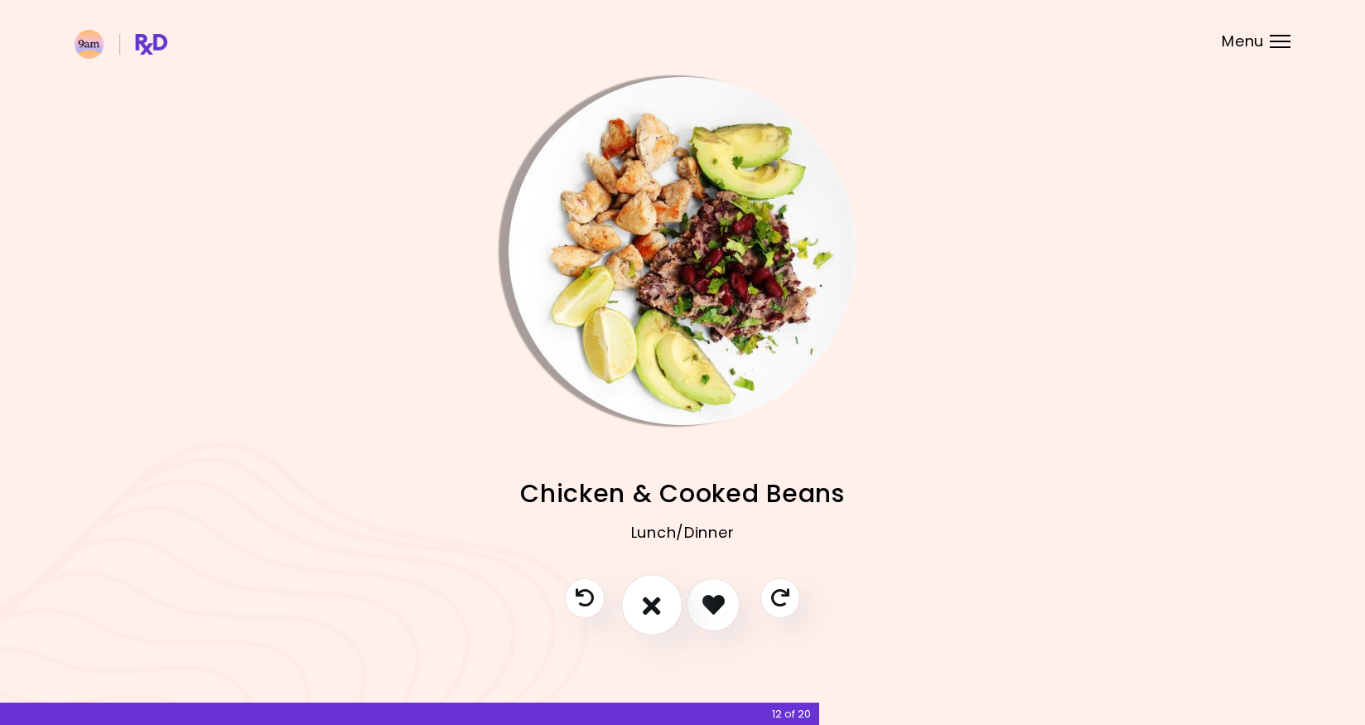
click at [655, 606] on icon "I don't like this recipe" at bounding box center [652, 605] width 18 height 26
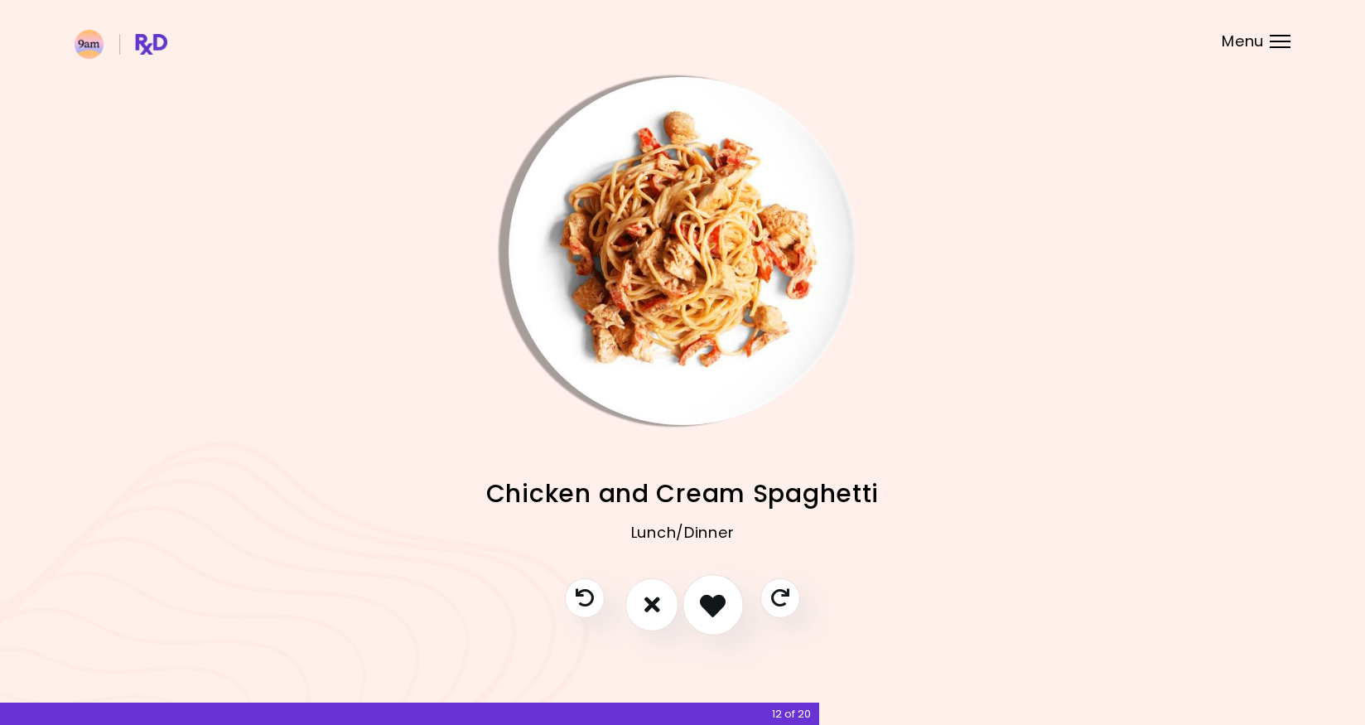
click at [710, 604] on icon "I like this recipe" at bounding box center [713, 605] width 26 height 26
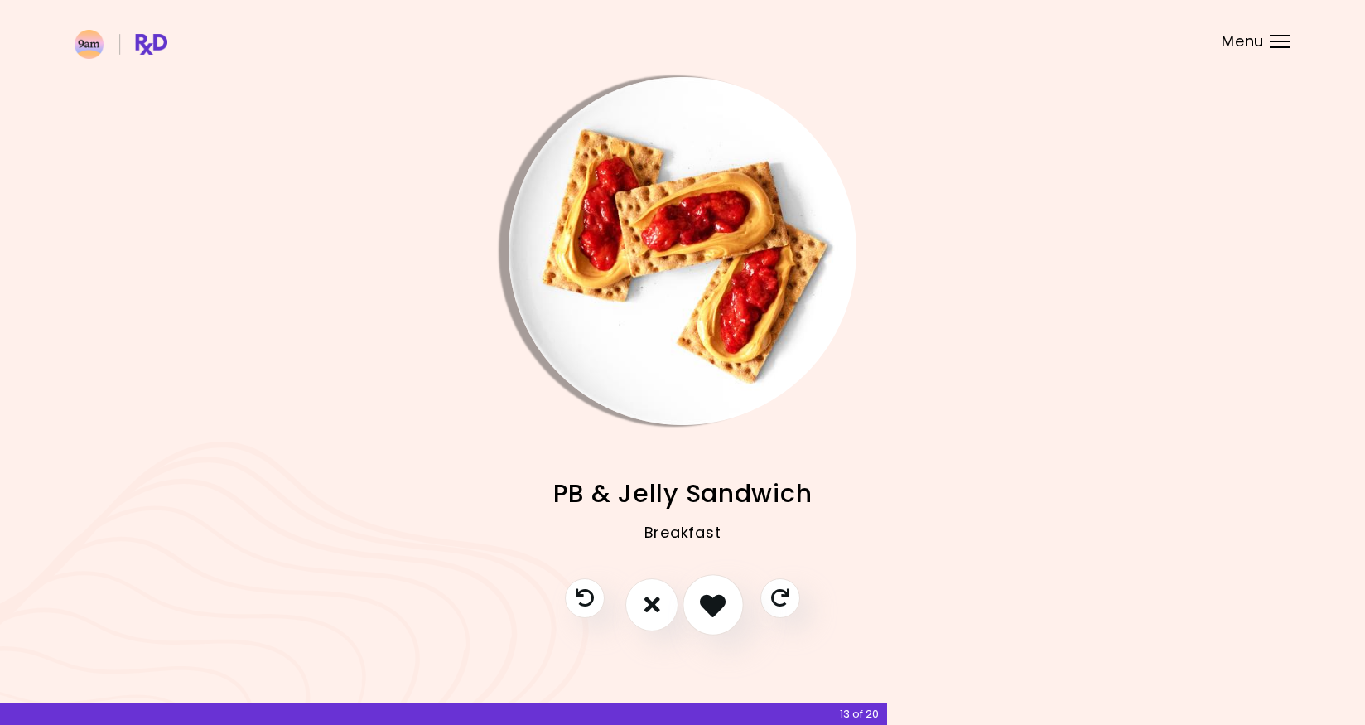
click at [692, 606] on button "I like this recipe" at bounding box center [713, 604] width 61 height 61
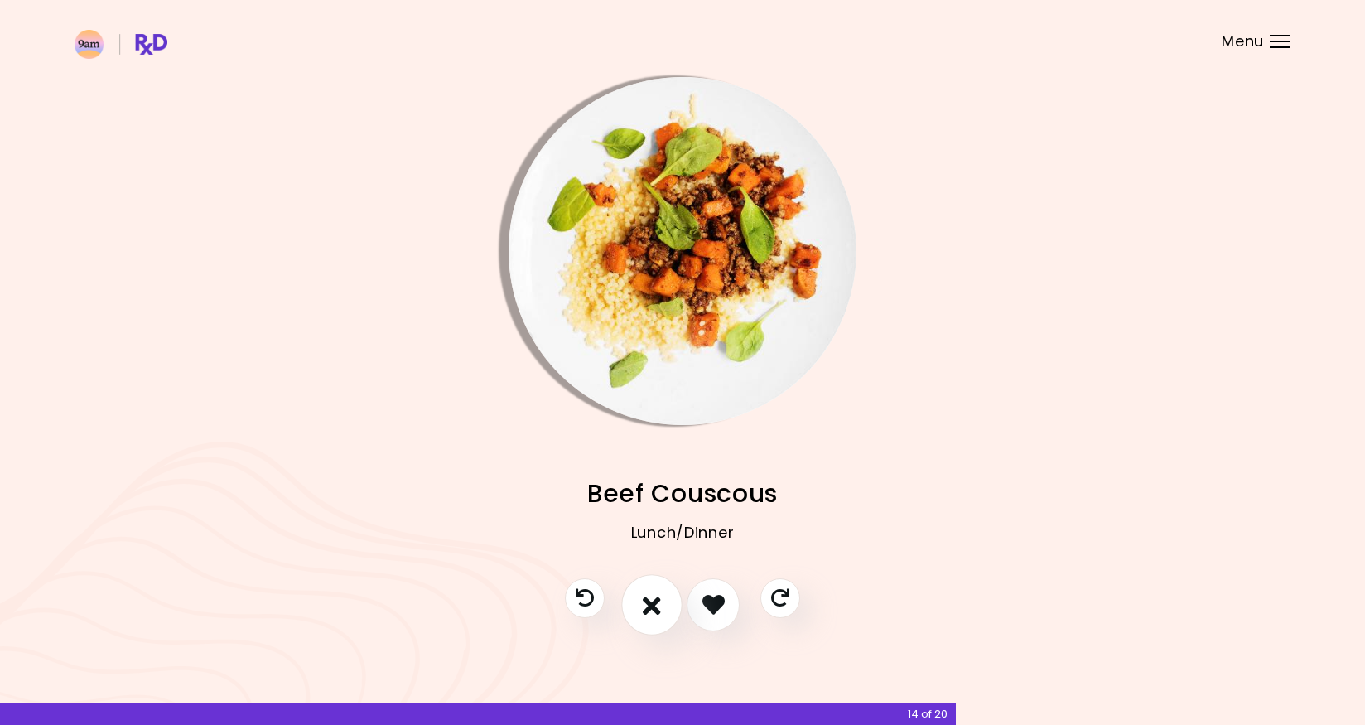
click at [645, 608] on icon "I don't like this recipe" at bounding box center [652, 605] width 18 height 26
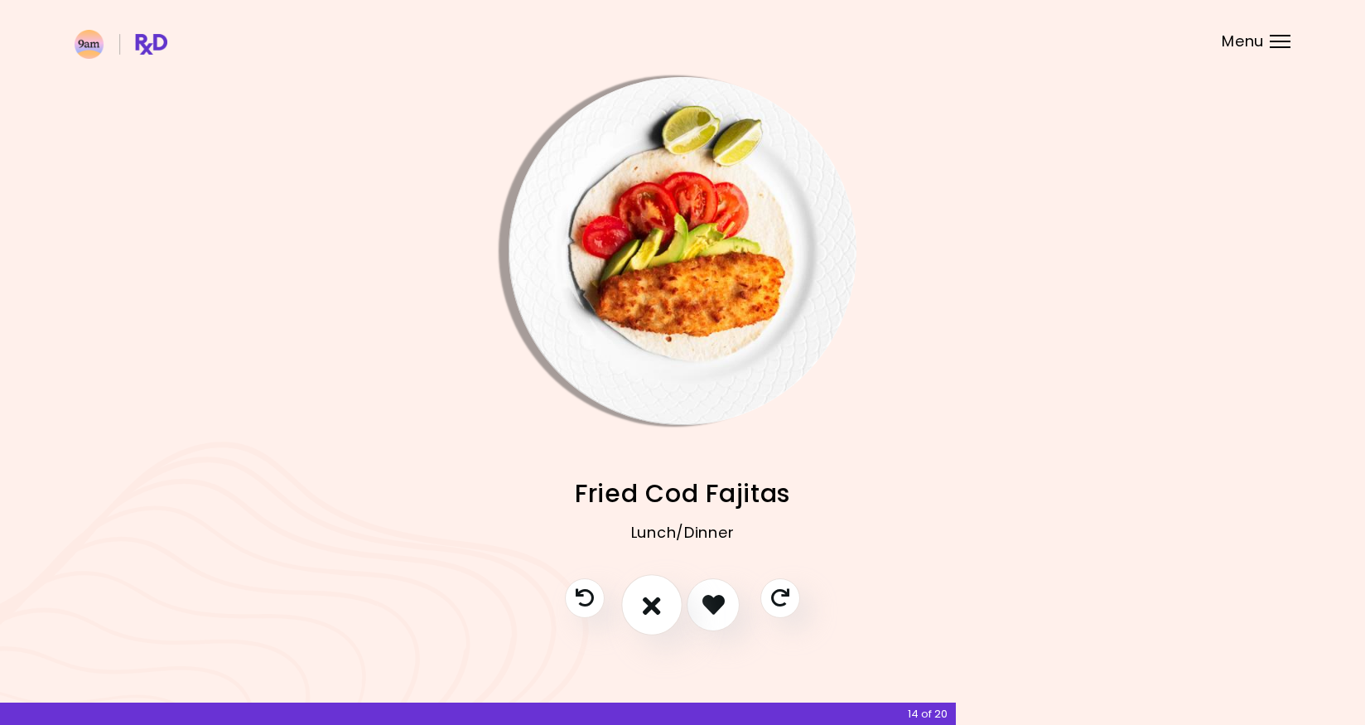
click at [650, 608] on icon "I don't like this recipe" at bounding box center [652, 605] width 18 height 26
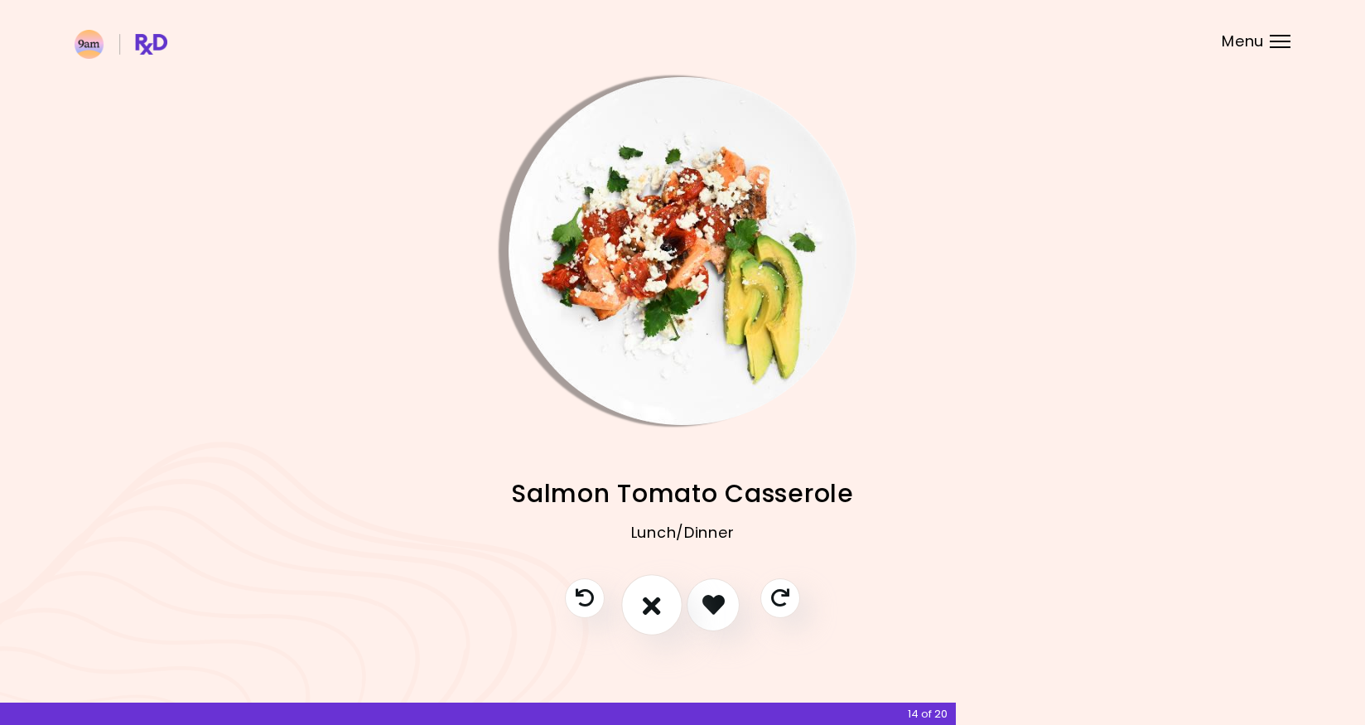
click at [650, 608] on icon "I don't like this recipe" at bounding box center [652, 605] width 18 height 26
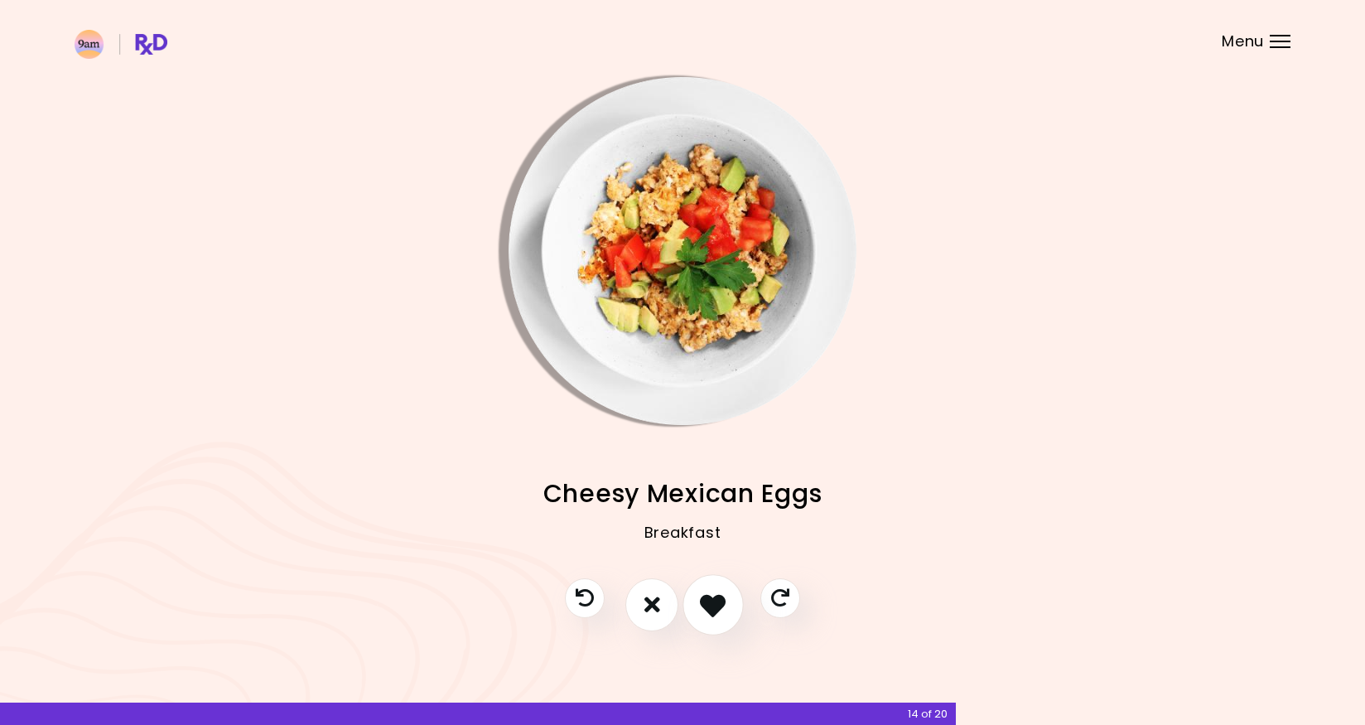
click at [716, 610] on icon "I like this recipe" at bounding box center [713, 605] width 26 height 26
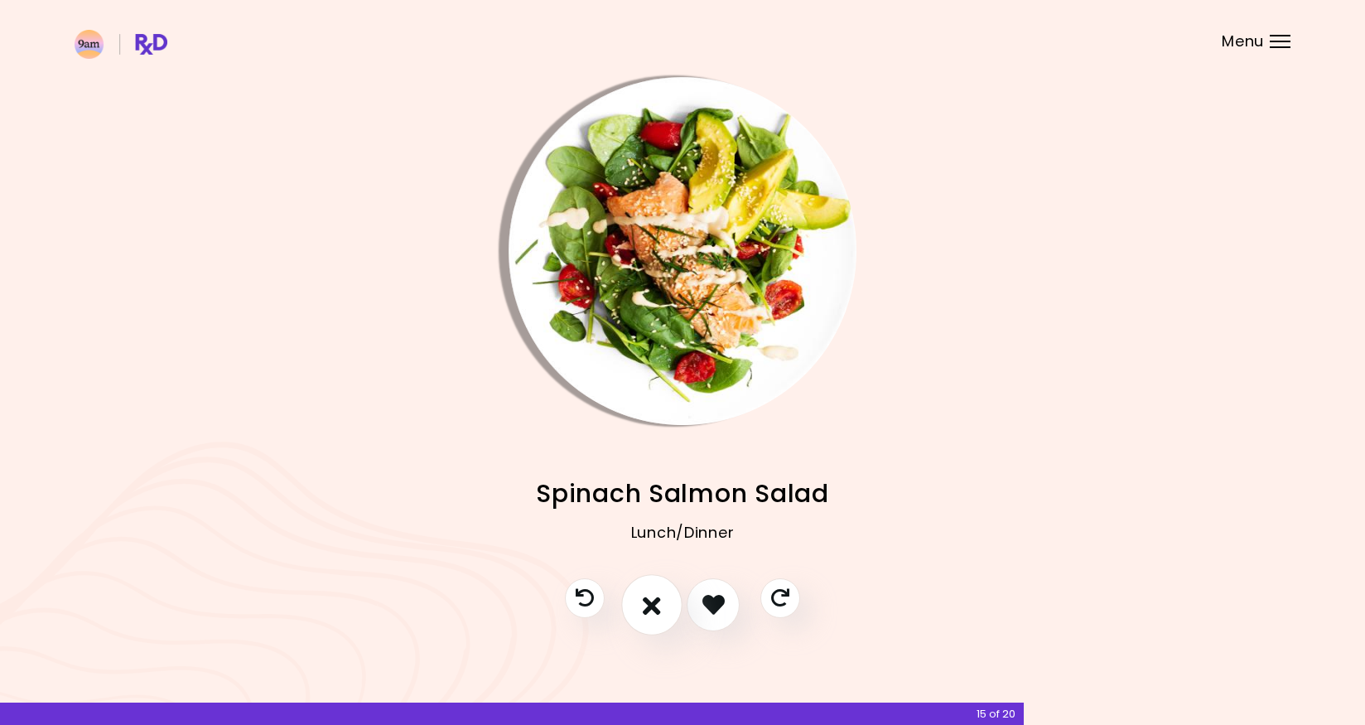
click at [655, 610] on icon "I don't like this recipe" at bounding box center [652, 605] width 18 height 26
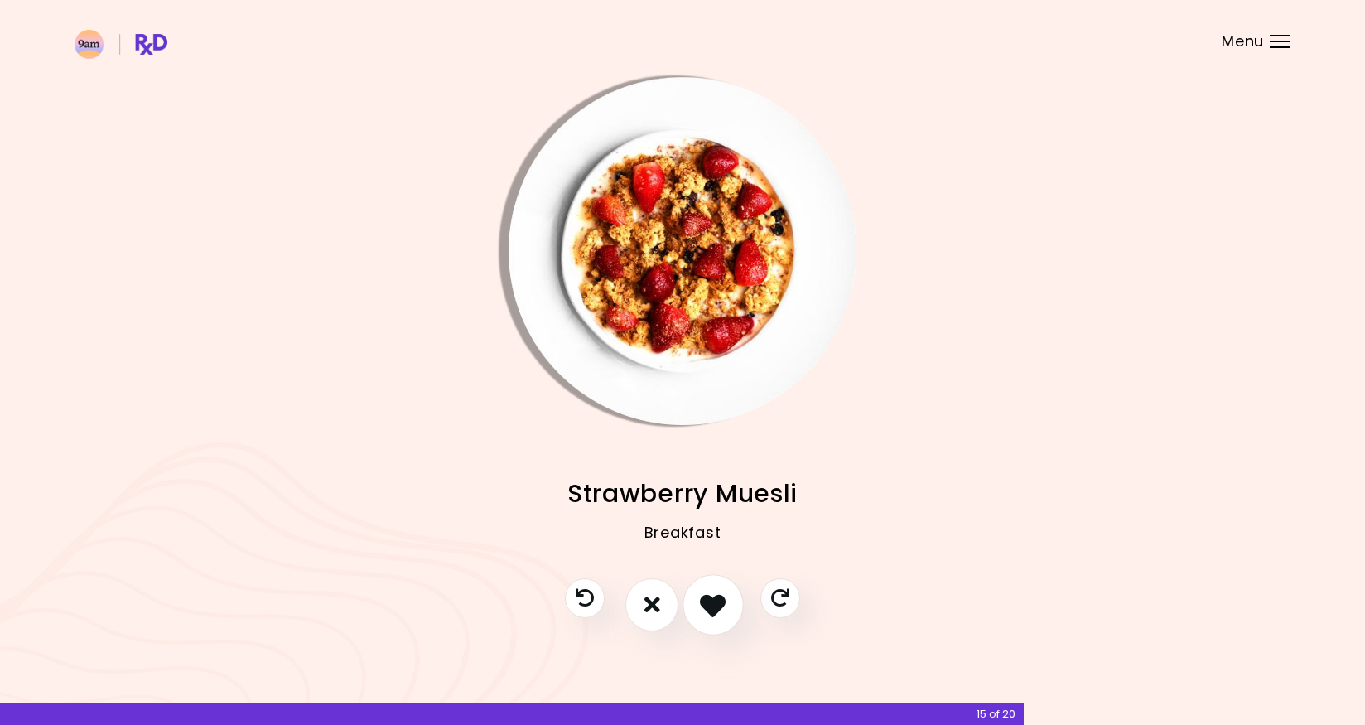
click at [701, 607] on icon "I like this recipe" at bounding box center [713, 605] width 26 height 26
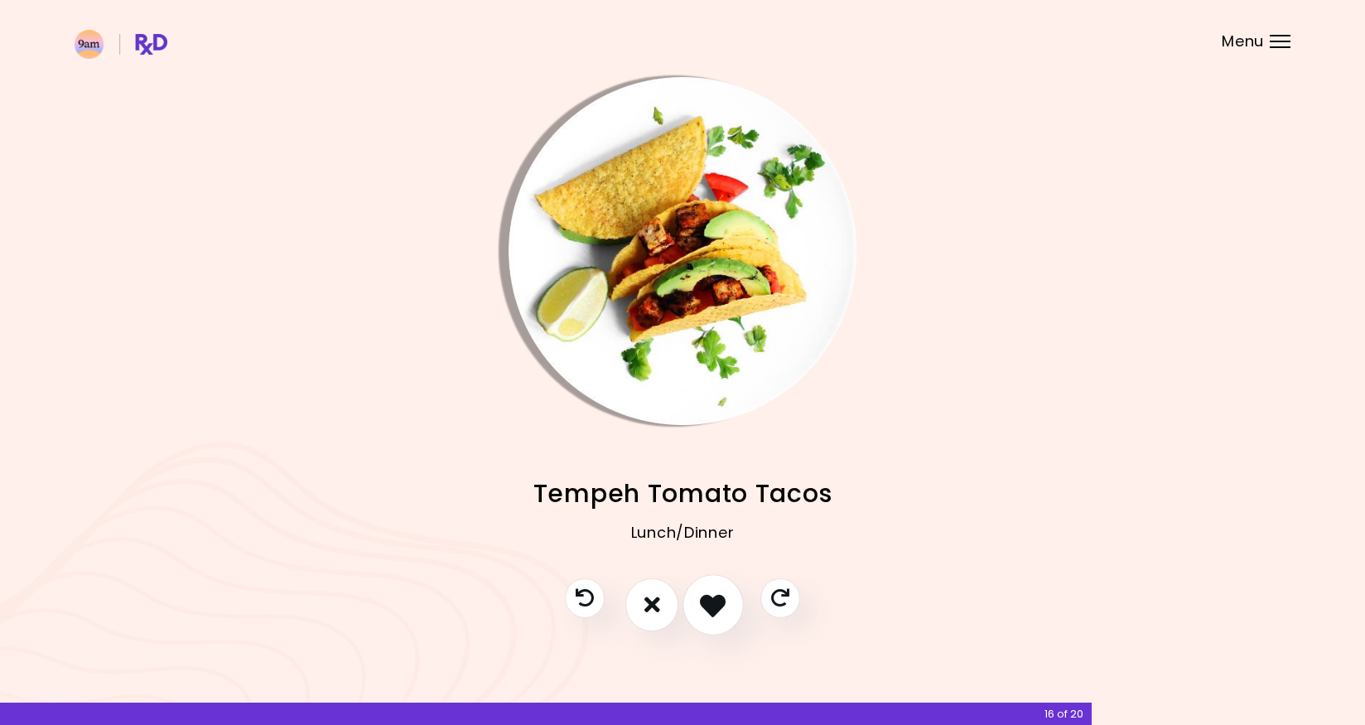
click at [709, 607] on icon "I like this recipe" at bounding box center [713, 605] width 26 height 26
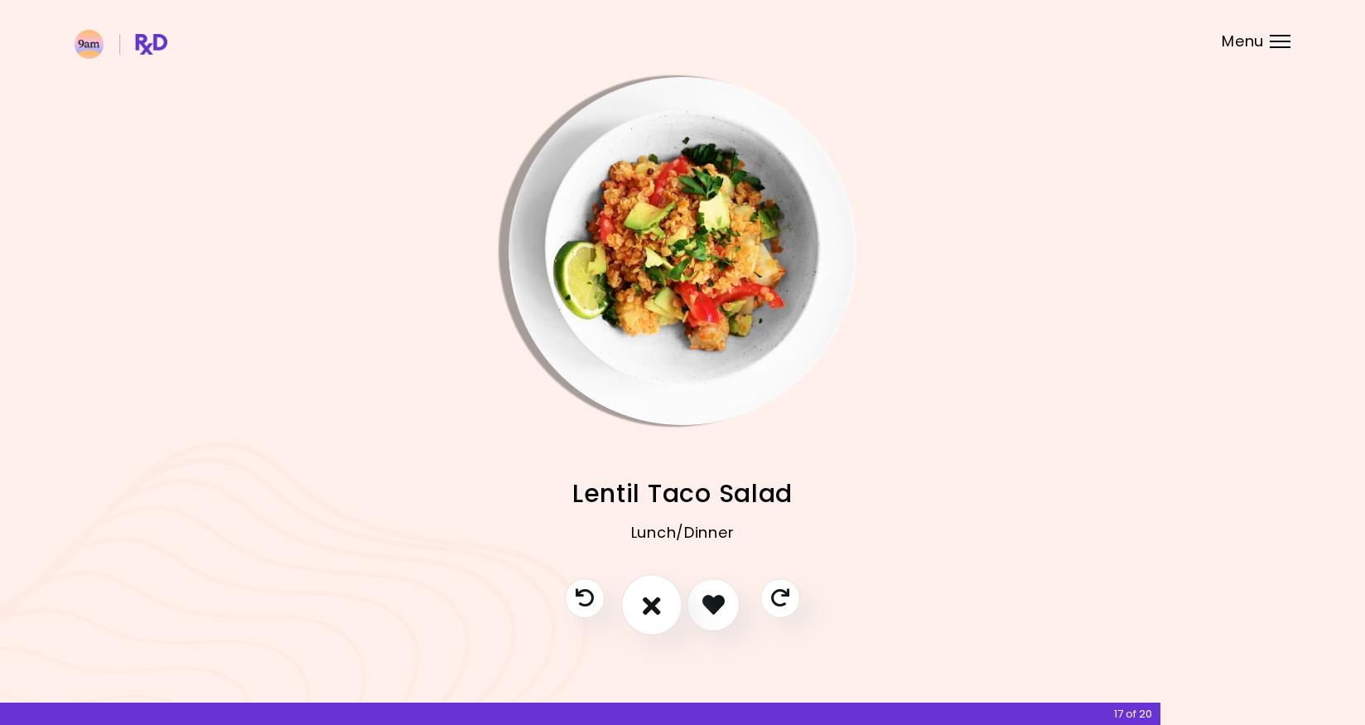
click at [659, 610] on icon "I don't like this recipe" at bounding box center [652, 605] width 18 height 26
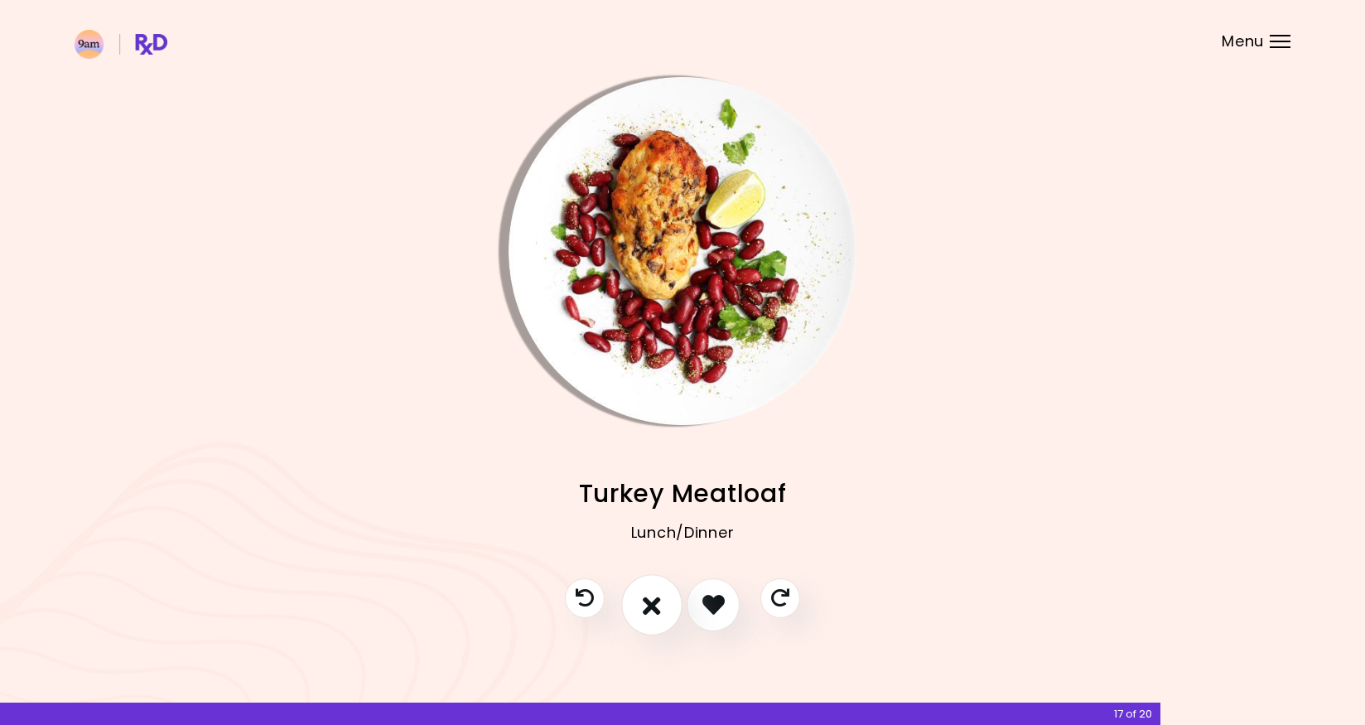
click at [659, 610] on icon "I don't like this recipe" at bounding box center [652, 605] width 18 height 26
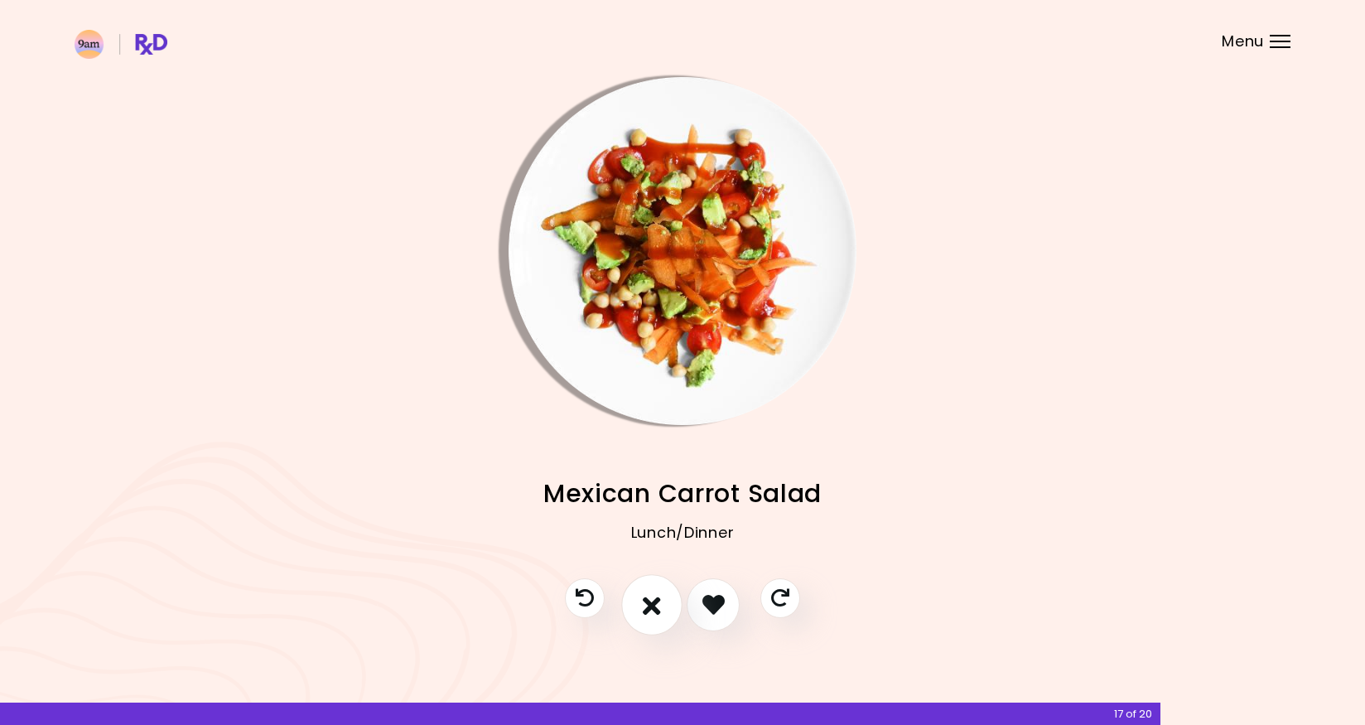
click at [659, 610] on icon "I don't like this recipe" at bounding box center [652, 605] width 18 height 26
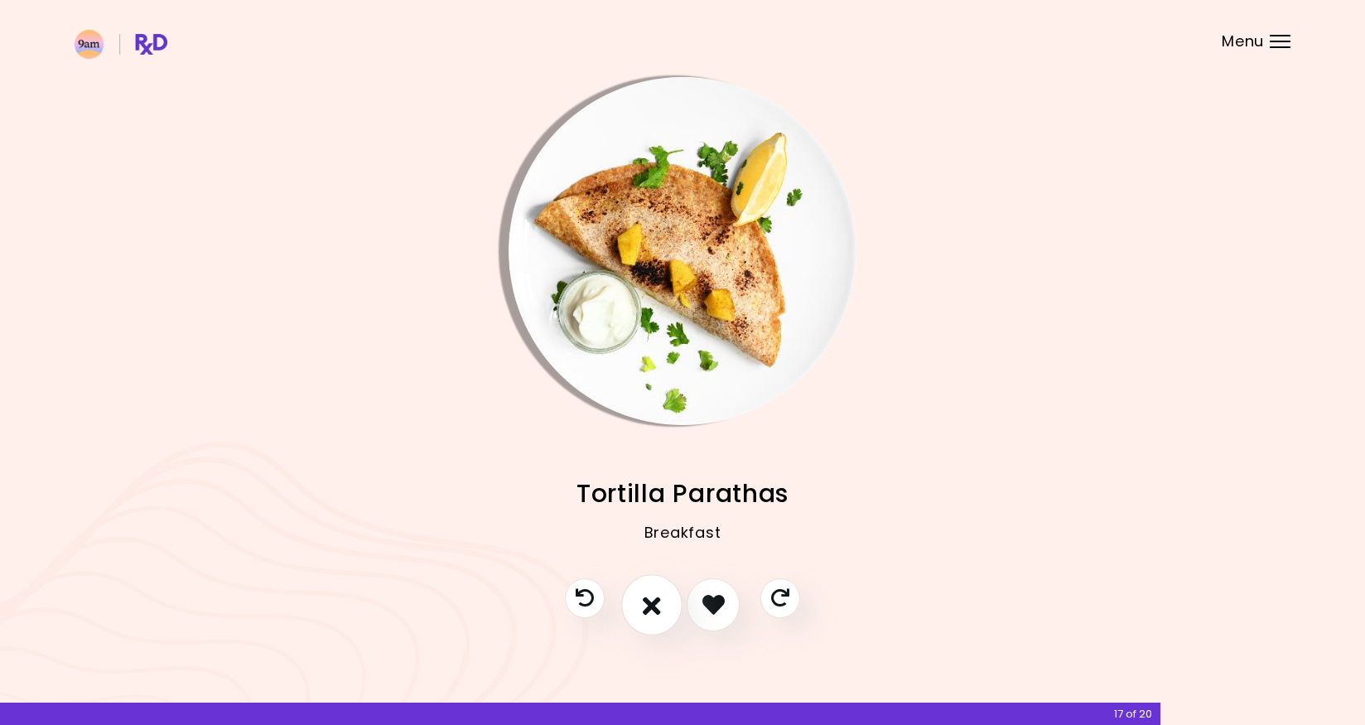
click at [659, 610] on icon "I don't like this recipe" at bounding box center [652, 605] width 18 height 26
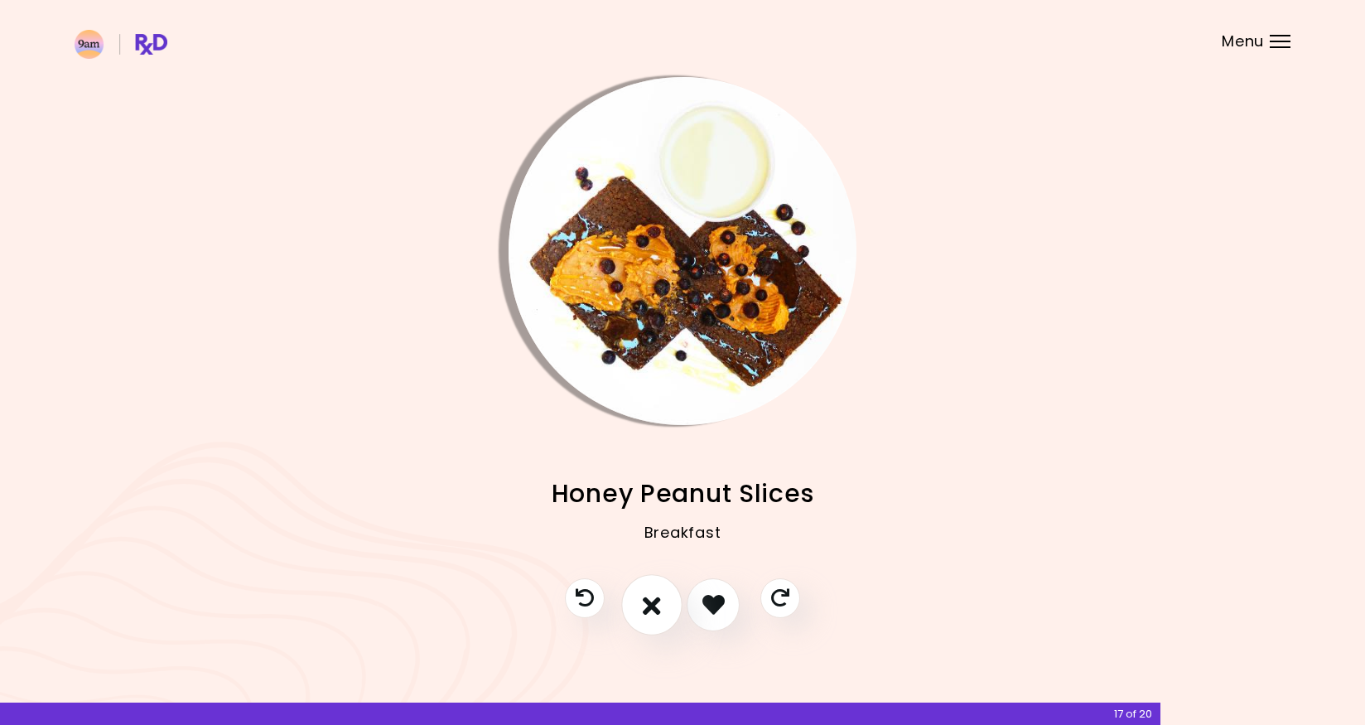
click at [659, 610] on icon "I don't like this recipe" at bounding box center [652, 605] width 18 height 26
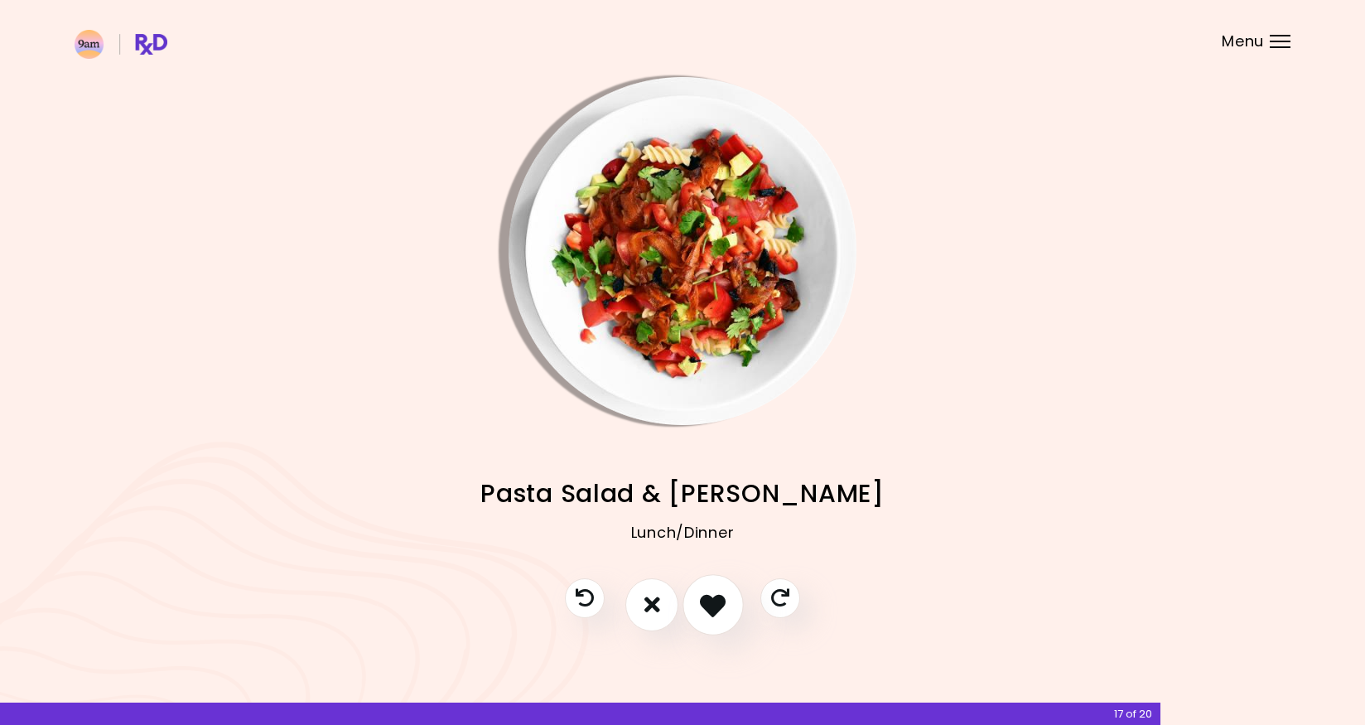
click at [700, 610] on icon "I like this recipe" at bounding box center [713, 605] width 26 height 26
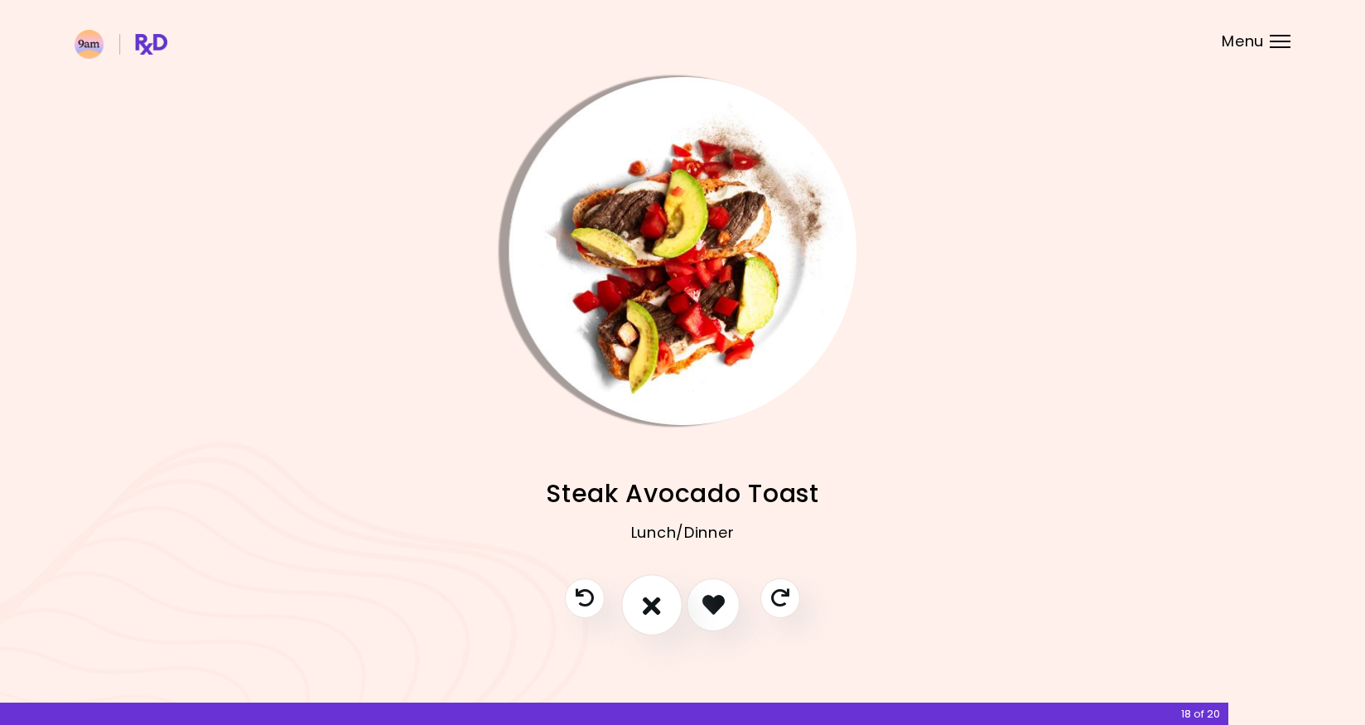
click at [650, 610] on icon "I don't like this recipe" at bounding box center [652, 605] width 18 height 26
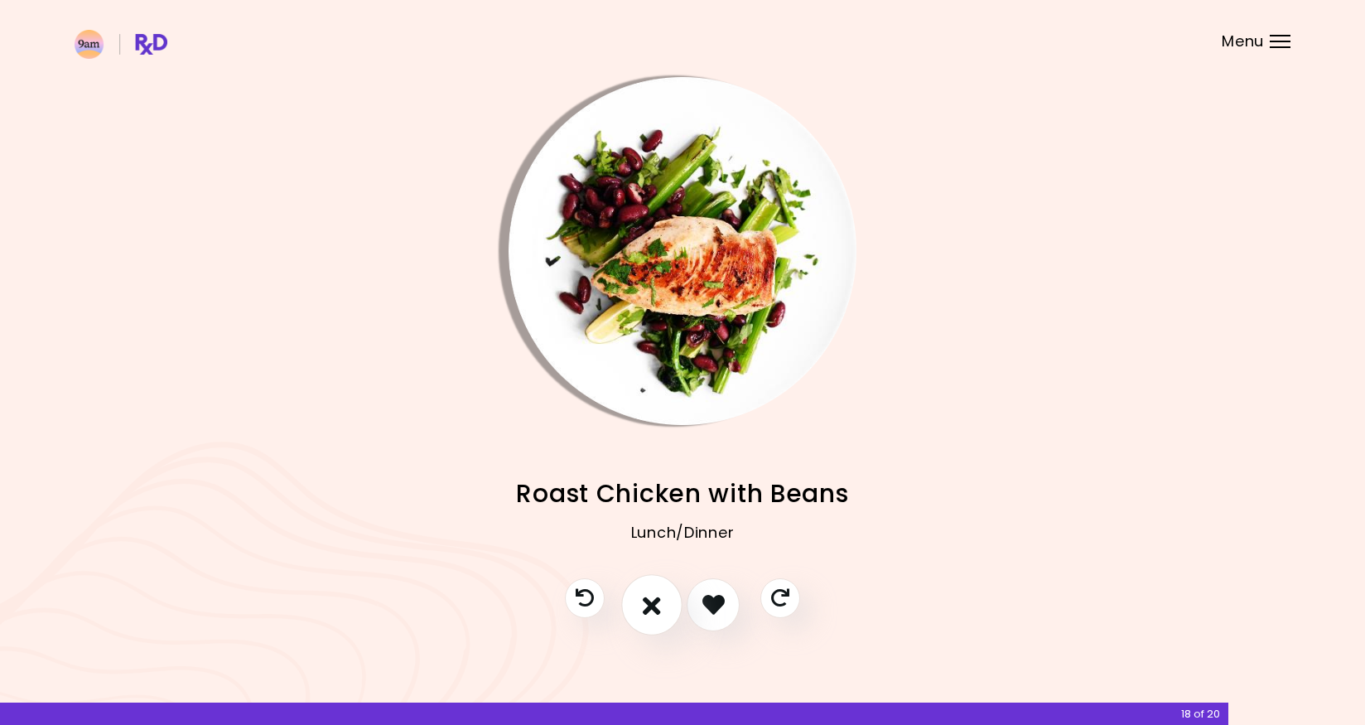
click at [650, 610] on icon "I don't like this recipe" at bounding box center [652, 605] width 18 height 26
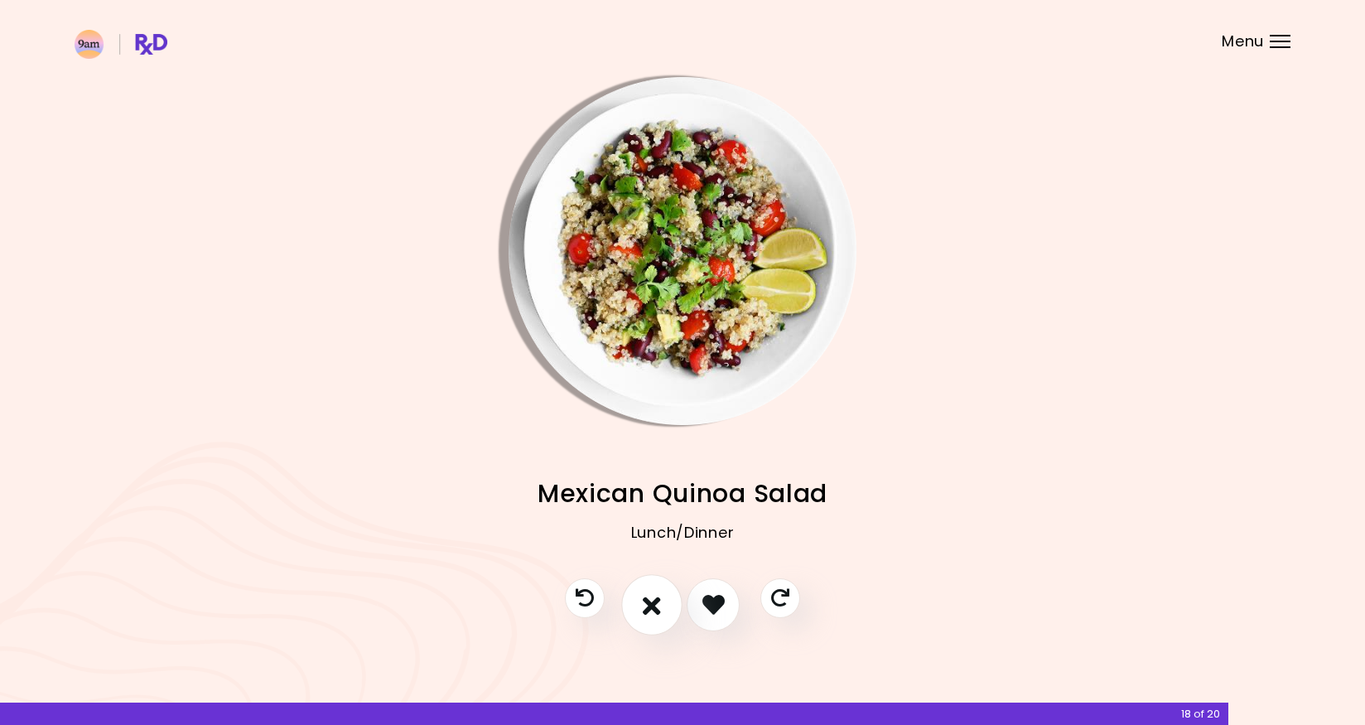
click at [650, 610] on icon "I don't like this recipe" at bounding box center [652, 605] width 18 height 26
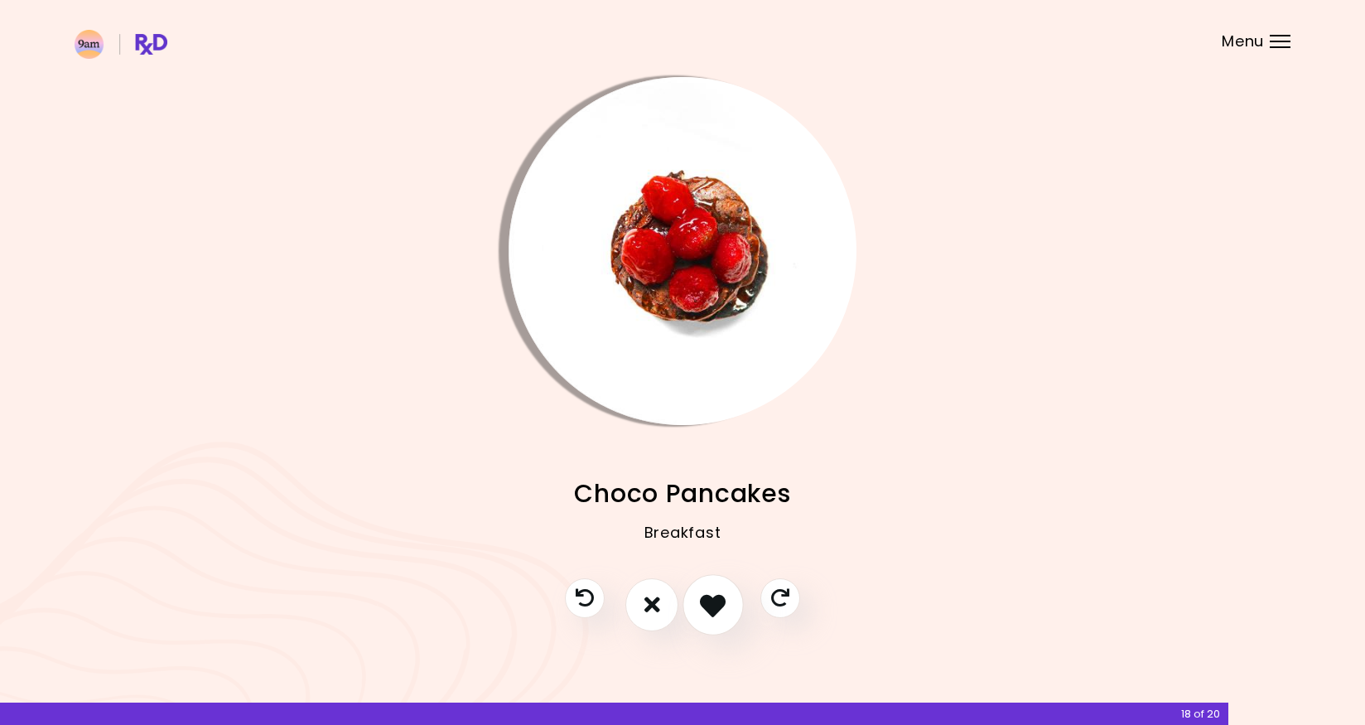
click at [705, 606] on icon "I like this recipe" at bounding box center [713, 605] width 26 height 26
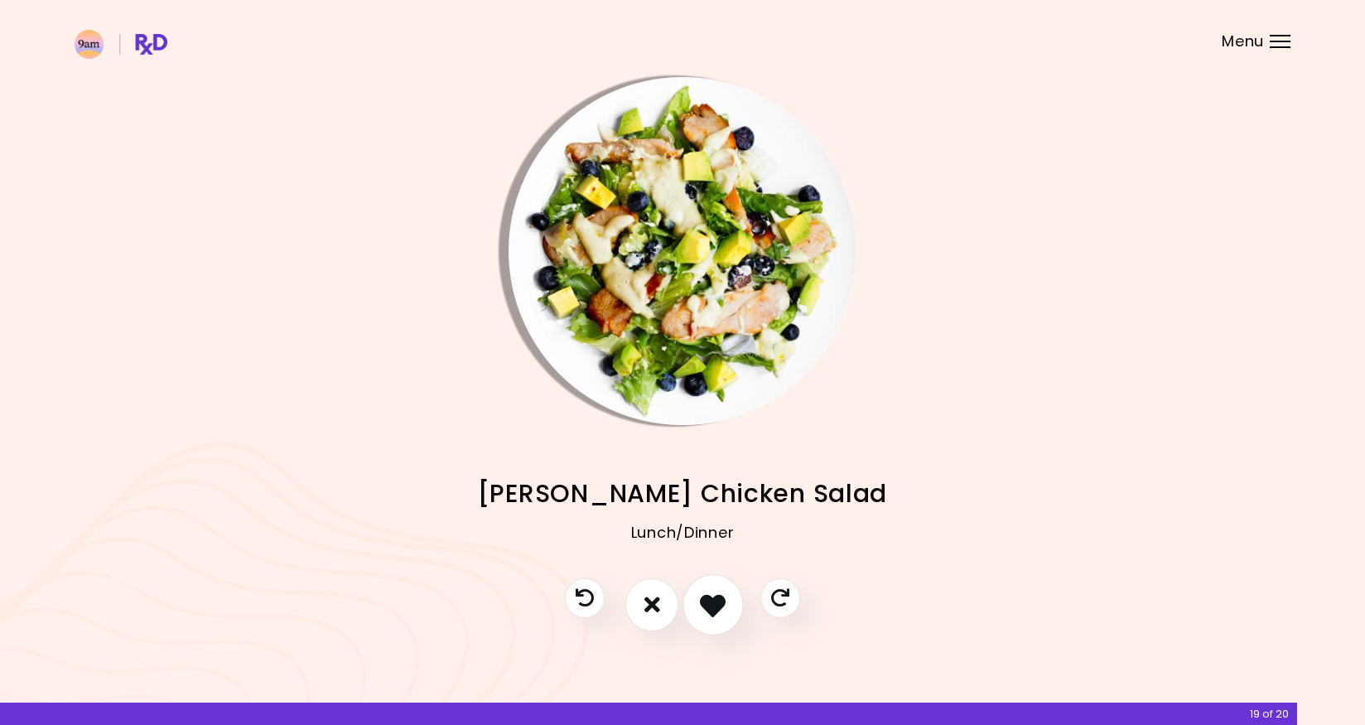
click at [700, 606] on icon "I like this recipe" at bounding box center [713, 605] width 26 height 26
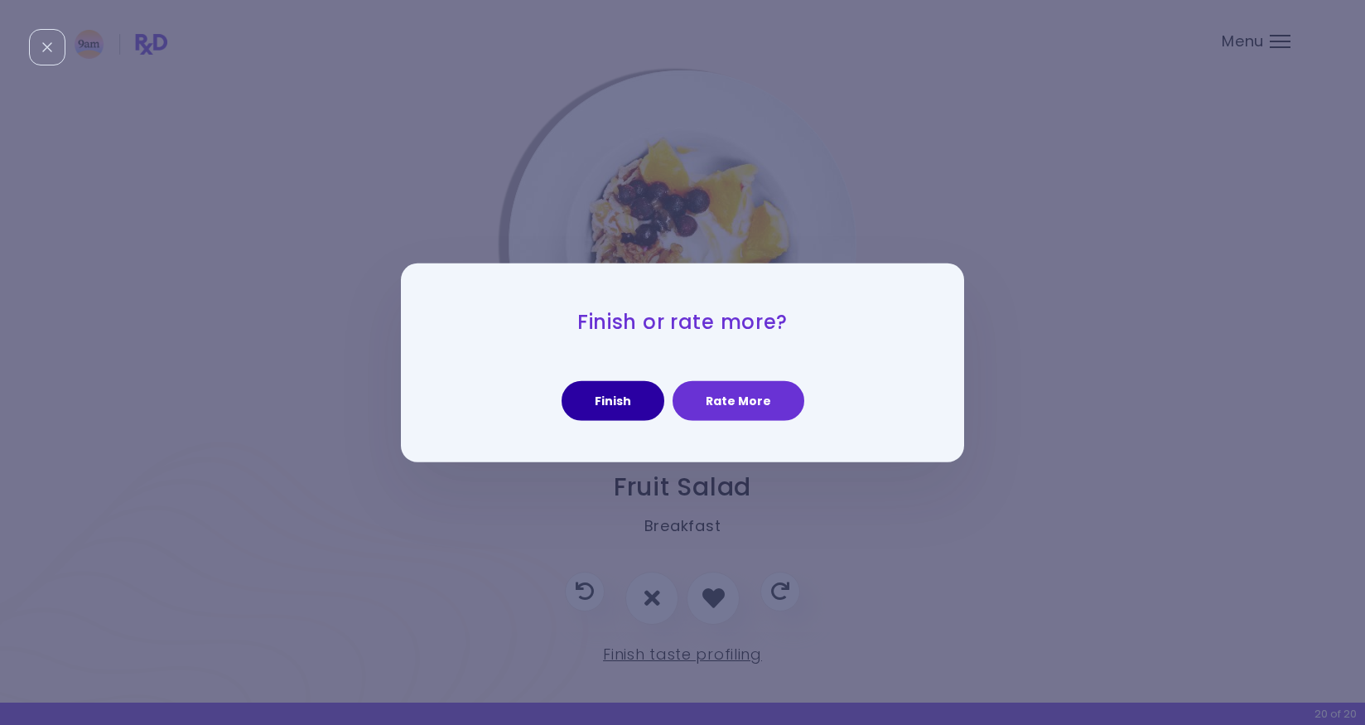
click at [623, 401] on button "Finish" at bounding box center [613, 401] width 103 height 40
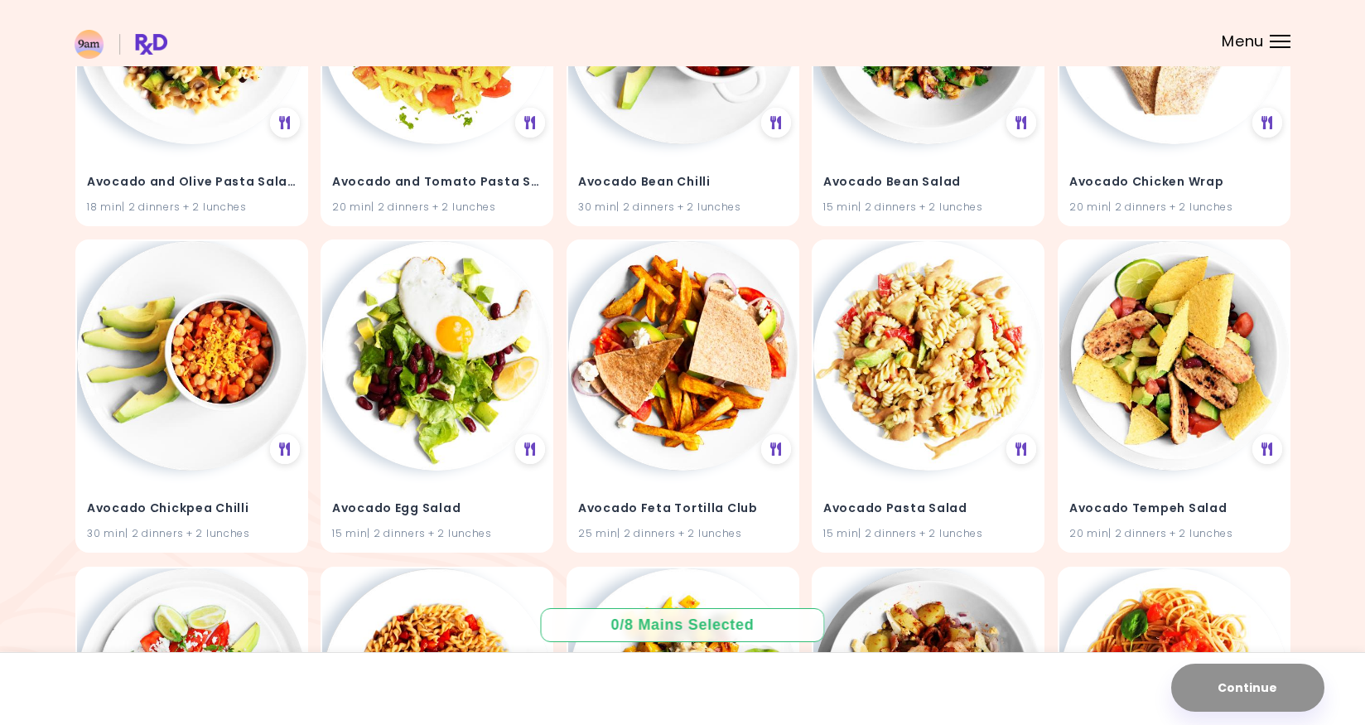
scroll to position [655, 0]
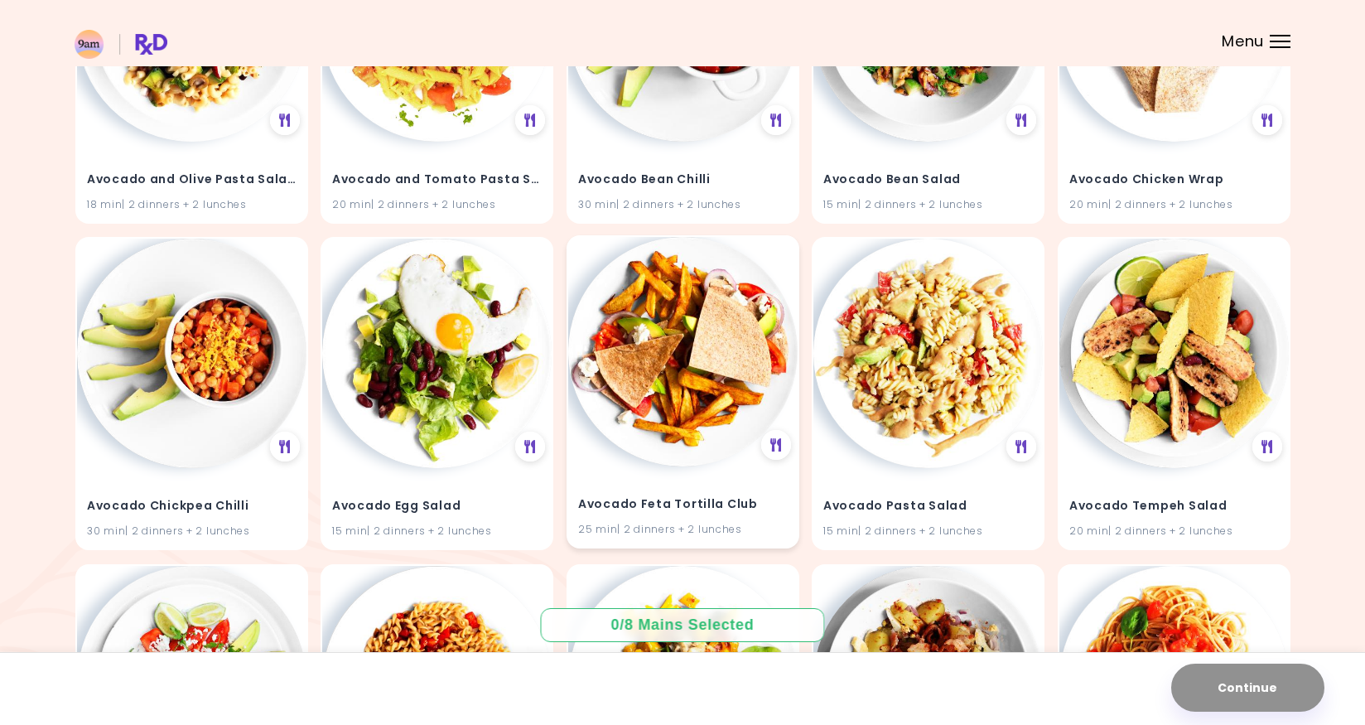
click at [709, 389] on img at bounding box center [682, 351] width 229 height 229
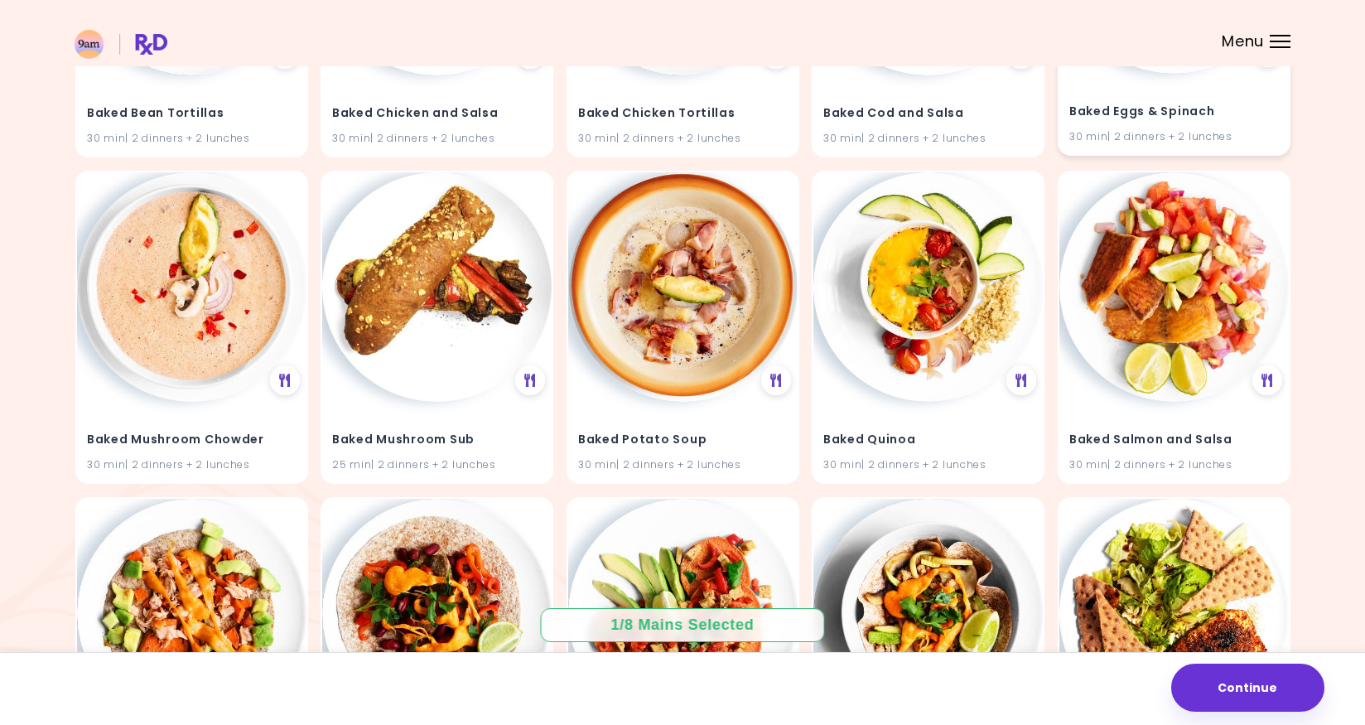
scroll to position [1789, 0]
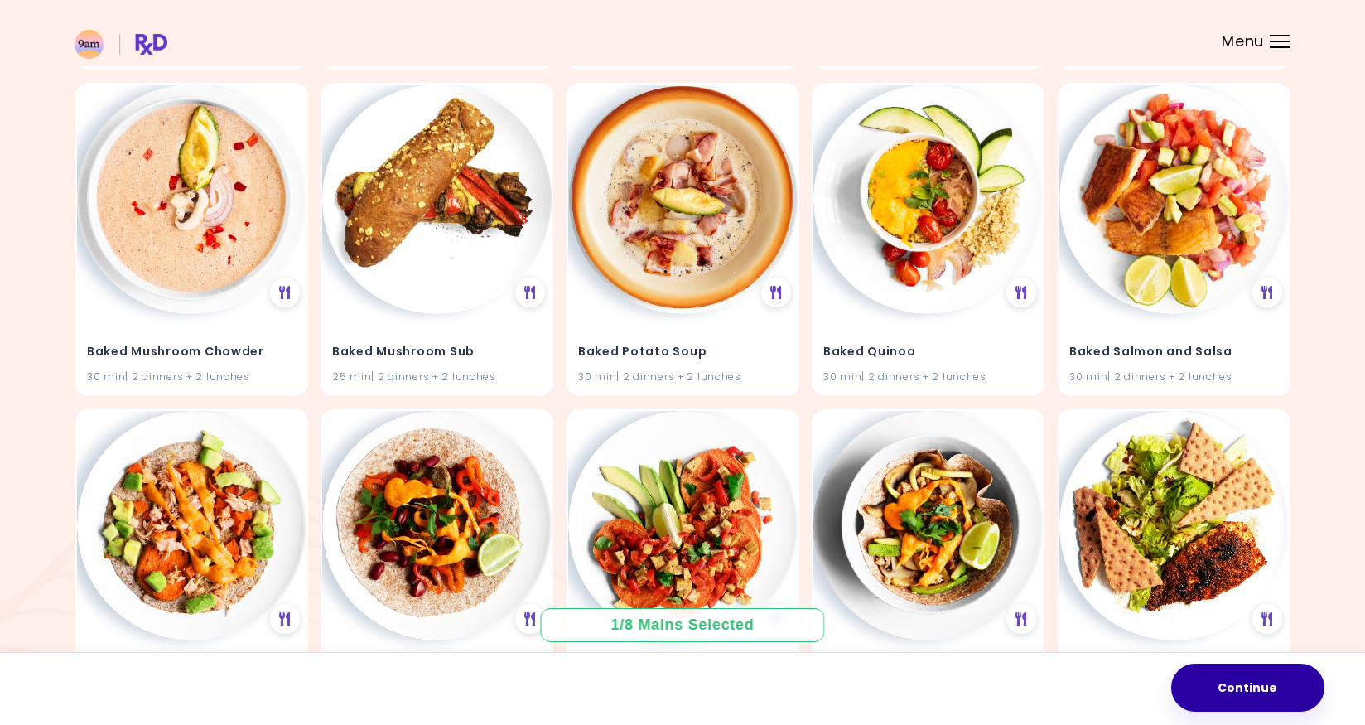
click at [1241, 693] on button "Continue" at bounding box center [1247, 688] width 153 height 48
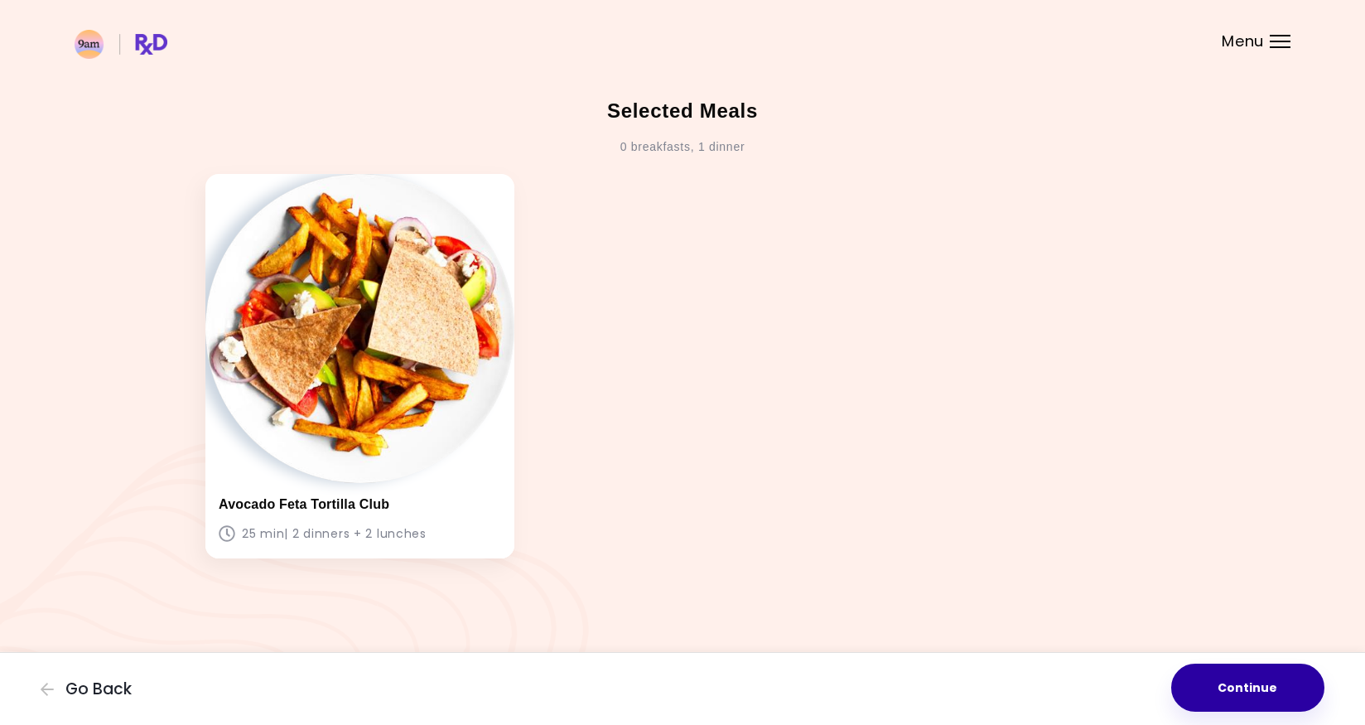
click at [1234, 690] on button "Continue" at bounding box center [1247, 688] width 153 height 48
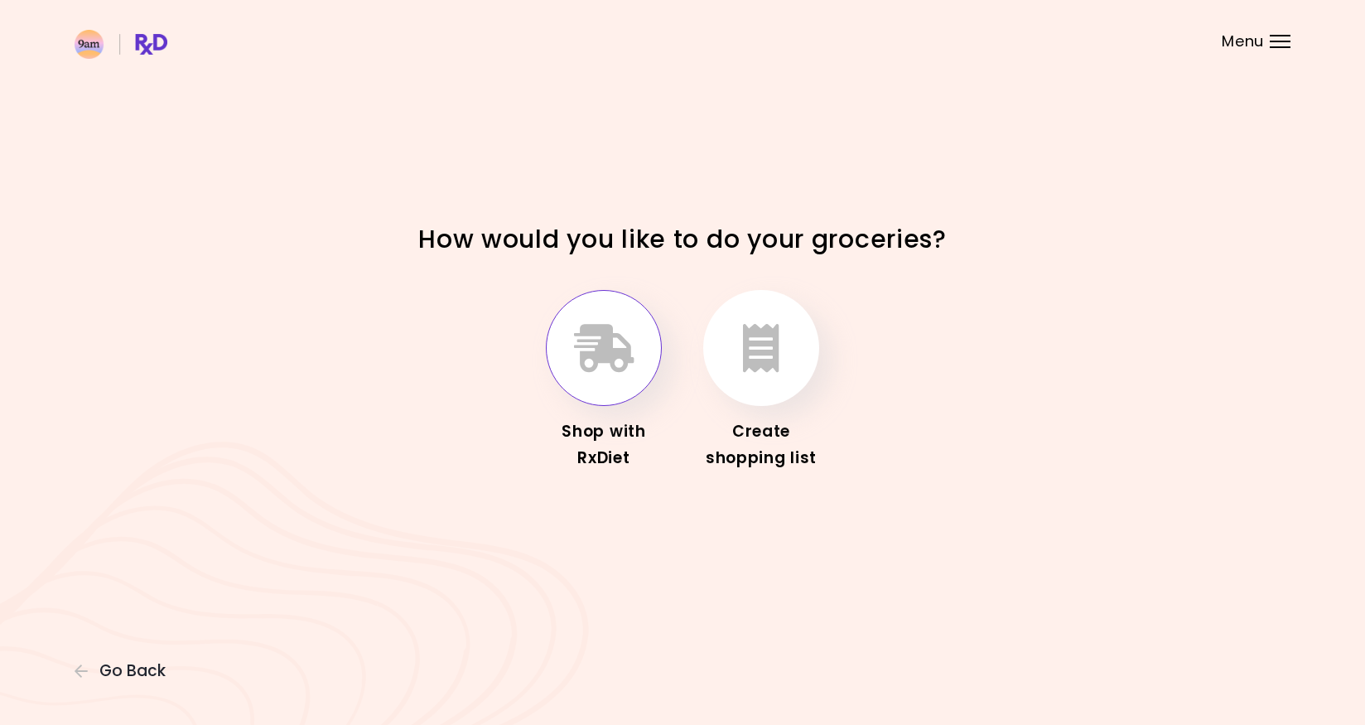
click at [623, 374] on button "button" at bounding box center [604, 348] width 116 height 116
